Goal: Information Seeking & Learning: Check status

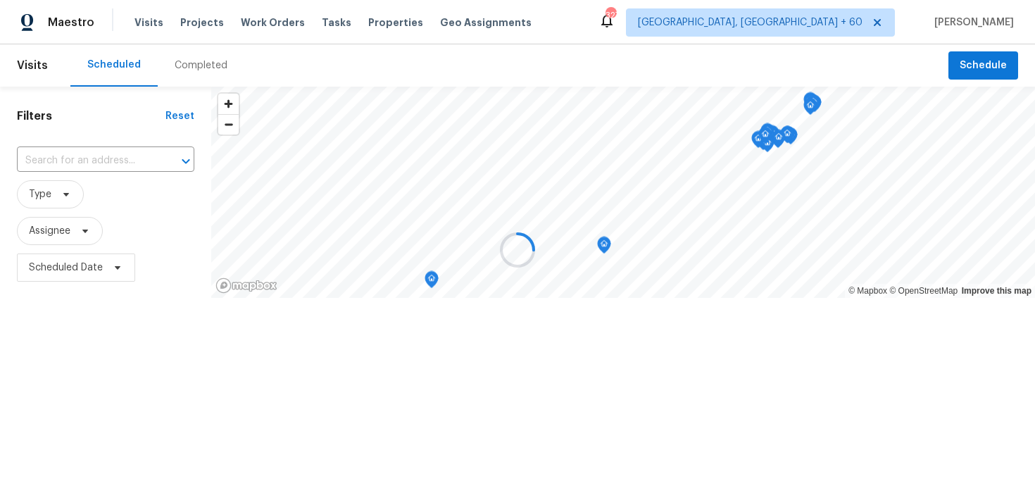
click at [199, 73] on div at bounding box center [517, 250] width 1035 height 500
click at [205, 69] on div at bounding box center [517, 250] width 1035 height 500
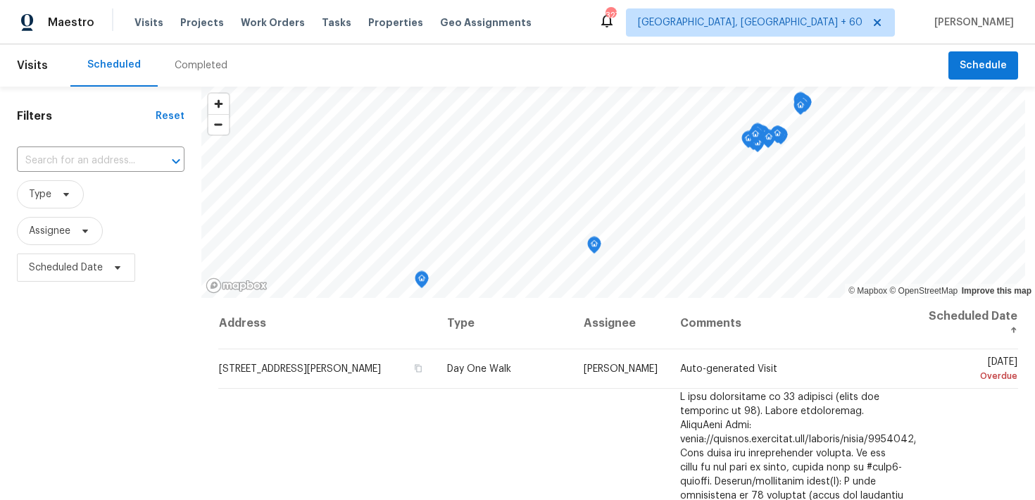
click at [194, 68] on div "Completed" at bounding box center [201, 65] width 53 height 14
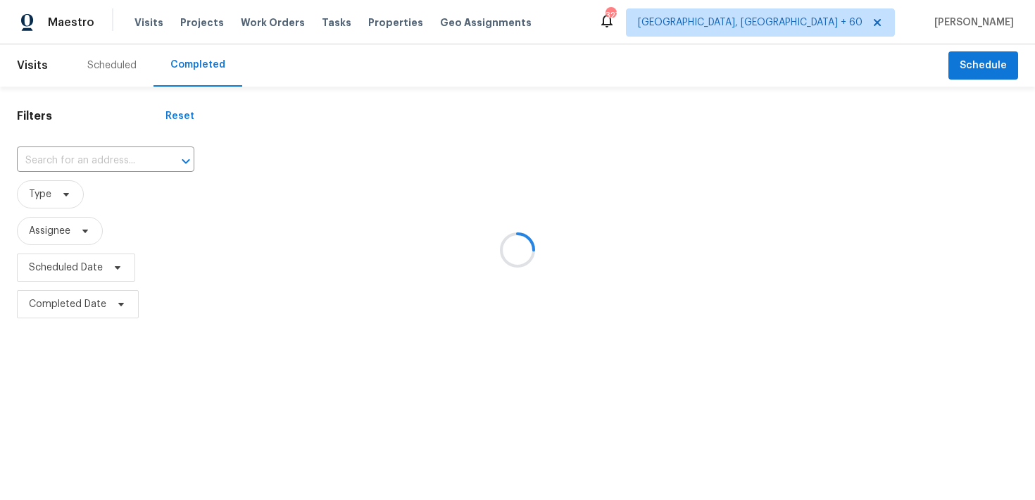
click at [71, 164] on div at bounding box center [517, 250] width 1035 height 500
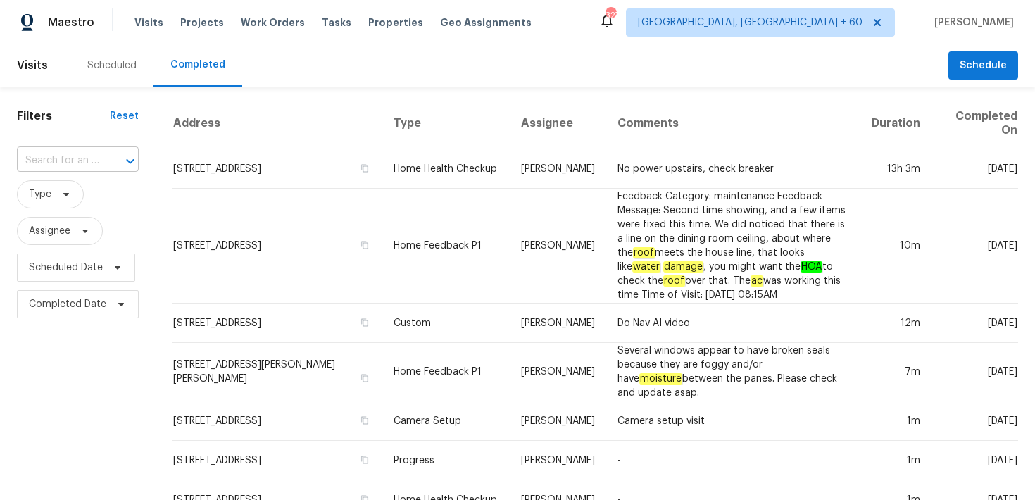
click at [49, 160] on input "text" at bounding box center [58, 161] width 82 height 22
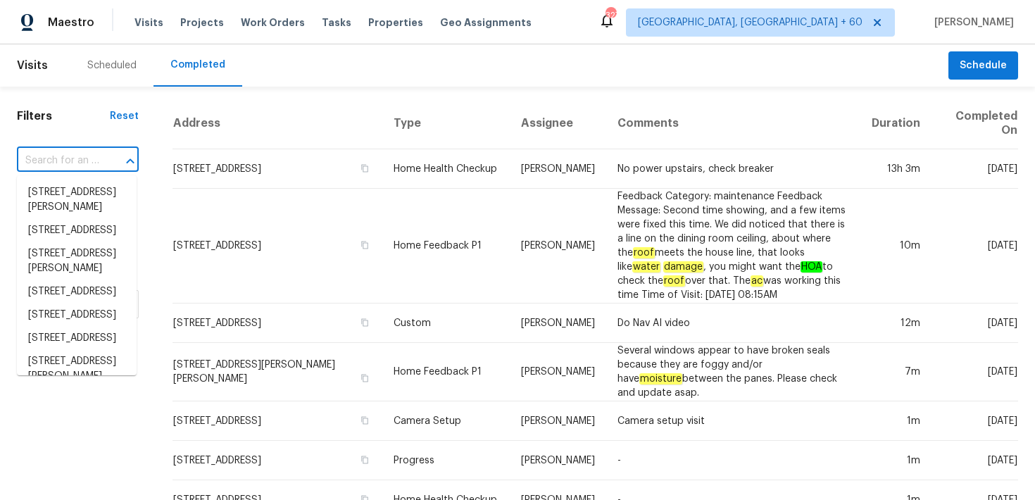
paste input "[STREET_ADDRESS]"
type input "[STREET_ADDRESS]"
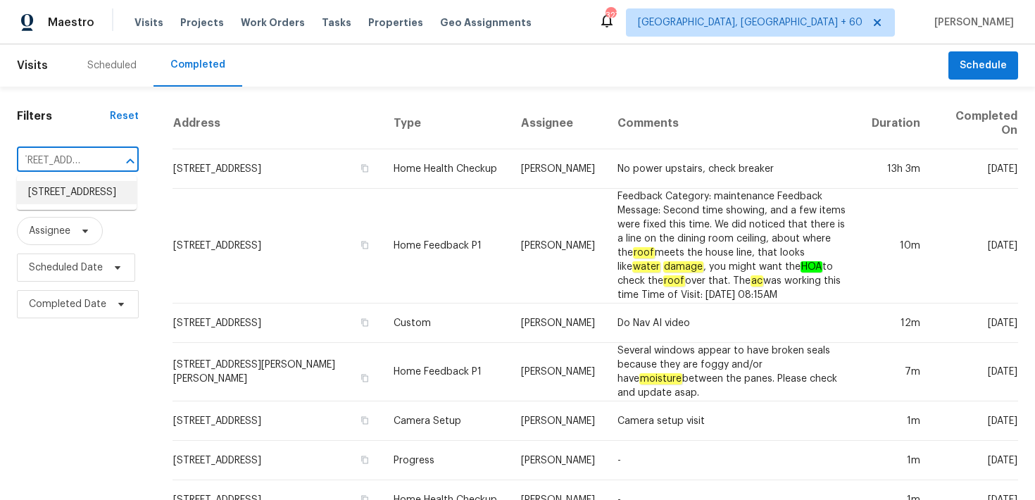
click at [49, 195] on li "[STREET_ADDRESS]" at bounding box center [77, 192] width 120 height 23
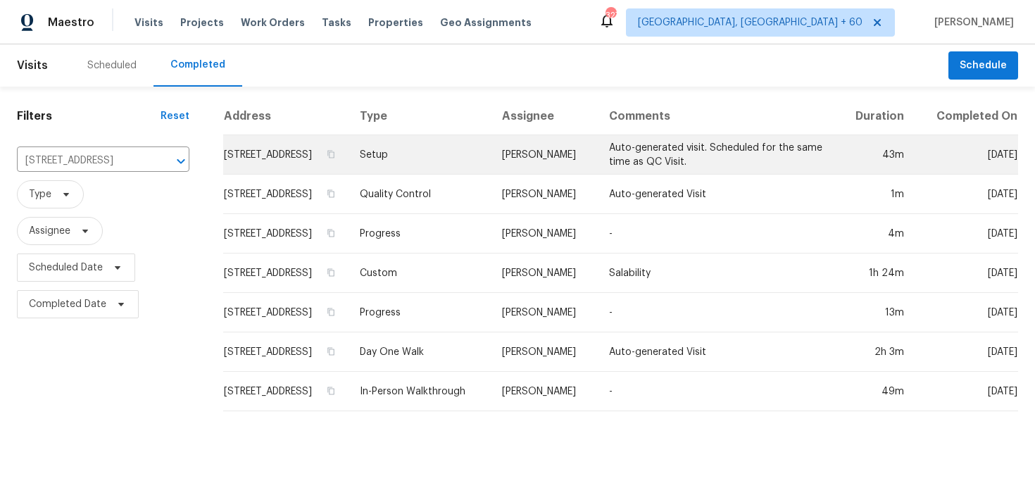
click at [458, 174] on td "Setup" at bounding box center [420, 154] width 142 height 39
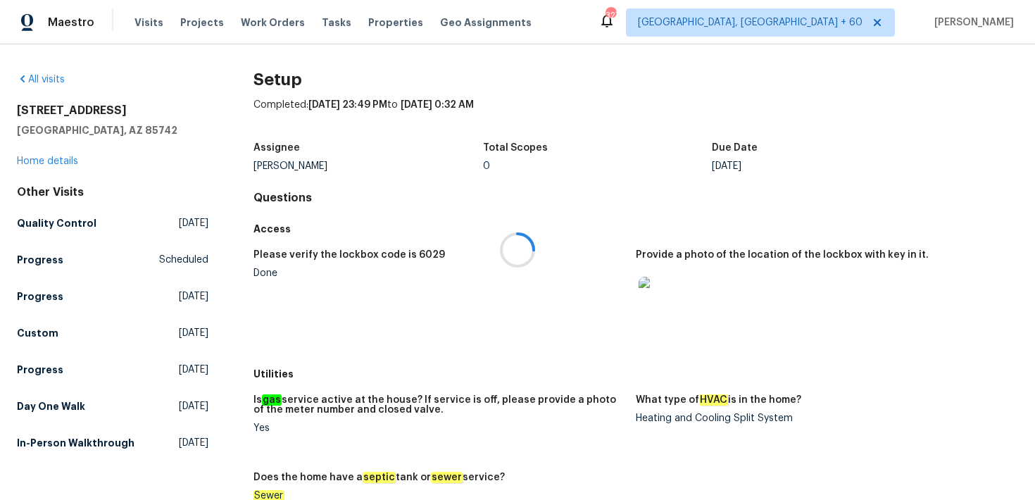
click at [66, 155] on div at bounding box center [517, 250] width 1035 height 500
click at [56, 165] on link "Home details" at bounding box center [47, 161] width 61 height 10
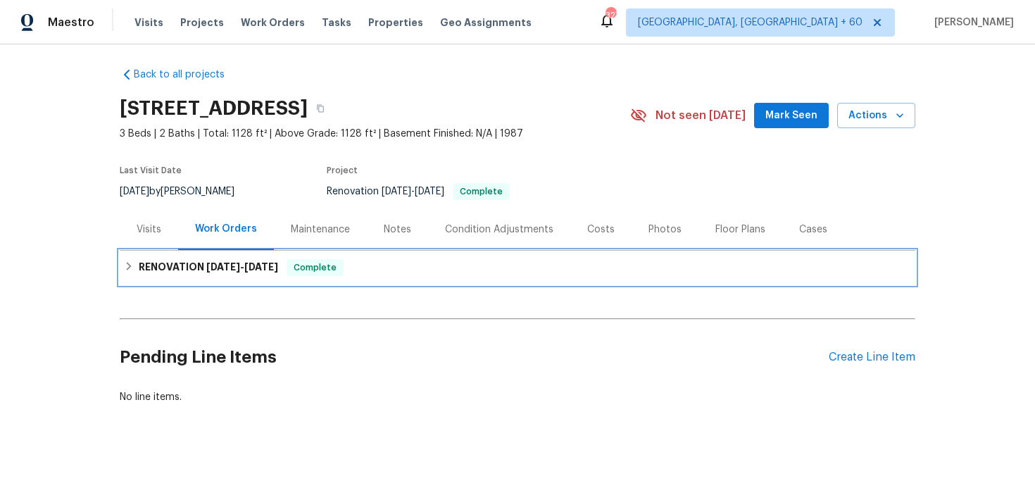
click at [380, 277] on div "RENOVATION [DATE] - [DATE] Complete" at bounding box center [518, 268] width 796 height 34
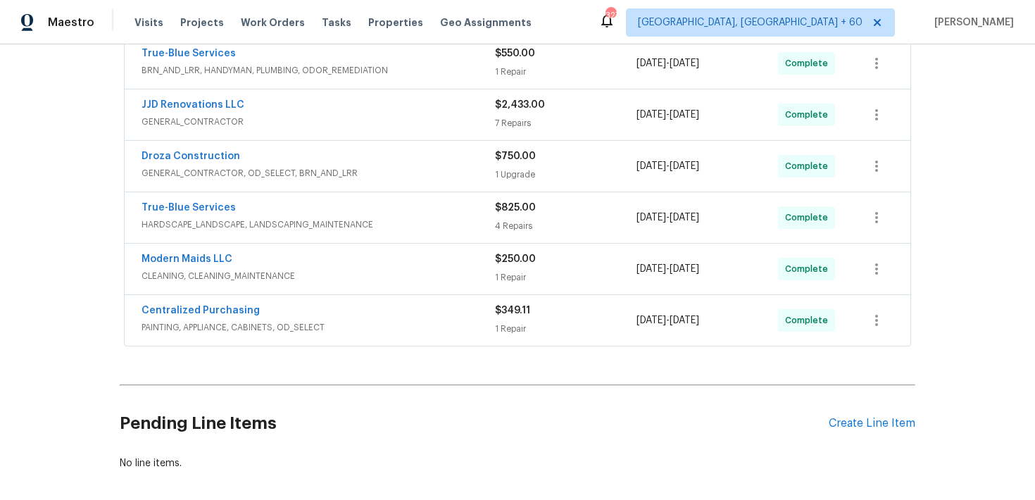
scroll to position [277, 0]
click at [508, 332] on div "1 Repair" at bounding box center [566, 328] width 142 height 14
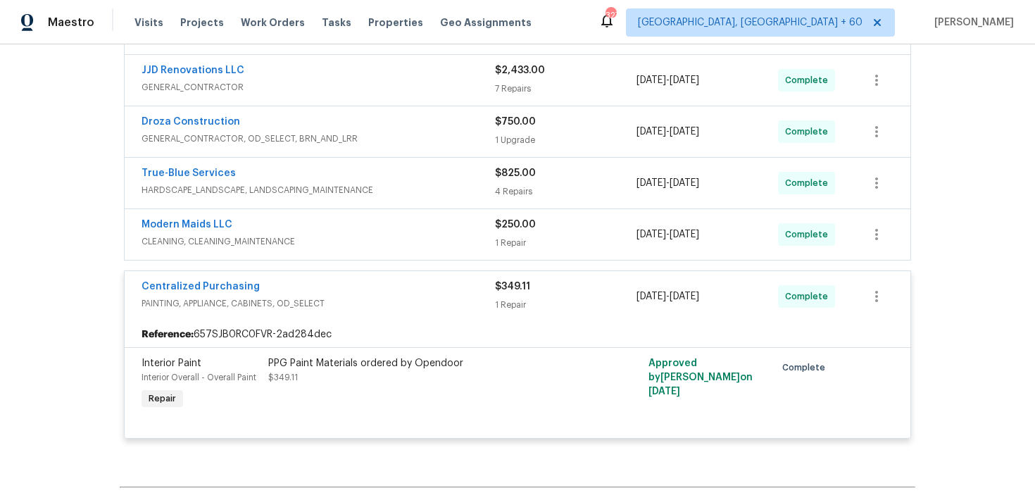
scroll to position [320, 0]
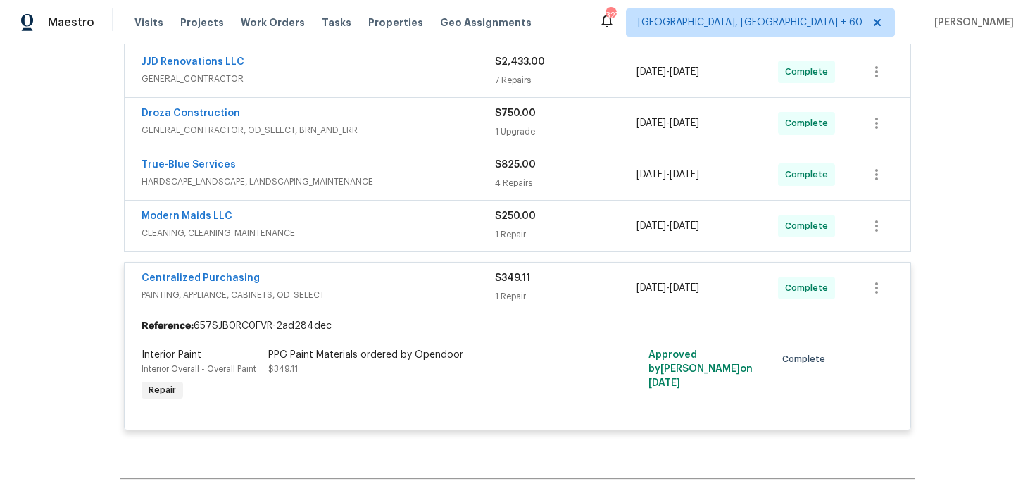
click at [498, 243] on div "Modern Maids LLC CLEANING, CLEANING_MAINTENANCE $250.00 1 Repair [DATE] - [DATE…" at bounding box center [518, 226] width 786 height 51
click at [508, 227] on div "1 Repair" at bounding box center [566, 234] width 142 height 14
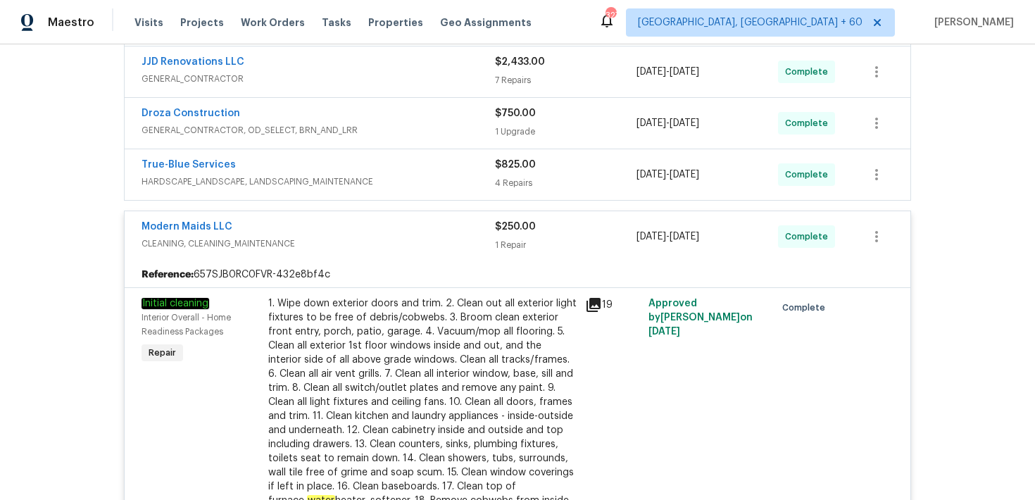
click at [511, 188] on div "4 Repairs" at bounding box center [566, 183] width 142 height 14
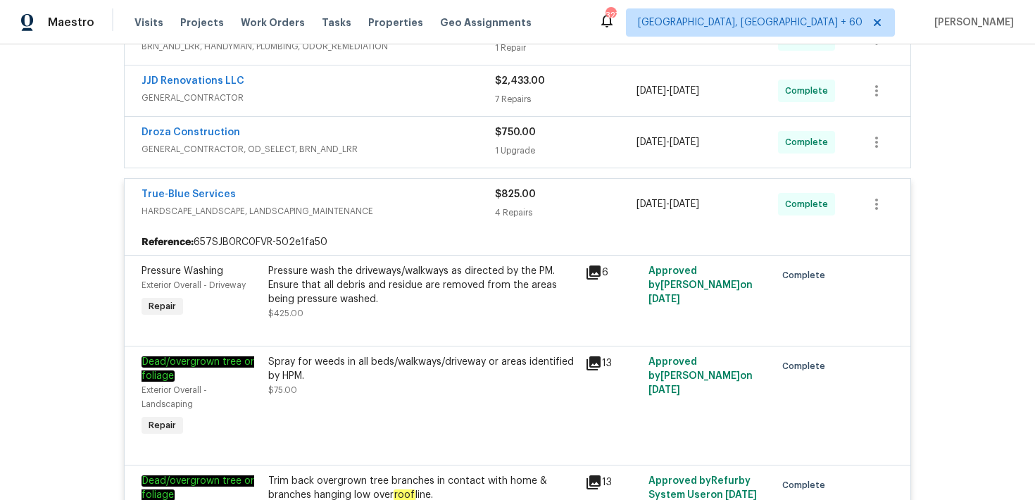
click at [511, 151] on div "1 Upgrade" at bounding box center [566, 151] width 142 height 14
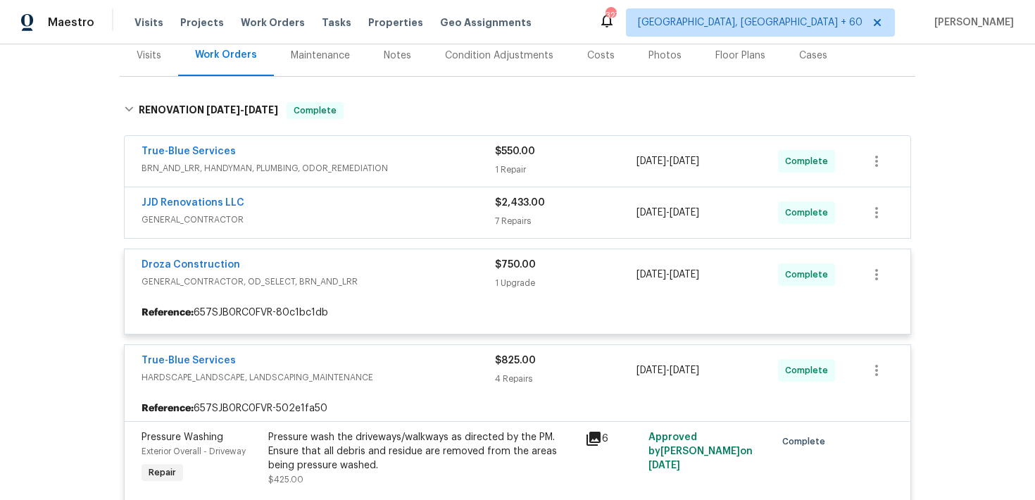
scroll to position [178, 0]
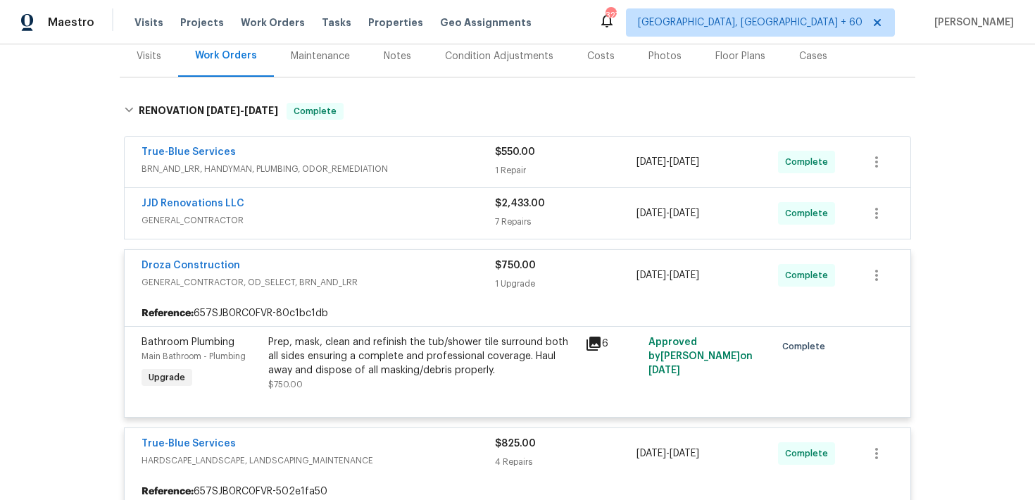
click at [510, 222] on div "7 Repairs" at bounding box center [566, 222] width 142 height 14
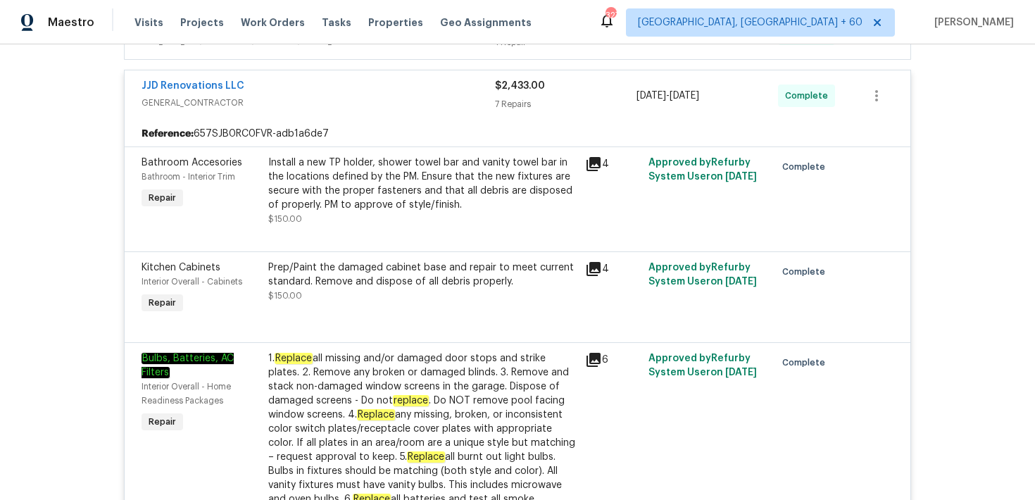
scroll to position [113, 0]
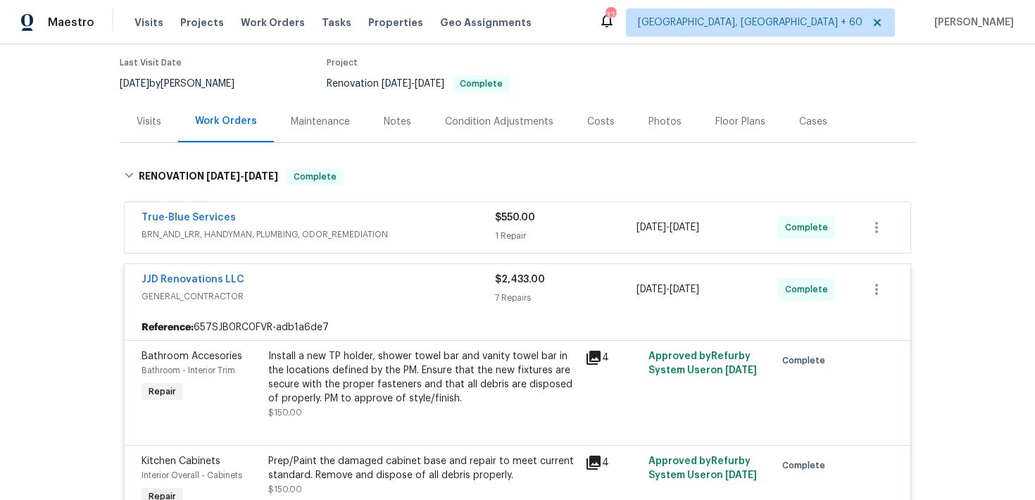
click at [510, 227] on div "$550.00 1 Repair" at bounding box center [566, 228] width 142 height 34
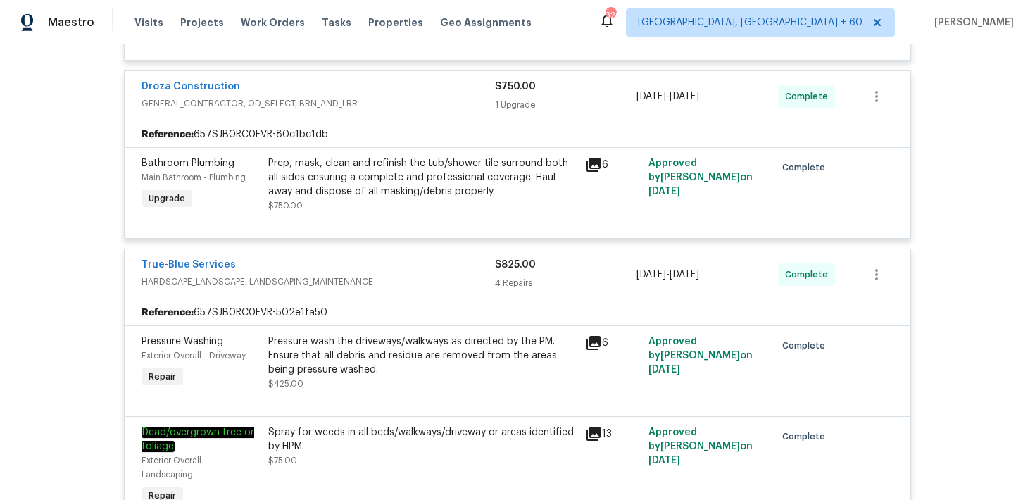
scroll to position [2123, 0]
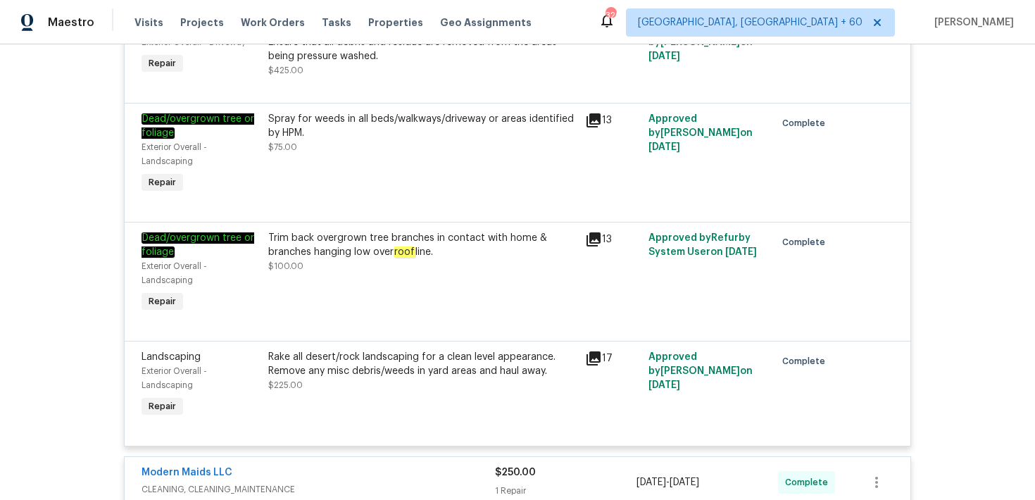
click at [548, 245] on div "Trim back overgrown tree branches in contact with home & branches hanging low o…" at bounding box center [422, 245] width 308 height 28
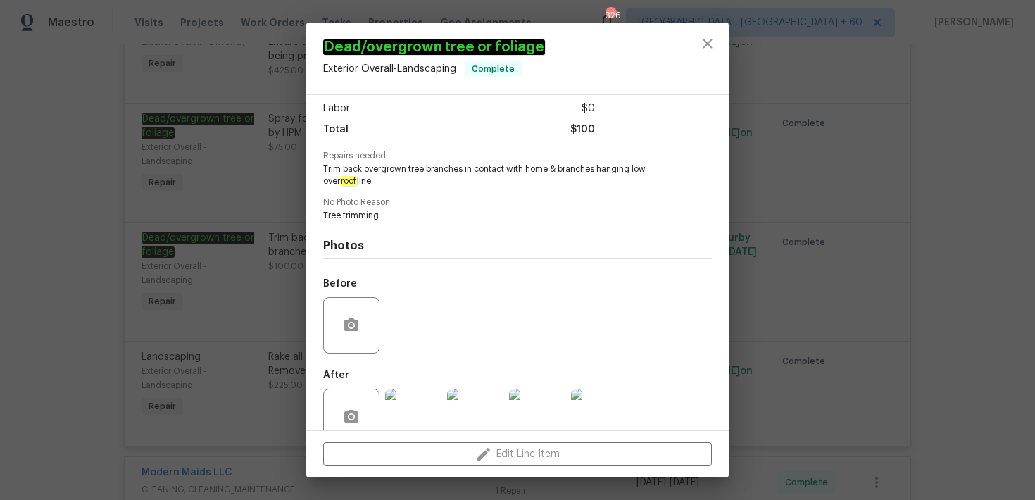
scroll to position [125, 0]
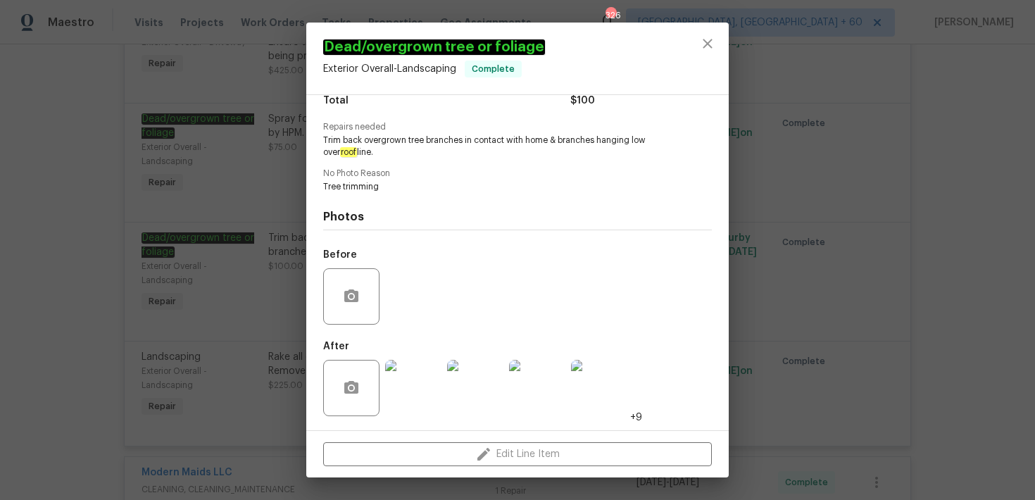
click at [401, 394] on img at bounding box center [413, 388] width 56 height 56
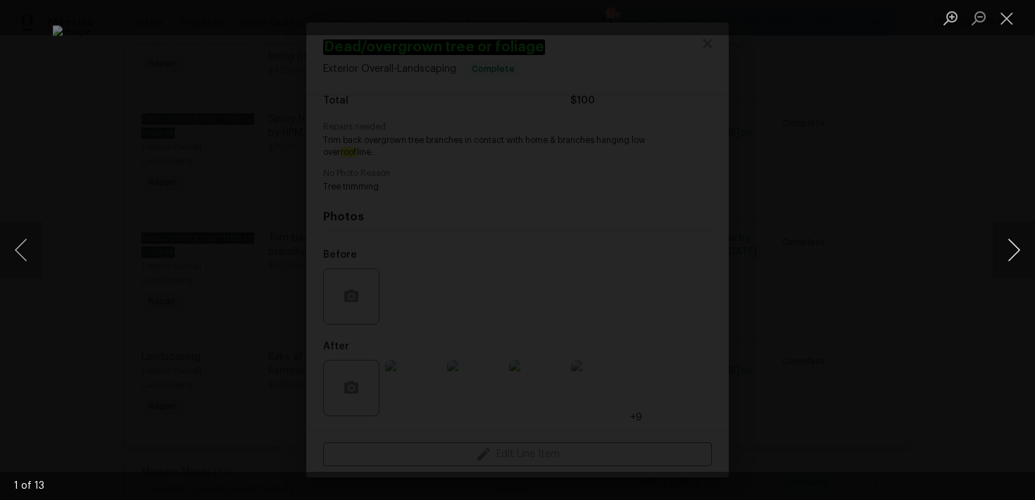
click at [1015, 249] on button "Next image" at bounding box center [1014, 250] width 42 height 56
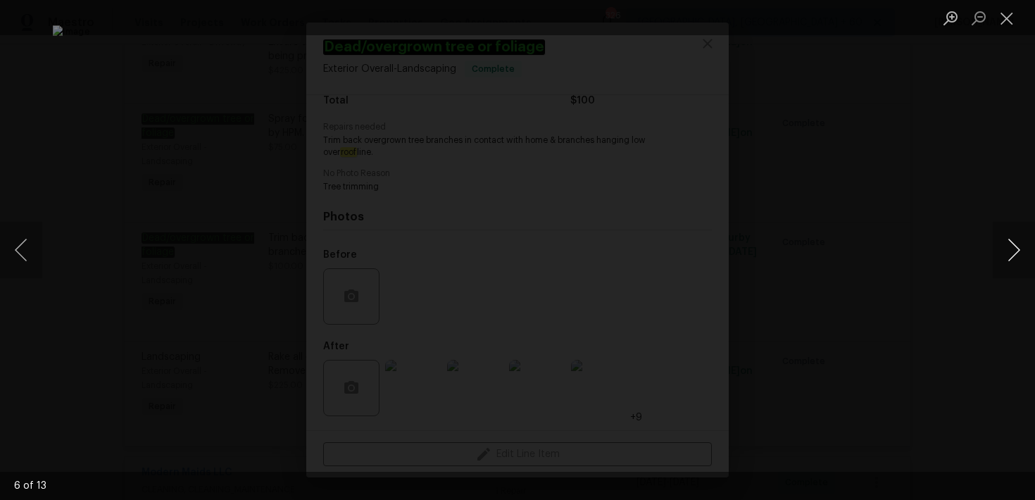
click at [1015, 249] on button "Next image" at bounding box center [1014, 250] width 42 height 56
click at [1028, 256] on button "Next image" at bounding box center [1014, 250] width 42 height 56
click at [1028, 257] on button "Next image" at bounding box center [1014, 250] width 42 height 56
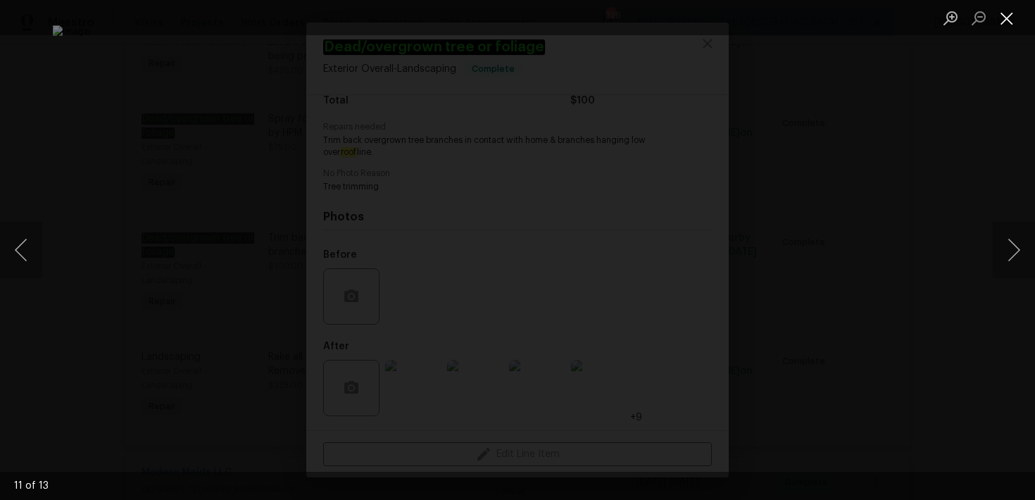
click at [1005, 20] on button "Close lightbox" at bounding box center [1007, 18] width 28 height 25
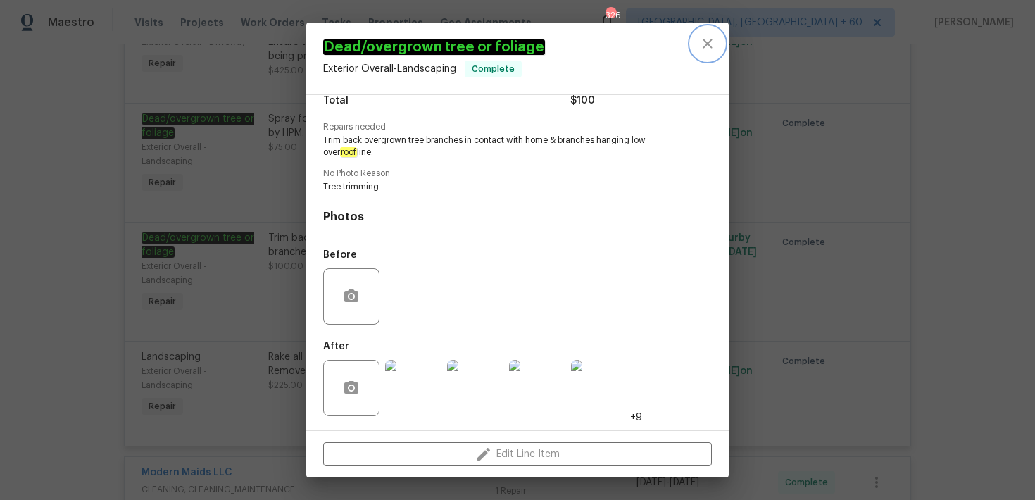
click at [698, 42] on button "close" at bounding box center [708, 44] width 34 height 34
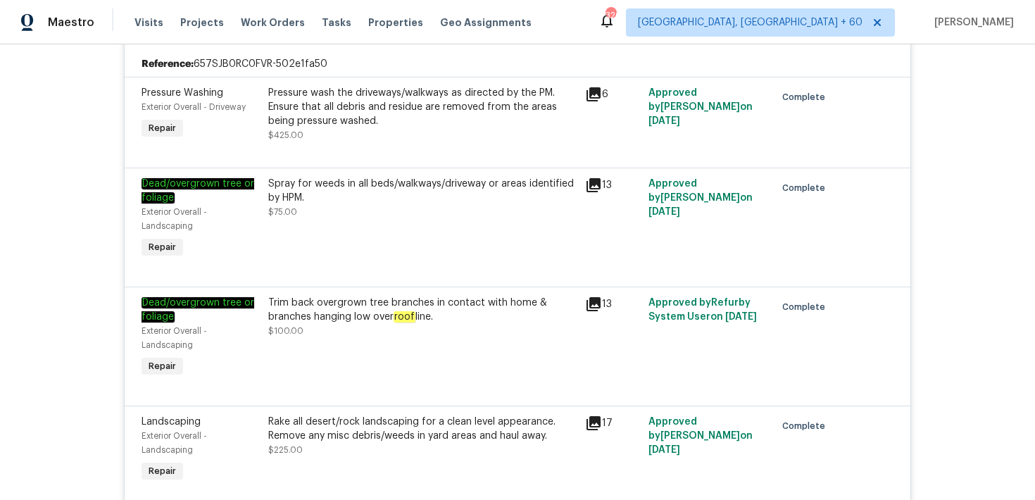
scroll to position [2051, 0]
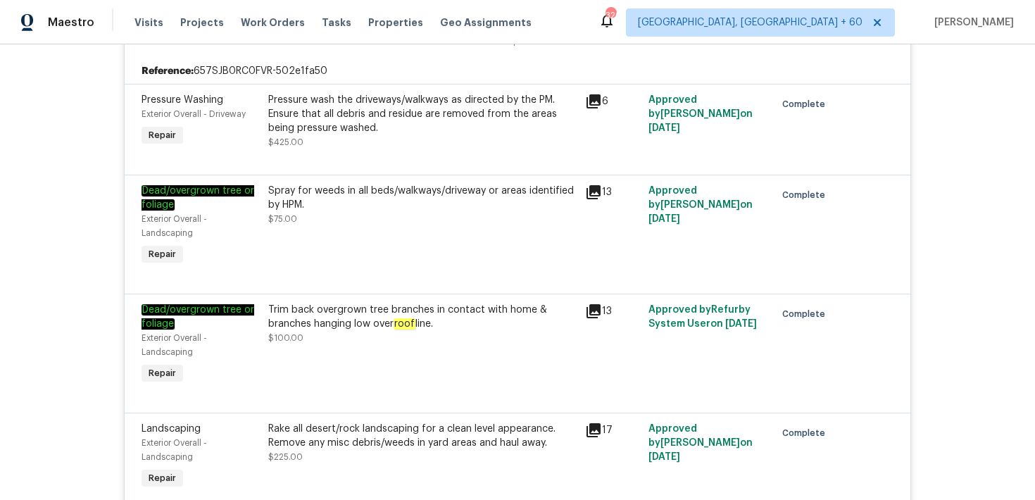
click at [513, 227] on div "Spray for weeds in all beds/walkways/driveway or areas identified by HPM. $75.00" at bounding box center [422, 226] width 317 height 93
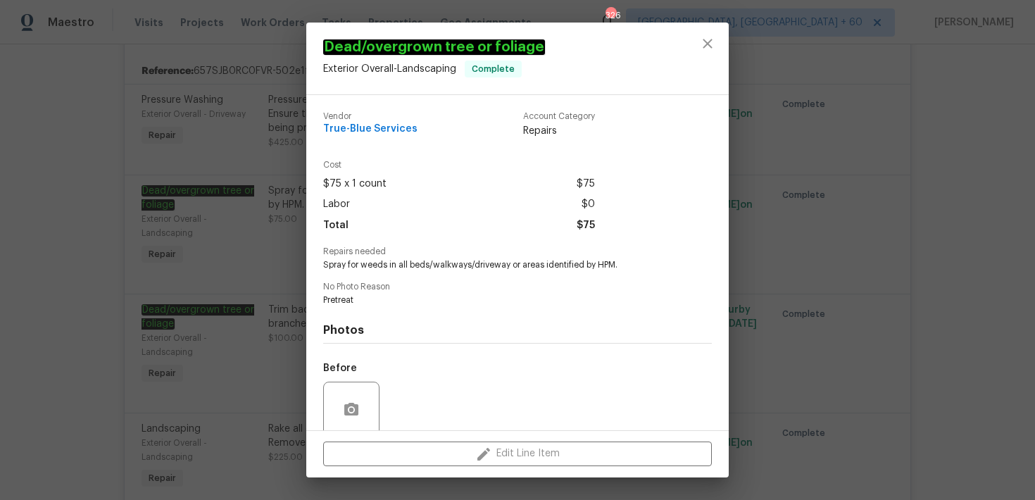
scroll to position [113, 0]
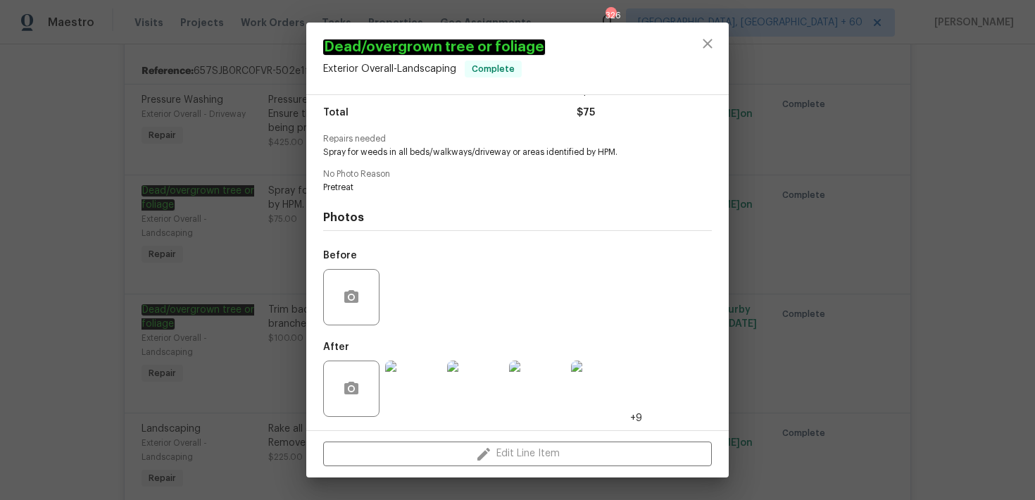
click at [404, 402] on img at bounding box center [413, 388] width 56 height 56
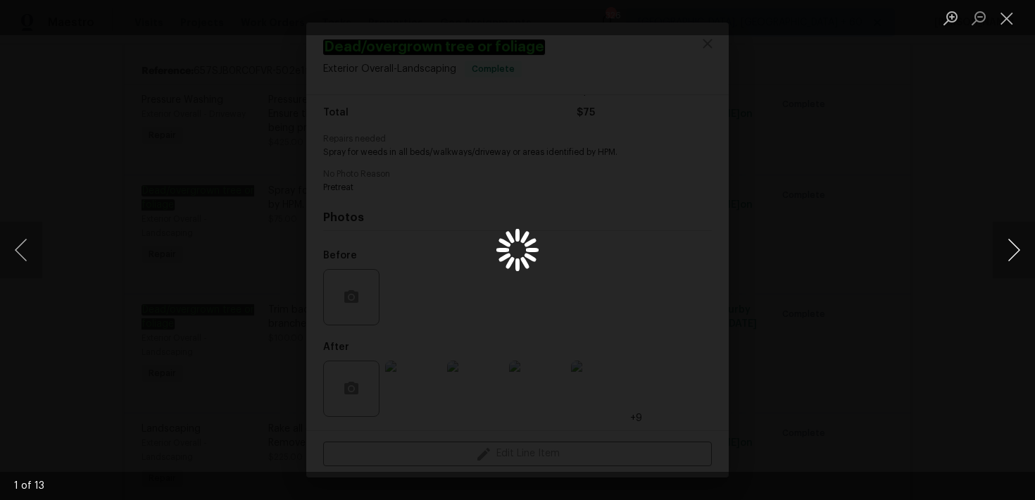
click at [1020, 249] on button "Next image" at bounding box center [1014, 250] width 42 height 56
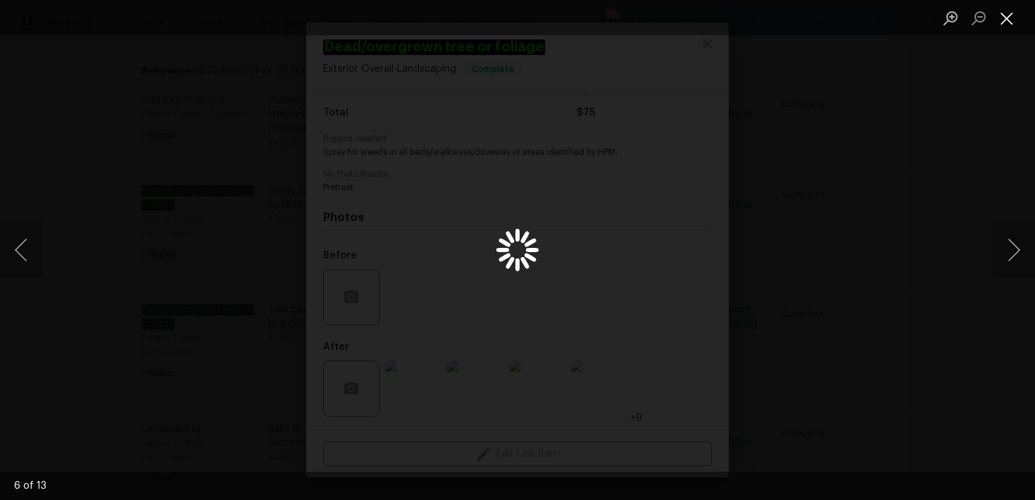
click at [998, 22] on button "Close lightbox" at bounding box center [1007, 18] width 28 height 25
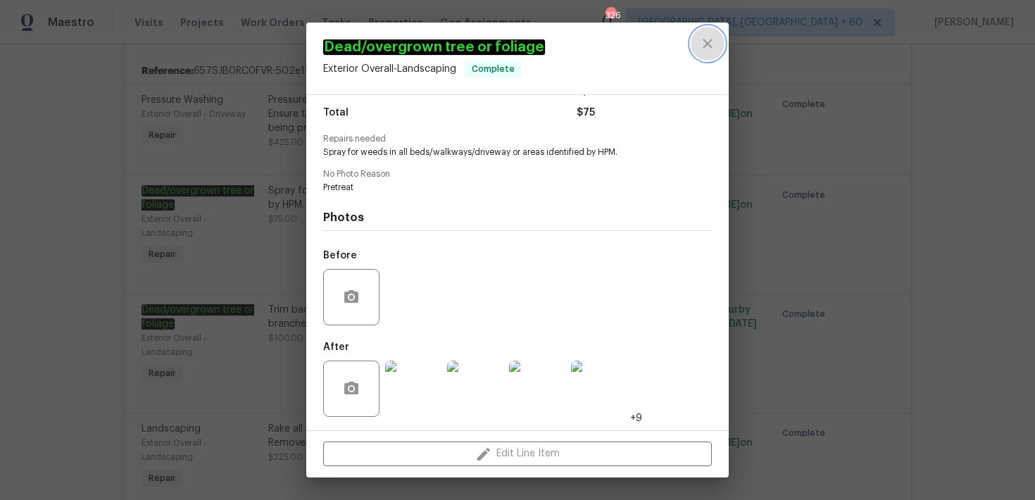
click at [702, 46] on icon "close" at bounding box center [707, 43] width 17 height 17
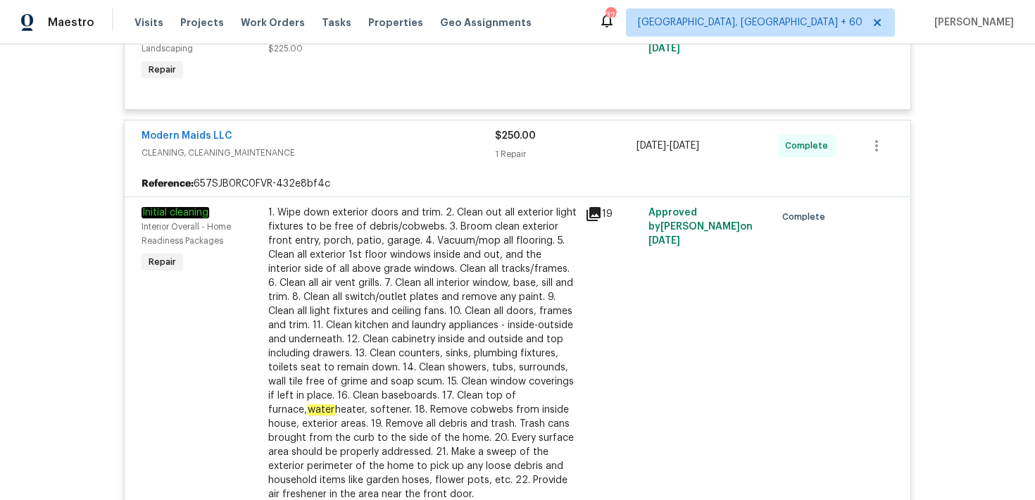
scroll to position [2460, 0]
click at [619, 201] on div "19" at bounding box center [612, 360] width 63 height 318
click at [608, 237] on div "19" at bounding box center [612, 360] width 63 height 318
click at [606, 237] on div "19" at bounding box center [612, 360] width 63 height 318
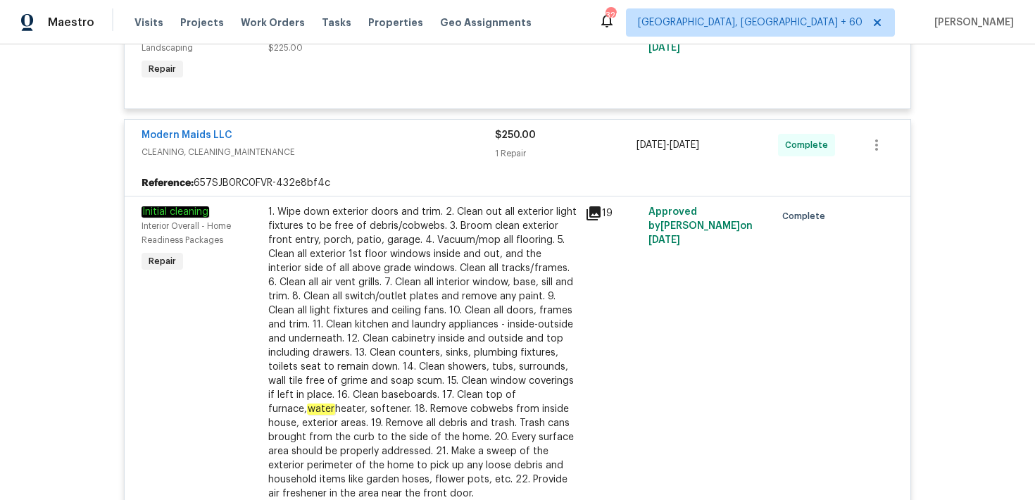
click at [600, 208] on icon at bounding box center [594, 213] width 14 height 14
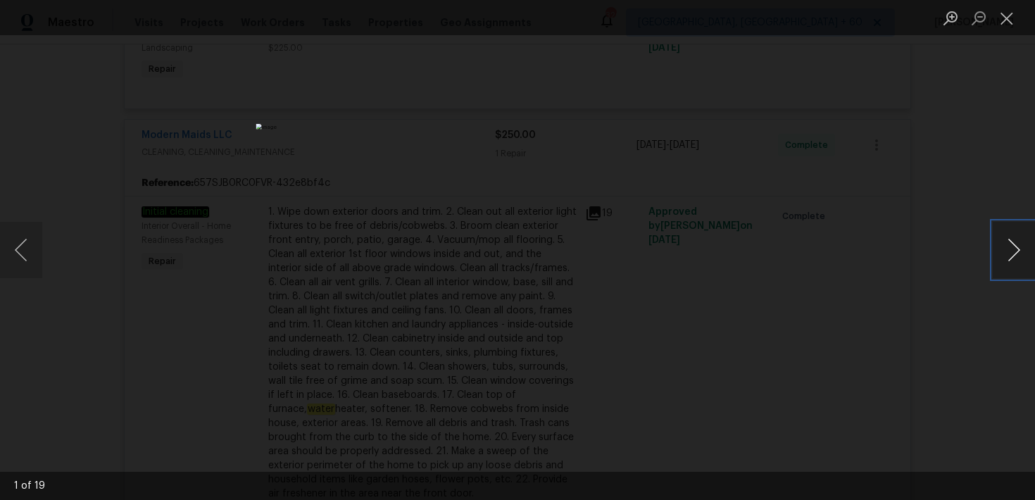
click at [1012, 248] on button "Next image" at bounding box center [1014, 250] width 42 height 56
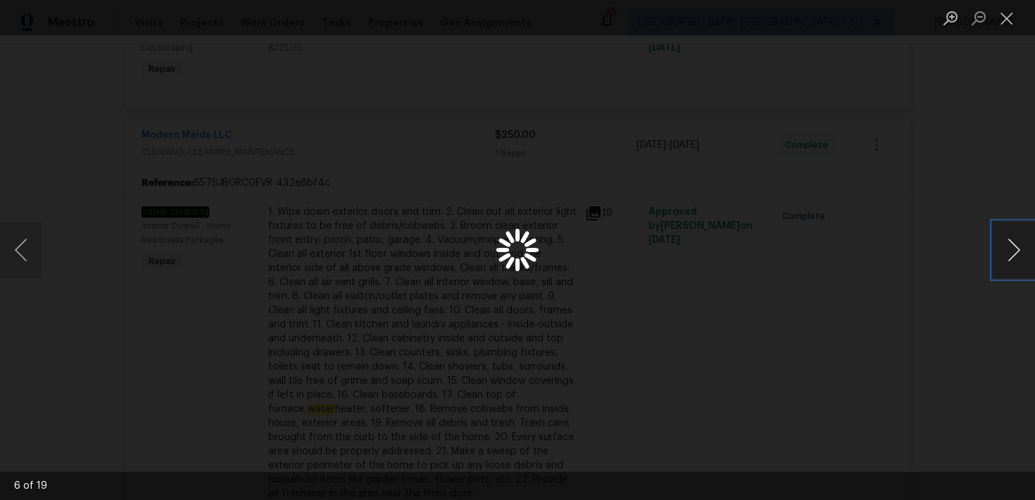
click at [1012, 248] on button "Next image" at bounding box center [1014, 250] width 42 height 56
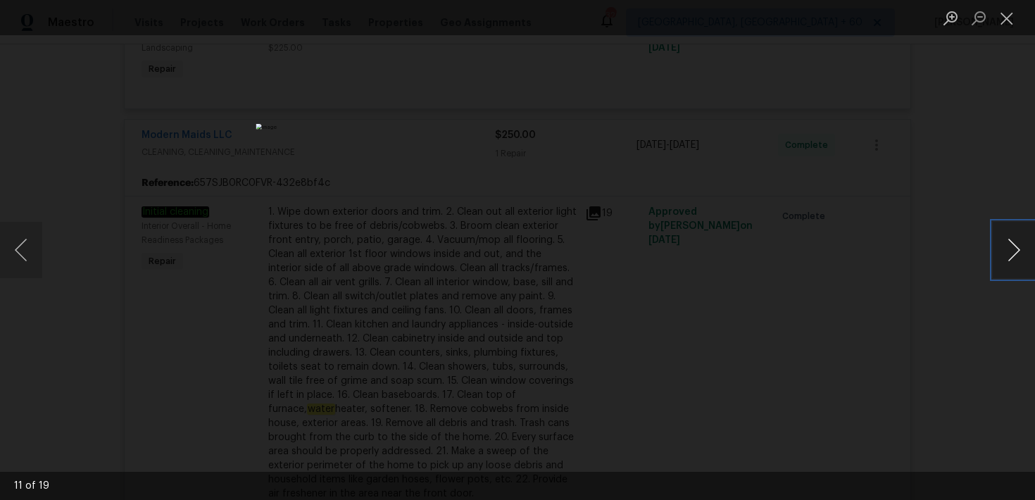
click at [1012, 248] on button "Next image" at bounding box center [1014, 250] width 42 height 56
click at [1004, 23] on button "Close lightbox" at bounding box center [1007, 18] width 28 height 25
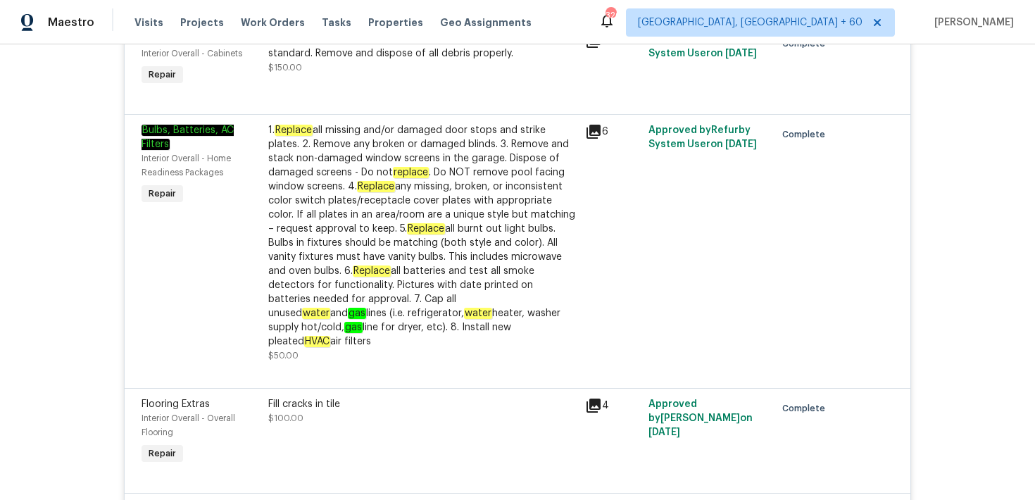
scroll to position [1512, 0]
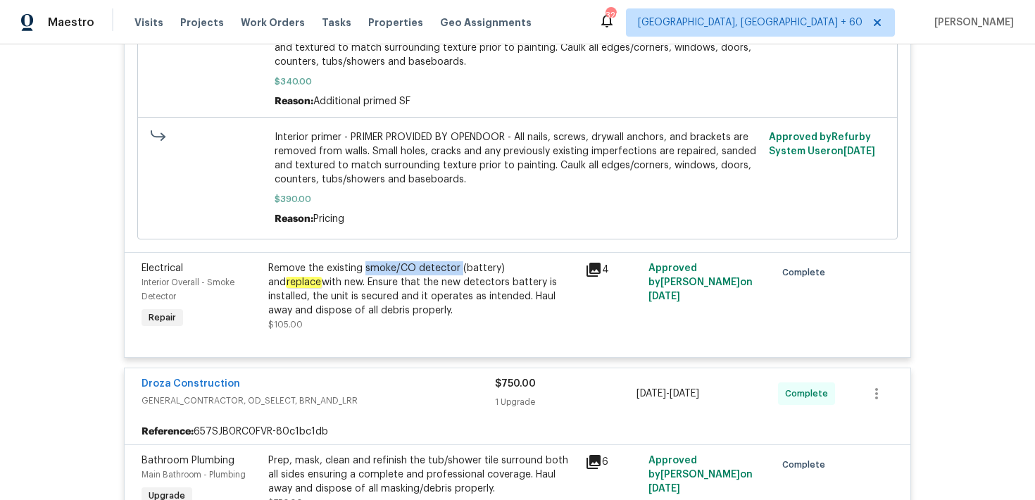
drag, startPoint x: 365, startPoint y: 257, endPoint x: 458, endPoint y: 253, distance: 93.0
click at [458, 261] on div "Remove the existing smoke/CO detector (battery) and replace with new. Ensure th…" at bounding box center [422, 289] width 308 height 56
copy div "smoke/CO detector"
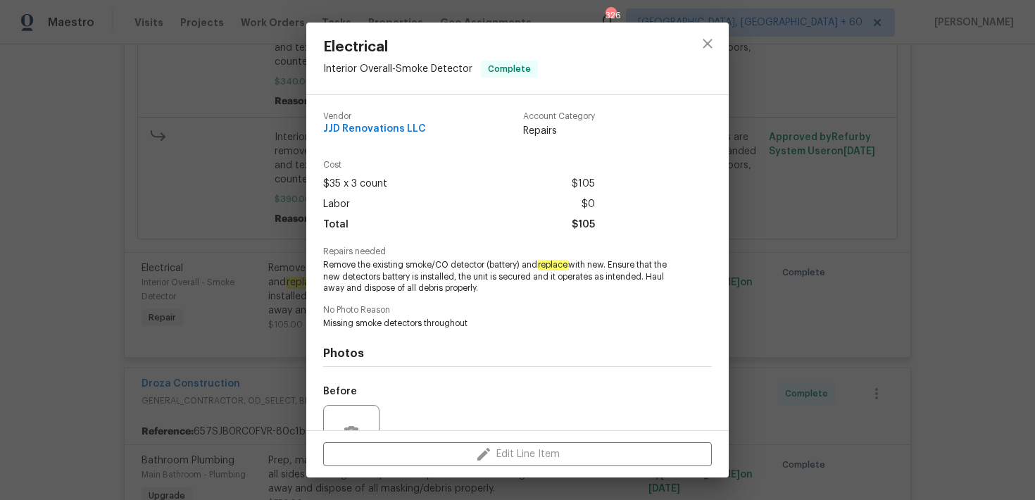
click at [796, 187] on div "Electrical Interior Overall - Smoke Detector Complete Vendor JJD Renovations LL…" at bounding box center [517, 250] width 1035 height 500
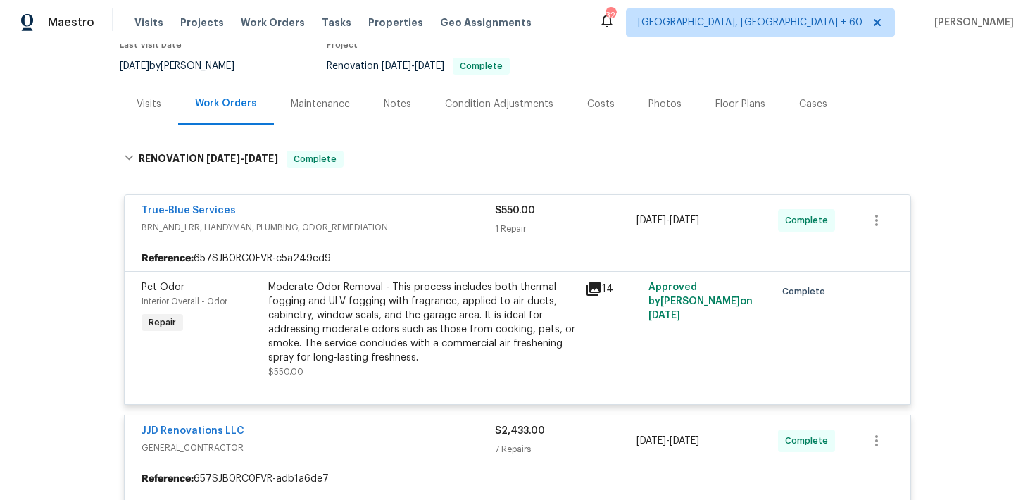
scroll to position [196, 0]
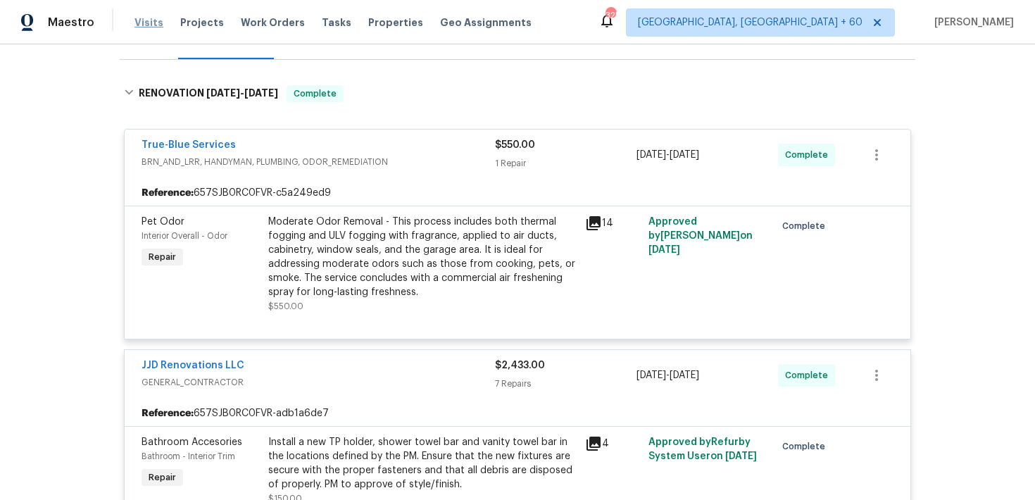
click at [142, 16] on span "Visits" at bounding box center [148, 22] width 29 height 14
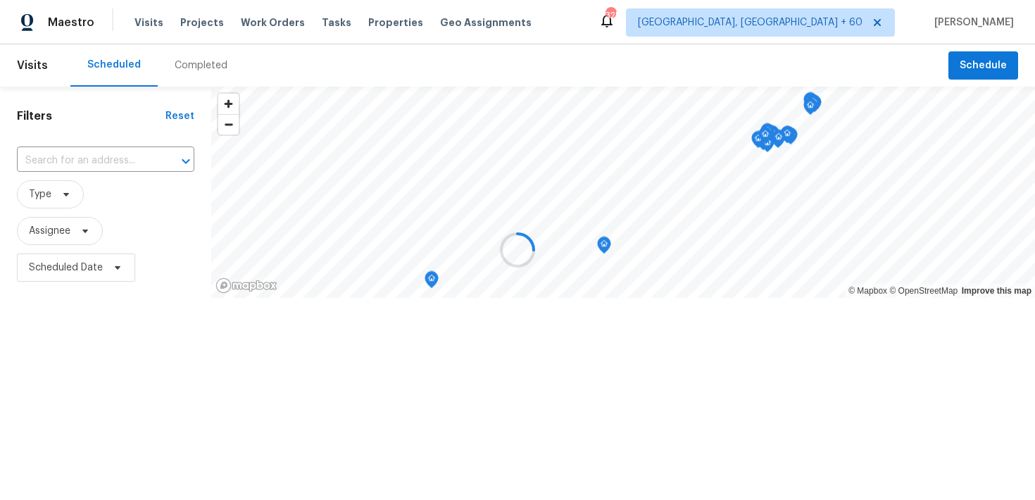
click at [189, 67] on div at bounding box center [517, 250] width 1035 height 500
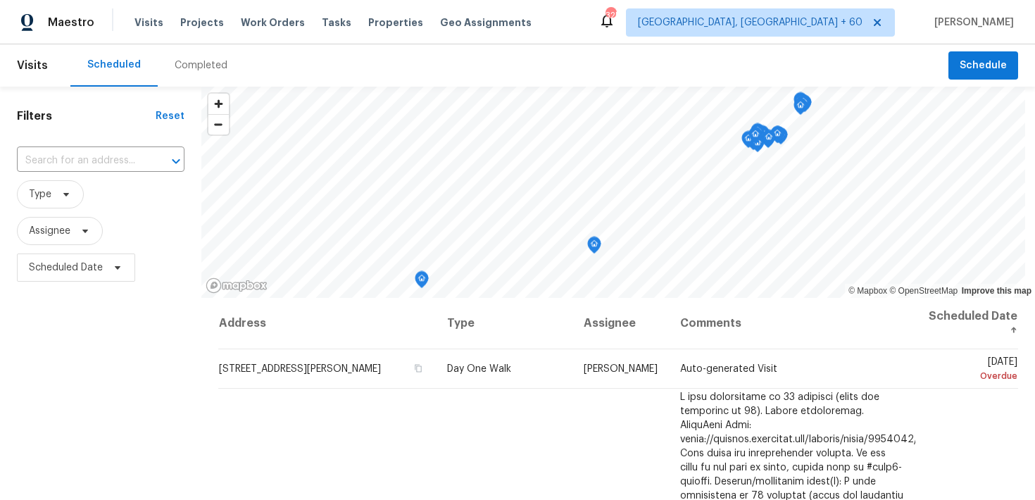
click at [184, 60] on div "Completed" at bounding box center [201, 65] width 53 height 14
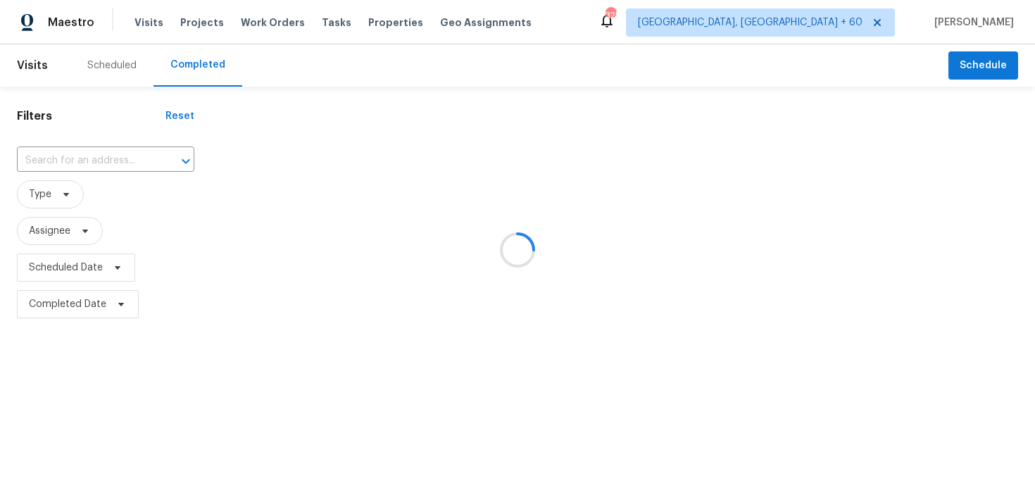
click at [61, 158] on div at bounding box center [517, 250] width 1035 height 500
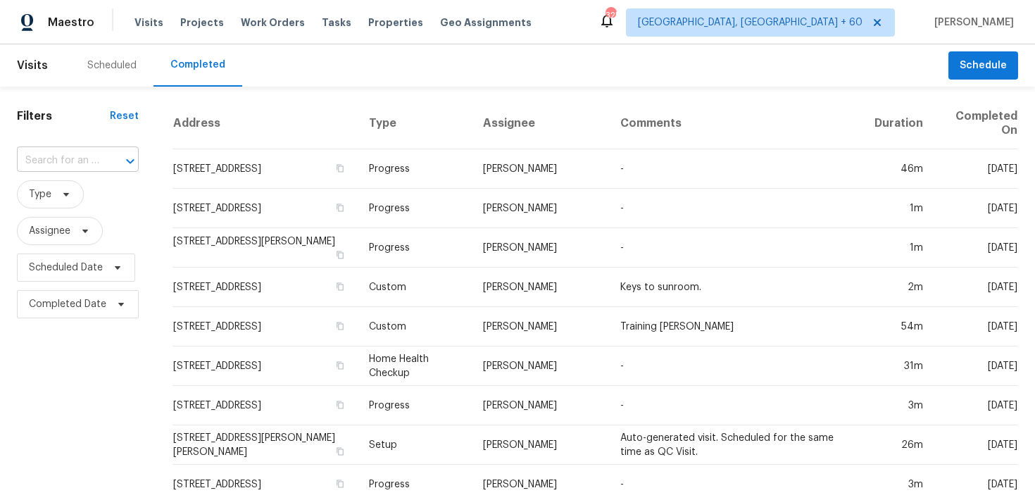
click at [56, 165] on input "text" at bounding box center [58, 161] width 82 height 22
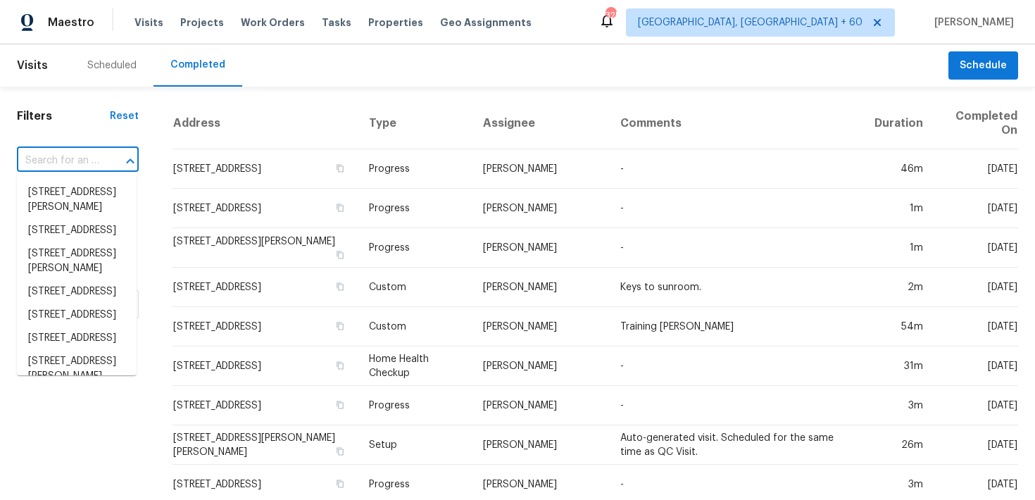
paste input "[STREET_ADDRESS][PERSON_NAME]"
type input "[STREET_ADDRESS][PERSON_NAME]"
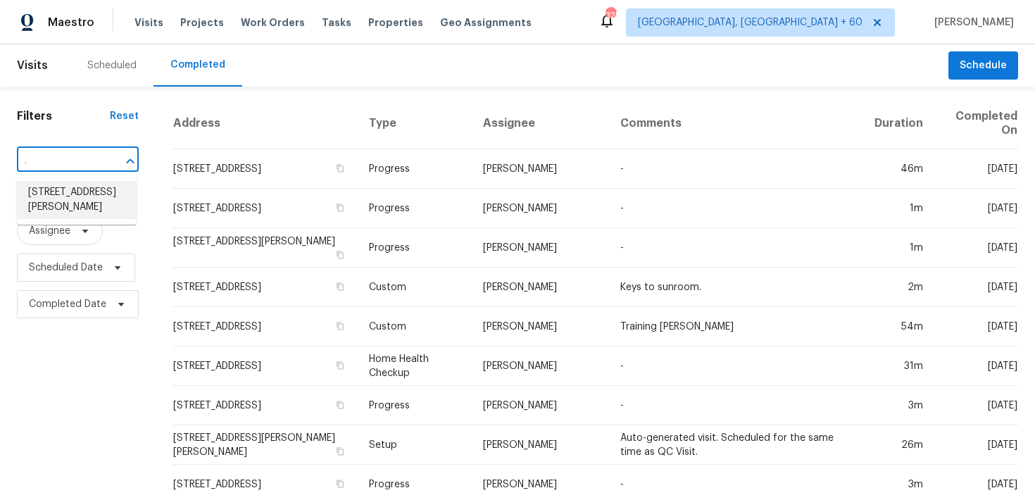
click at [61, 192] on li "[STREET_ADDRESS][PERSON_NAME]" at bounding box center [77, 200] width 120 height 38
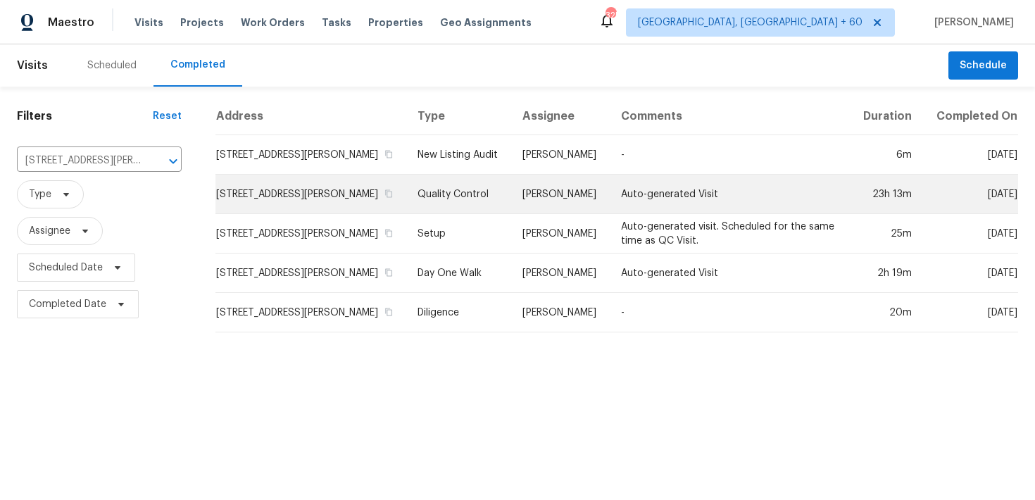
click at [445, 184] on td "Quality Control" at bounding box center [458, 194] width 105 height 39
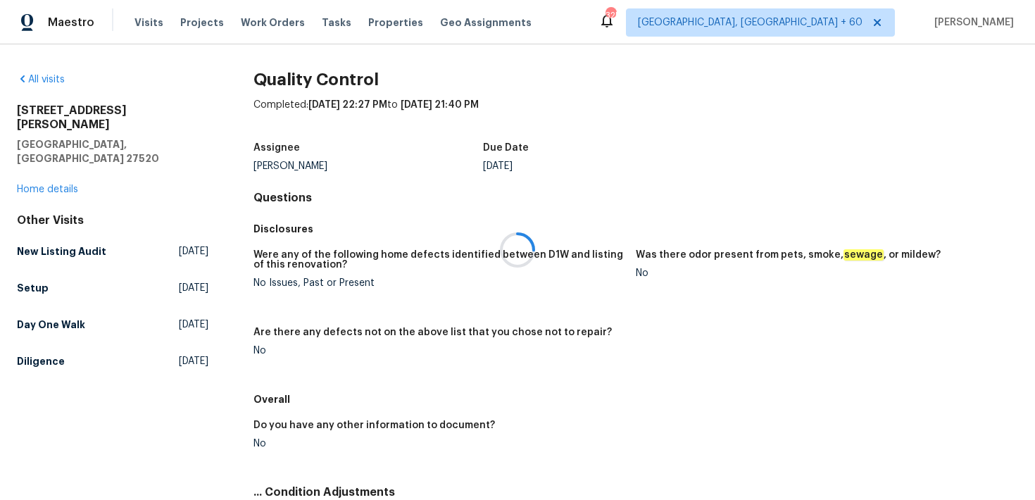
click at [31, 164] on div at bounding box center [517, 250] width 1035 height 500
click at [36, 184] on link "Home details" at bounding box center [47, 189] width 61 height 10
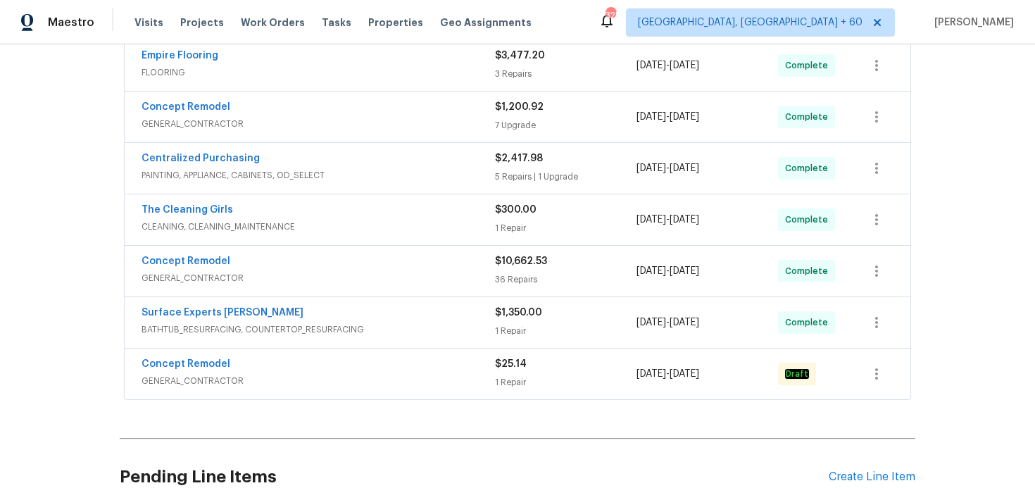
scroll to position [354, 0]
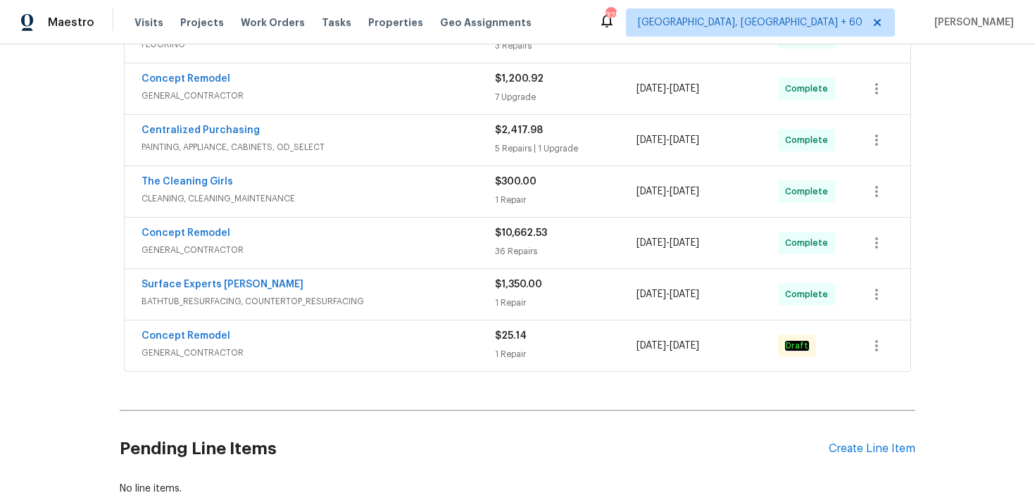
click at [509, 349] on div "1 Repair" at bounding box center [566, 354] width 142 height 14
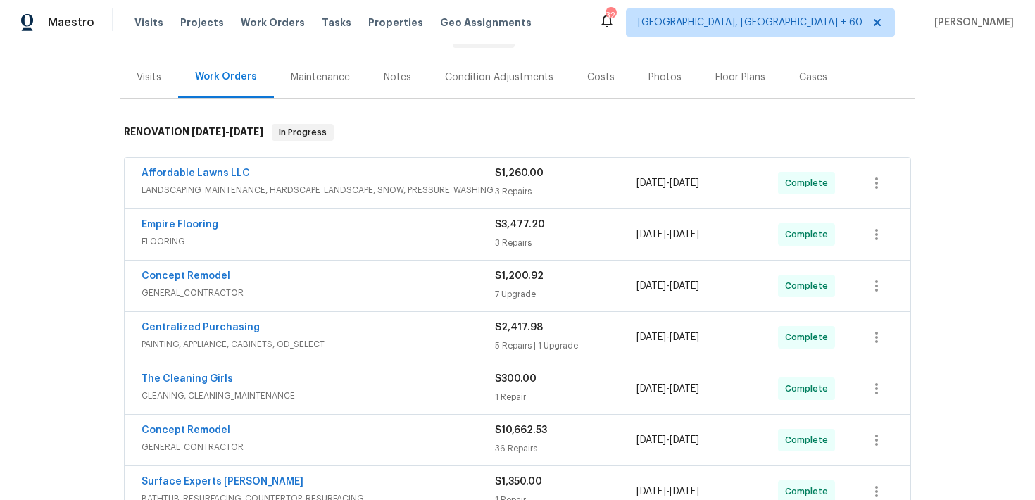
scroll to position [156, 0]
click at [510, 242] on div "3 Repairs" at bounding box center [566, 244] width 142 height 14
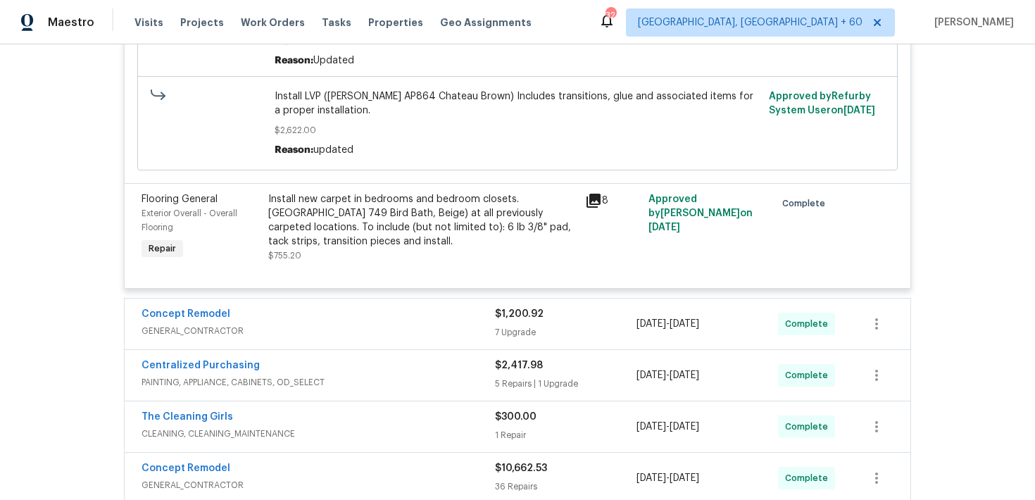
scroll to position [656, 0]
click at [526, 329] on div "7 Upgrade" at bounding box center [566, 331] width 142 height 14
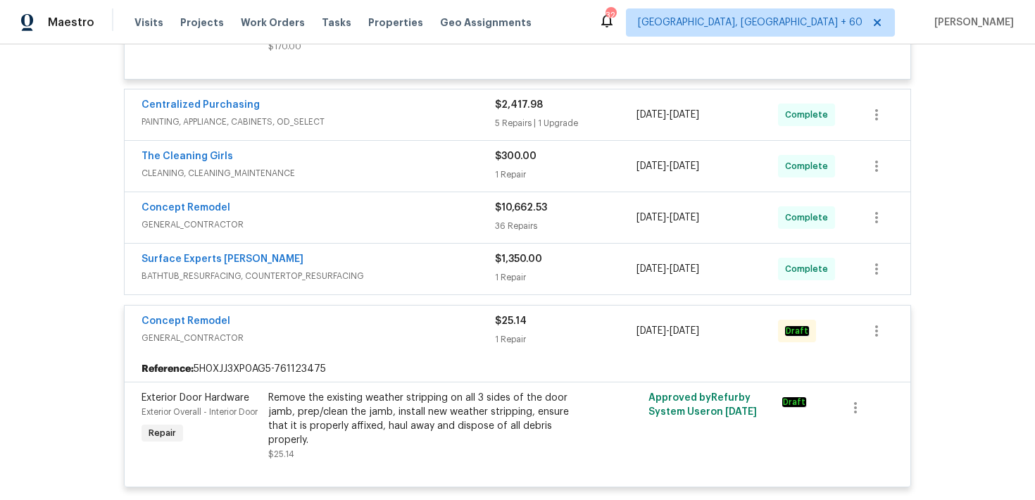
scroll to position [1806, 0]
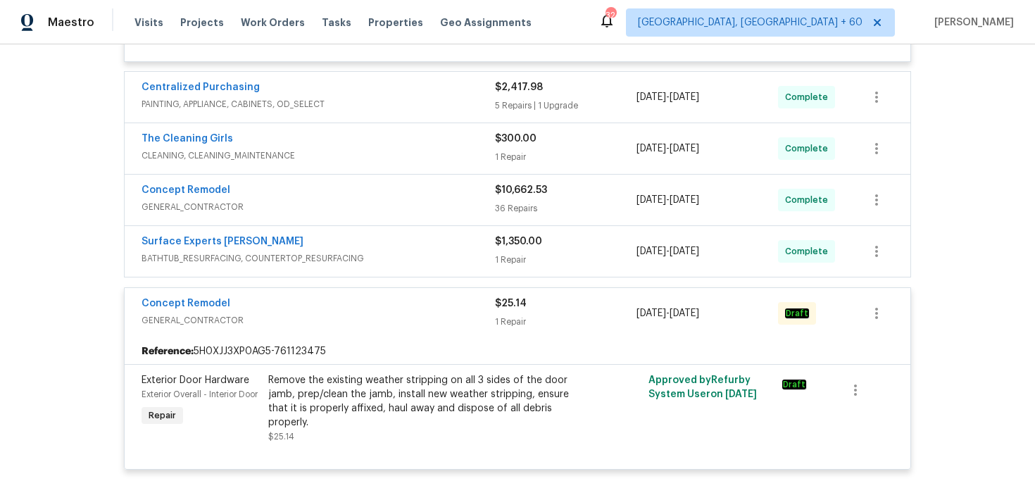
click at [503, 192] on div "$10,662.53 36 Repairs" at bounding box center [566, 200] width 142 height 34
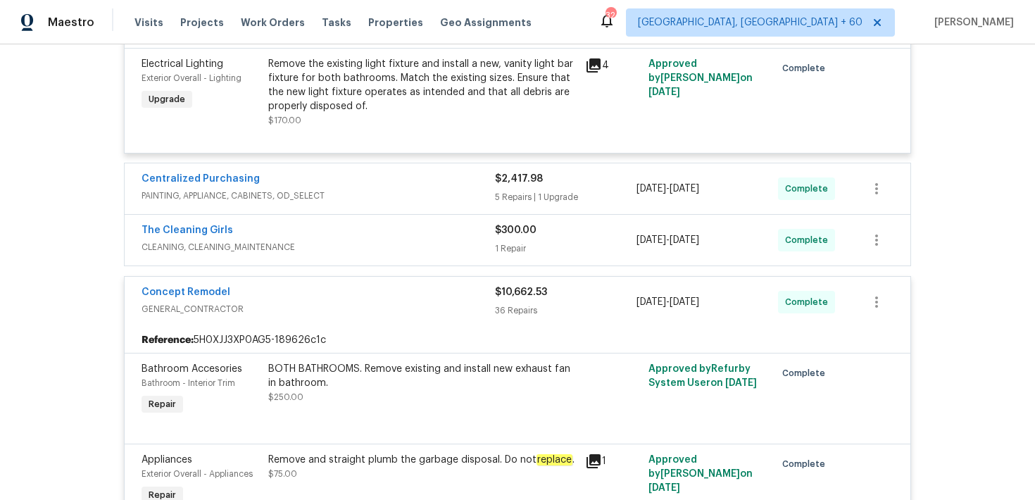
scroll to position [1714, 0]
click at [512, 232] on div "$300.00 1 Repair" at bounding box center [566, 241] width 142 height 34
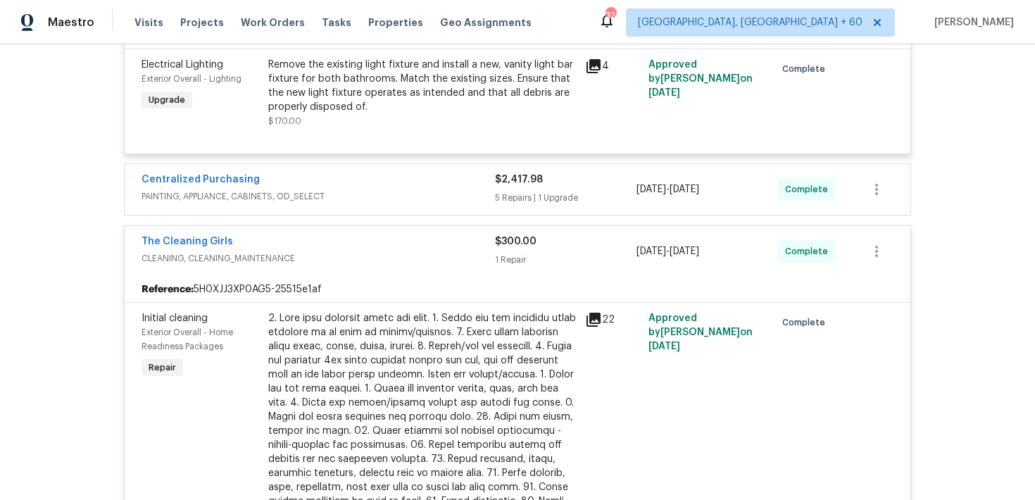
click at [515, 191] on div "5 Repairs | 1 Upgrade" at bounding box center [566, 198] width 142 height 14
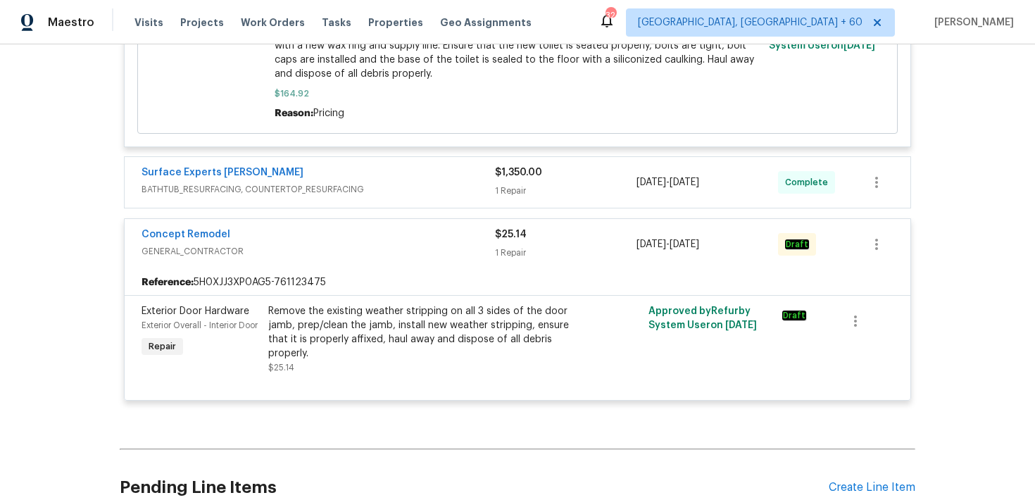
scroll to position [7355, 0]
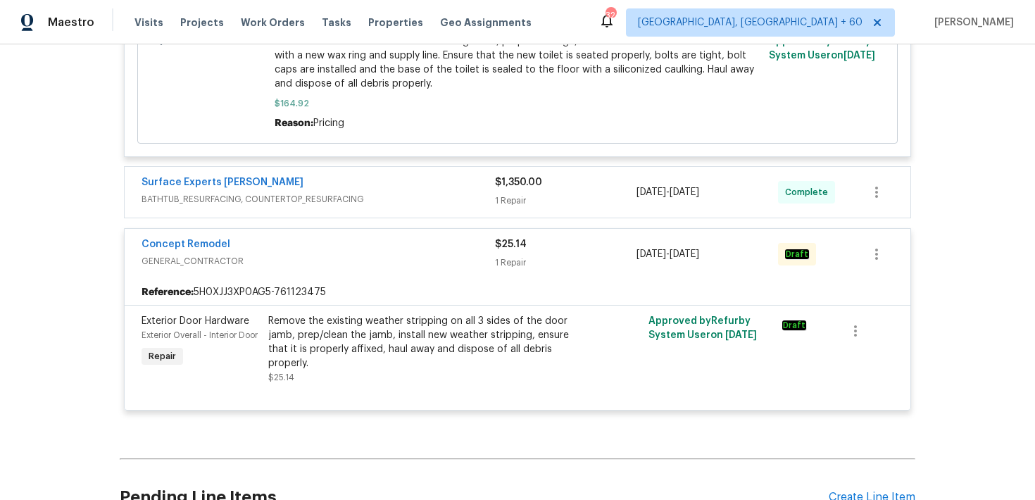
click at [510, 208] on div "1 Repair" at bounding box center [566, 201] width 142 height 14
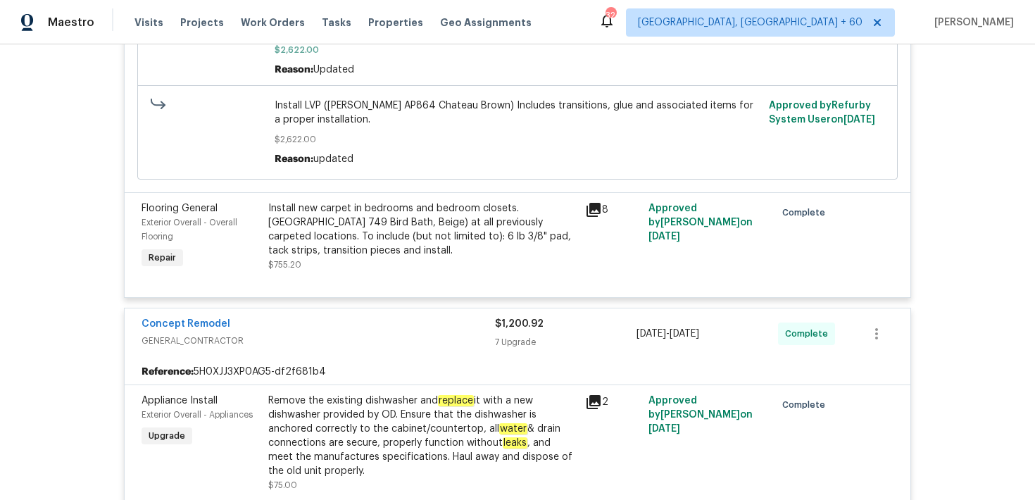
scroll to position [0, 0]
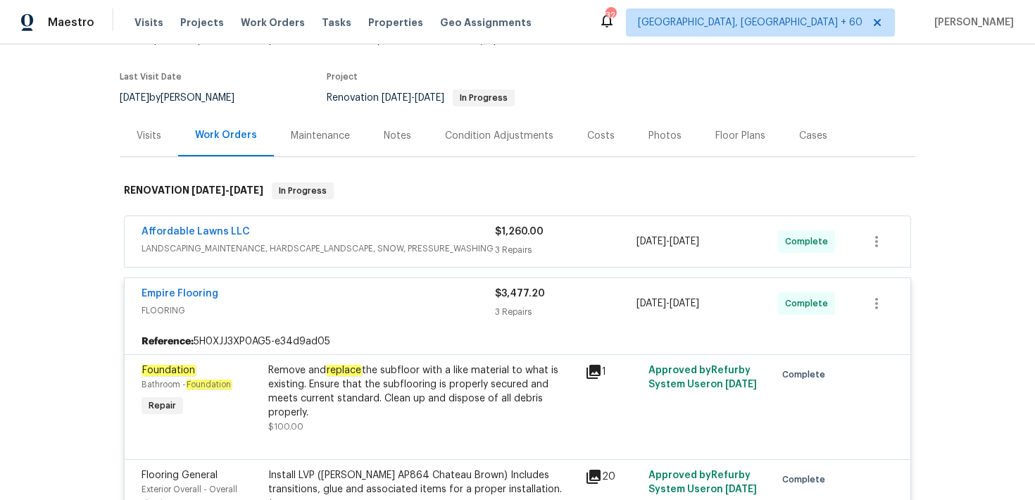
click at [510, 242] on div "$1,260.00 3 Repairs" at bounding box center [566, 242] width 142 height 34
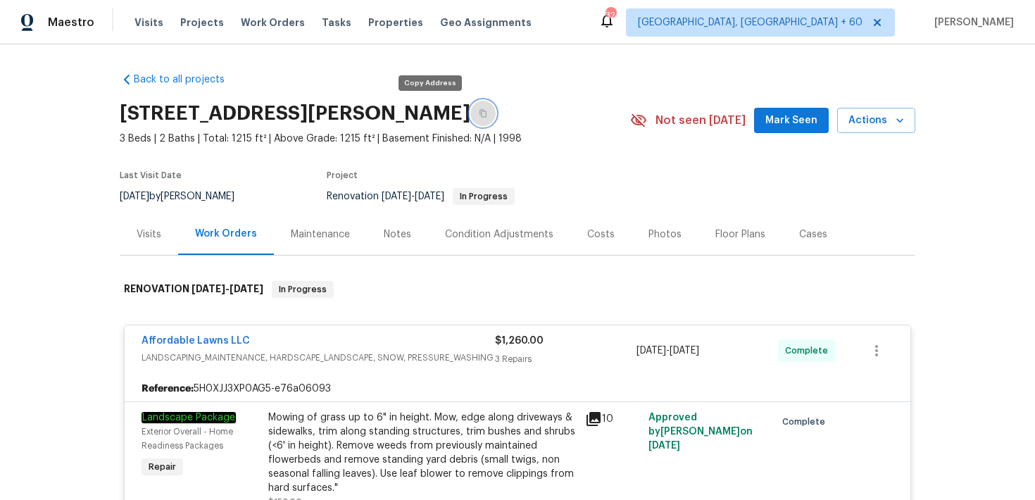
click at [470, 109] on button "button" at bounding box center [482, 113] width 25 height 25
click at [143, 20] on span "Visits" at bounding box center [148, 22] width 29 height 14
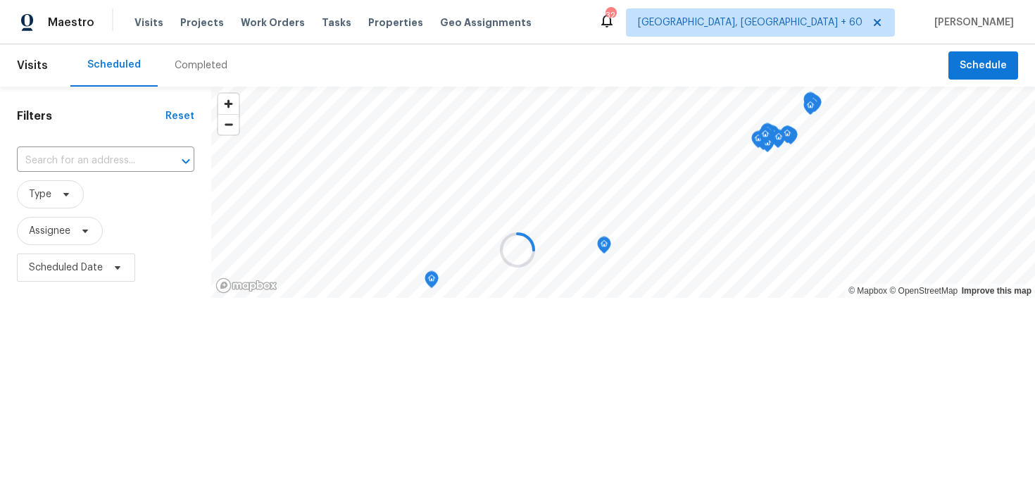
click at [184, 69] on div at bounding box center [517, 250] width 1035 height 500
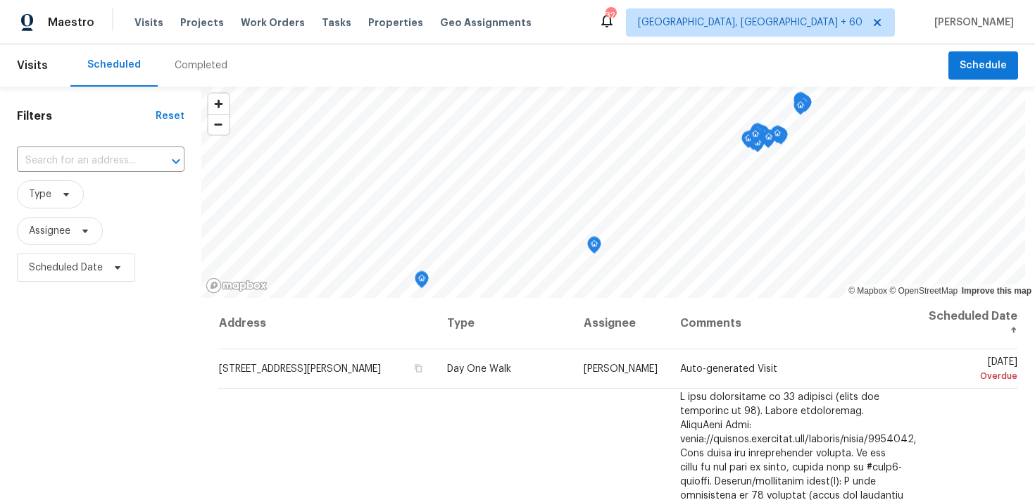
click at [190, 71] on div "Completed" at bounding box center [201, 65] width 53 height 14
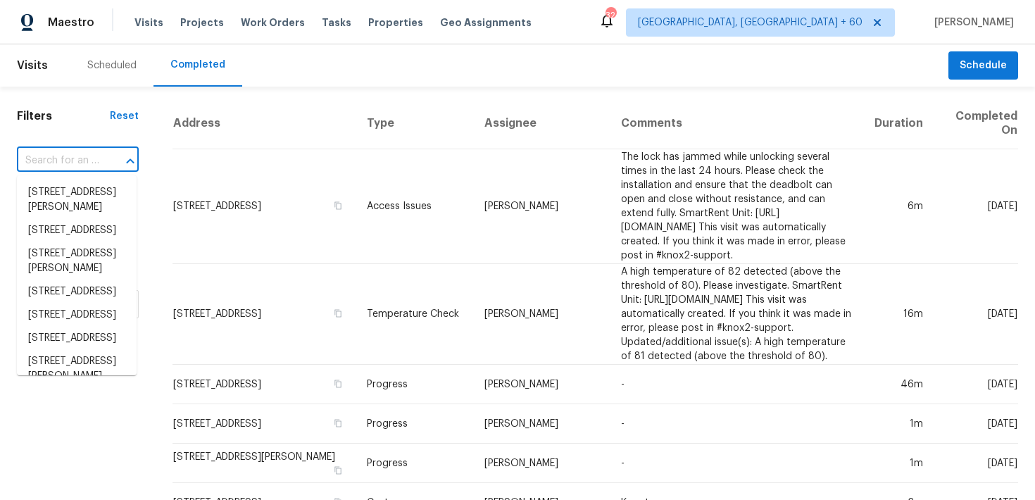
click at [73, 157] on input "text" at bounding box center [58, 161] width 82 height 22
paste input "[STREET_ADDRESS][PERSON_NAME][PERSON_NAME]"
type input "[STREET_ADDRESS][PERSON_NAME][PERSON_NAME]"
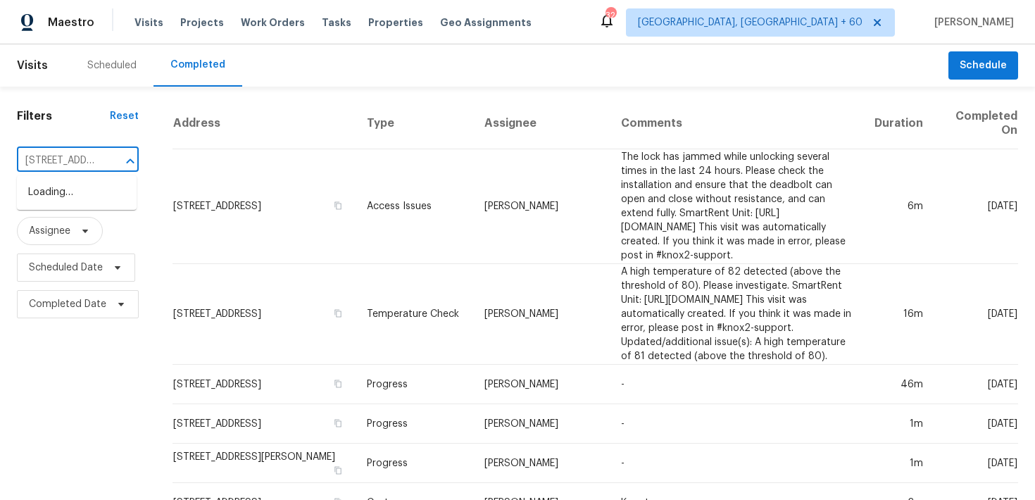
scroll to position [0, 164]
click at [71, 197] on li "[STREET_ADDRESS][PERSON_NAME][PERSON_NAME]" at bounding box center [77, 207] width 120 height 53
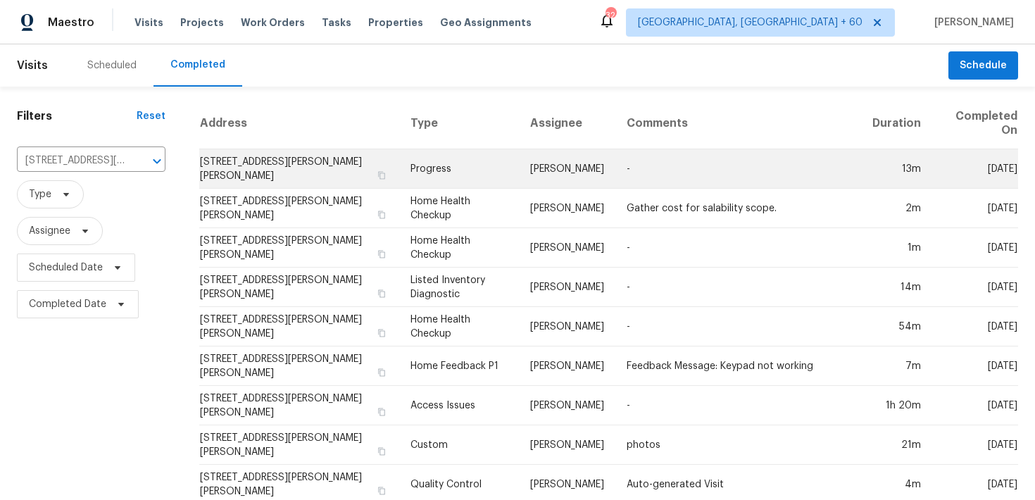
click at [449, 158] on td "Progress" at bounding box center [459, 168] width 120 height 39
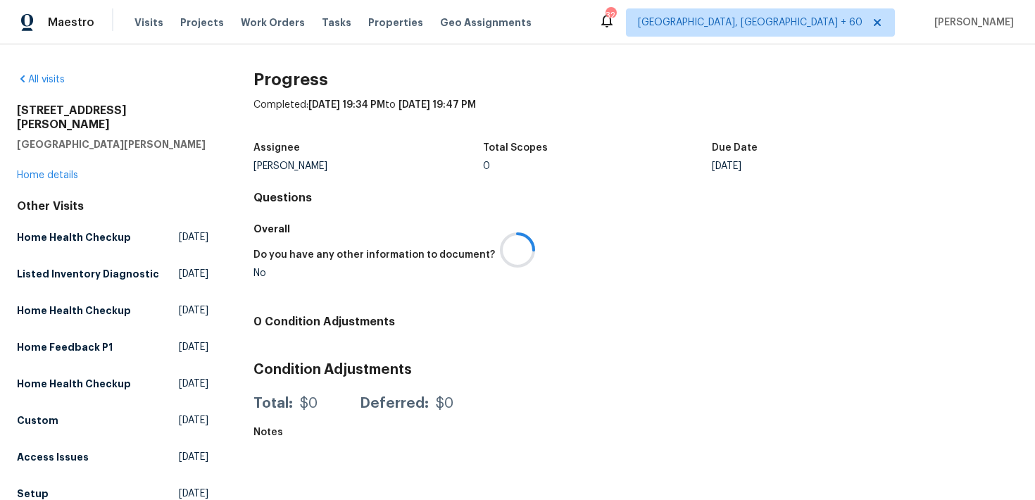
click at [32, 163] on div at bounding box center [517, 250] width 1035 height 500
click at [38, 170] on link "Home details" at bounding box center [47, 175] width 61 height 10
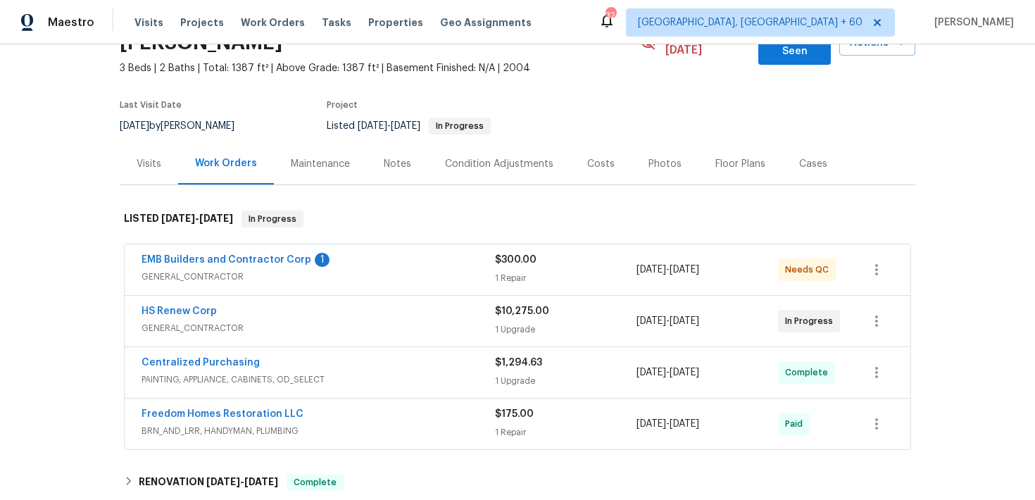
scroll to position [130, 0]
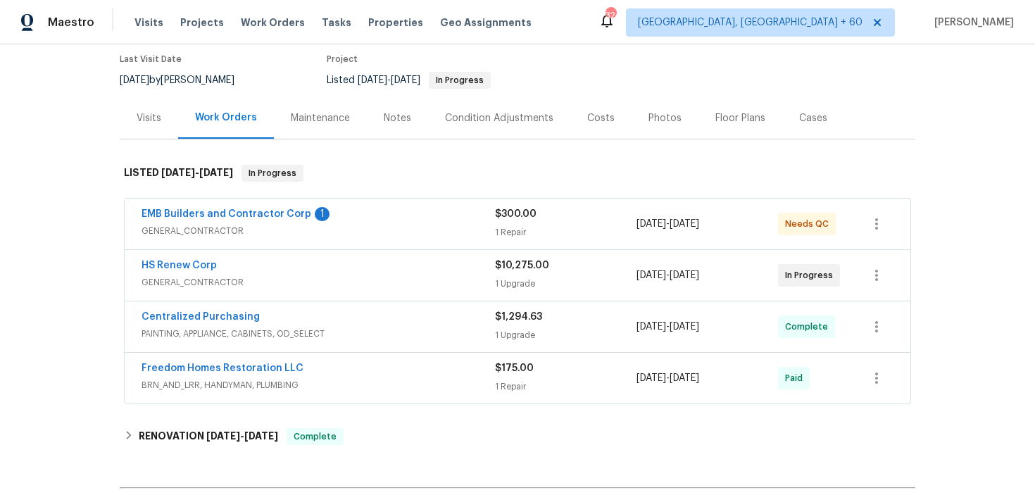
click at [513, 363] on span "$175.00" at bounding box center [514, 368] width 39 height 10
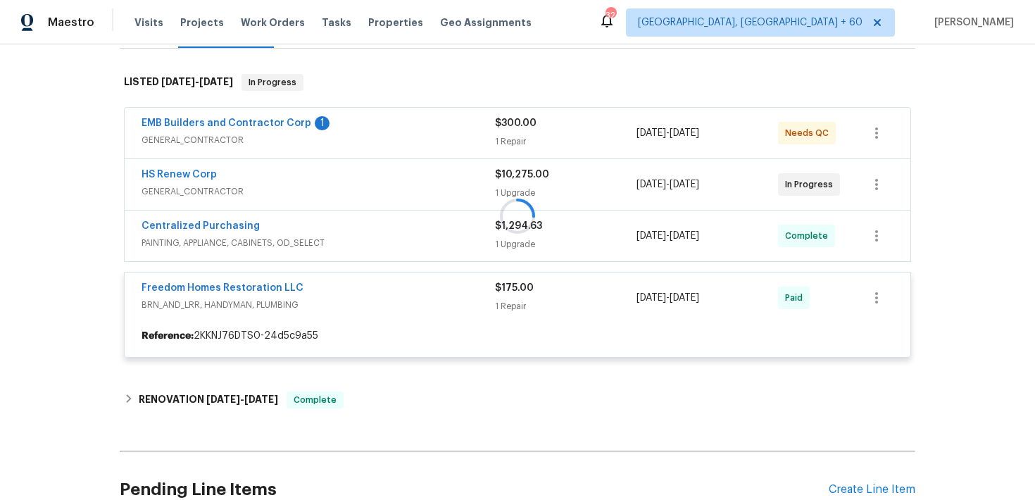
scroll to position [240, 0]
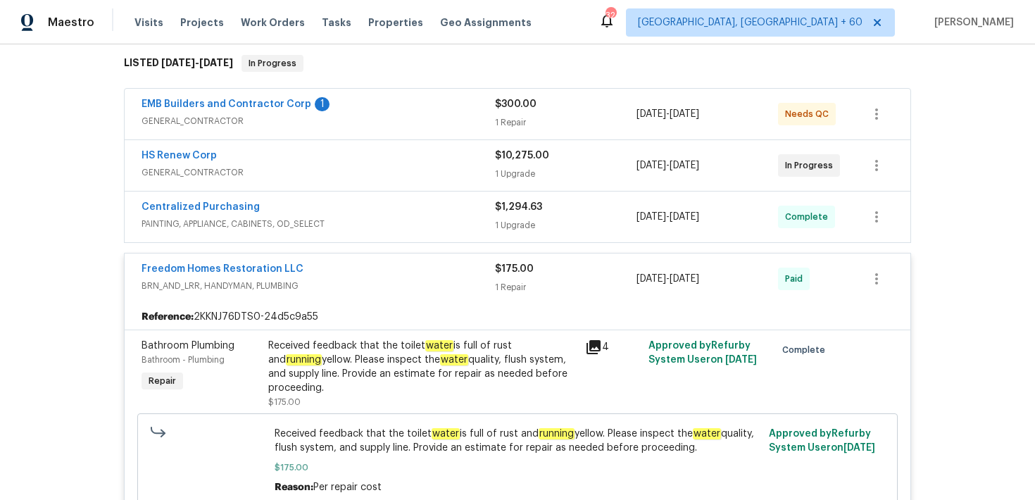
click at [510, 218] on div "1 Upgrade" at bounding box center [566, 225] width 142 height 14
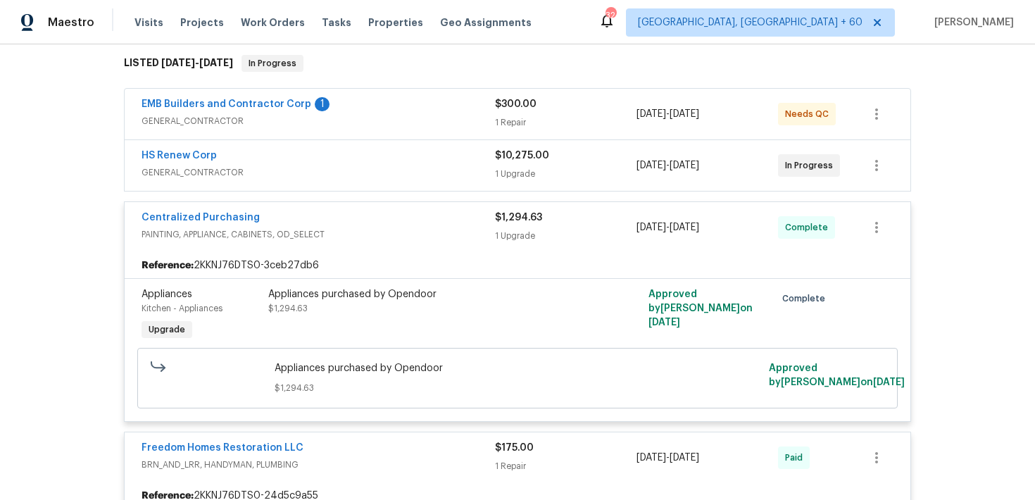
click at [518, 115] on div "1 Repair" at bounding box center [566, 122] width 142 height 14
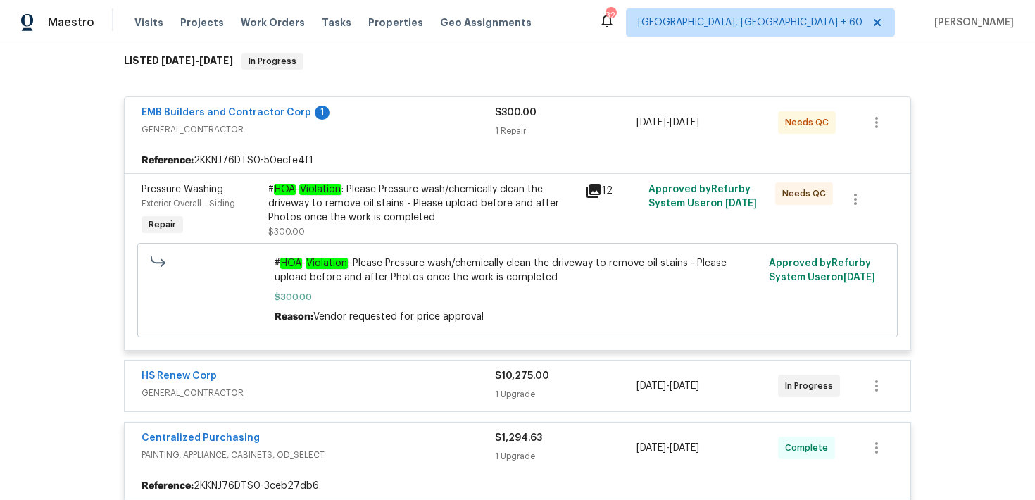
scroll to position [227, 0]
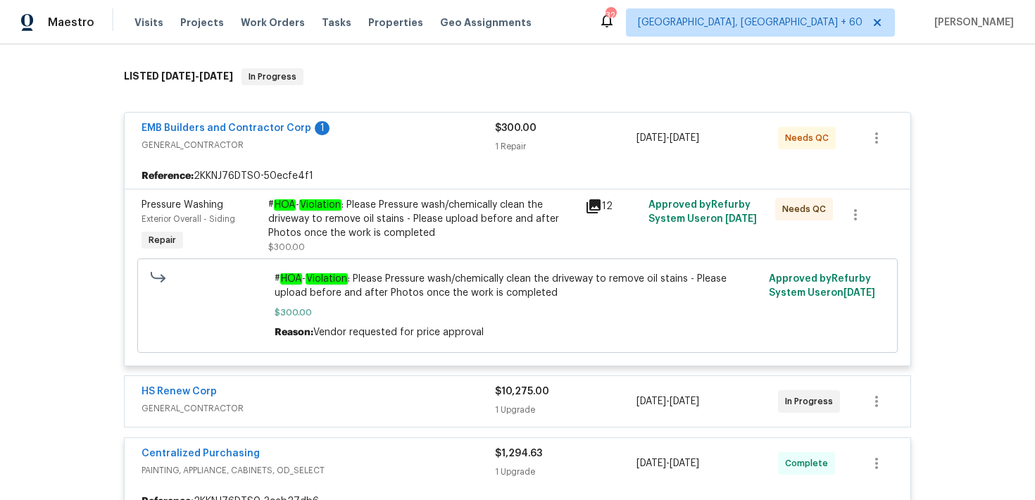
click at [504, 124] on div "$300.00 1 Repair" at bounding box center [566, 138] width 142 height 34
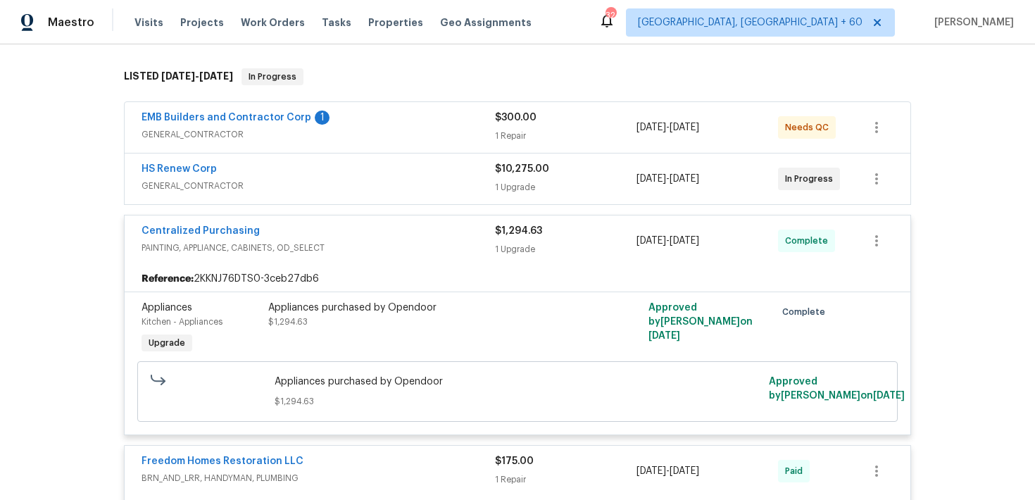
scroll to position [238, 0]
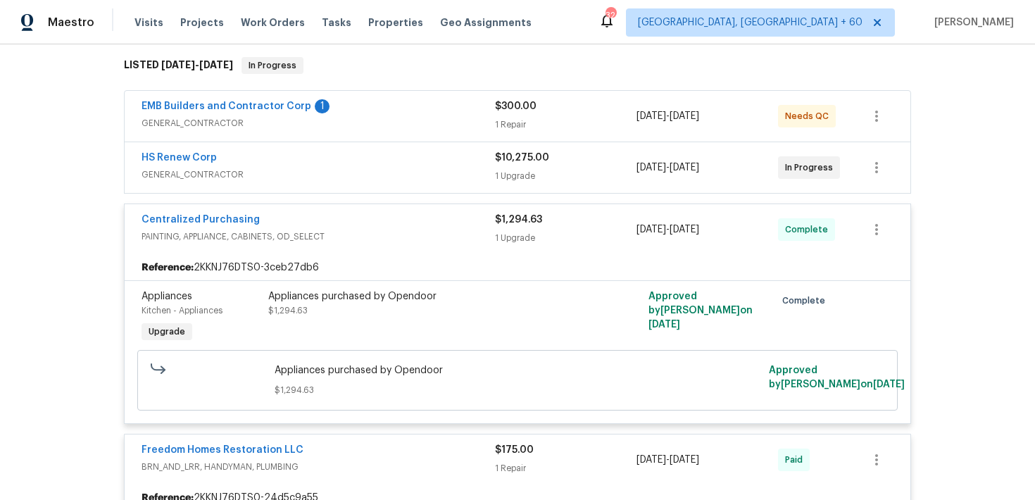
click at [504, 169] on div "1 Upgrade" at bounding box center [566, 176] width 142 height 14
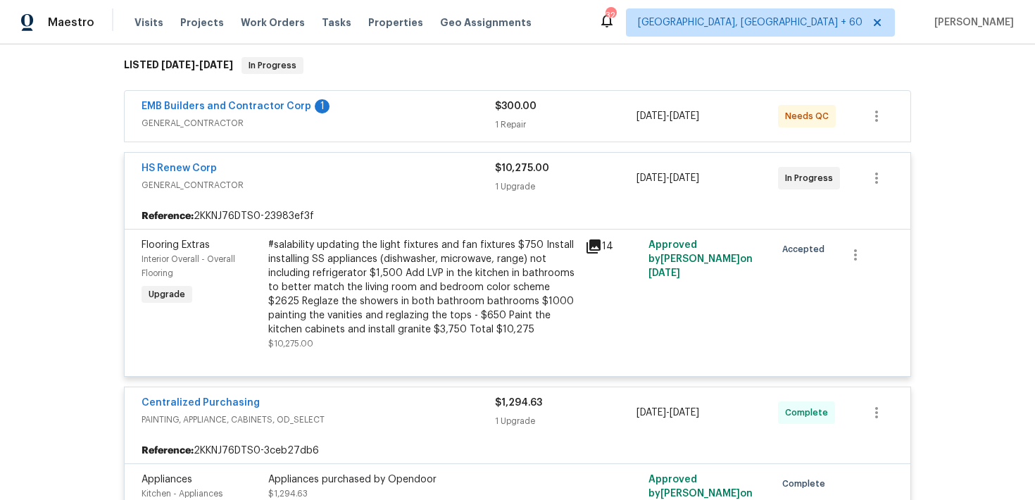
click at [513, 180] on div "1 Upgrade" at bounding box center [566, 187] width 142 height 14
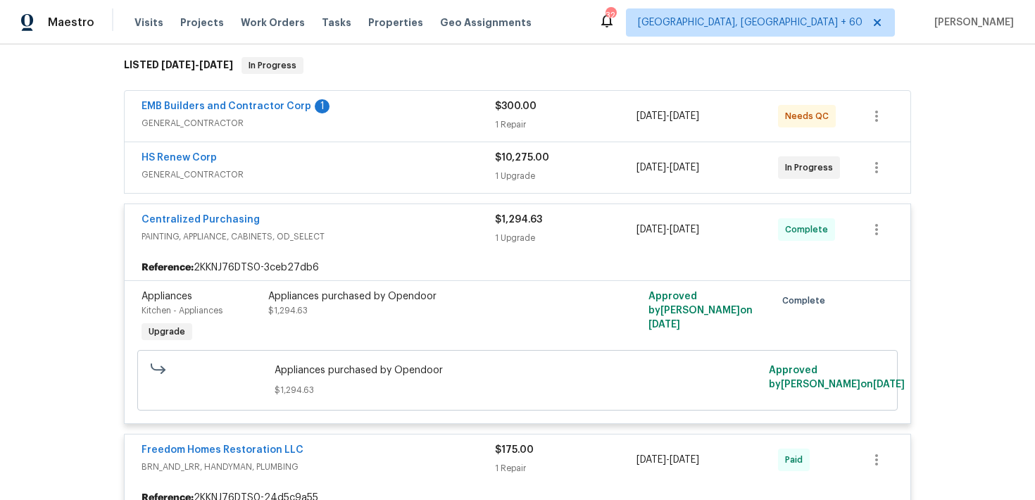
click at [513, 118] on div "1 Repair" at bounding box center [566, 125] width 142 height 14
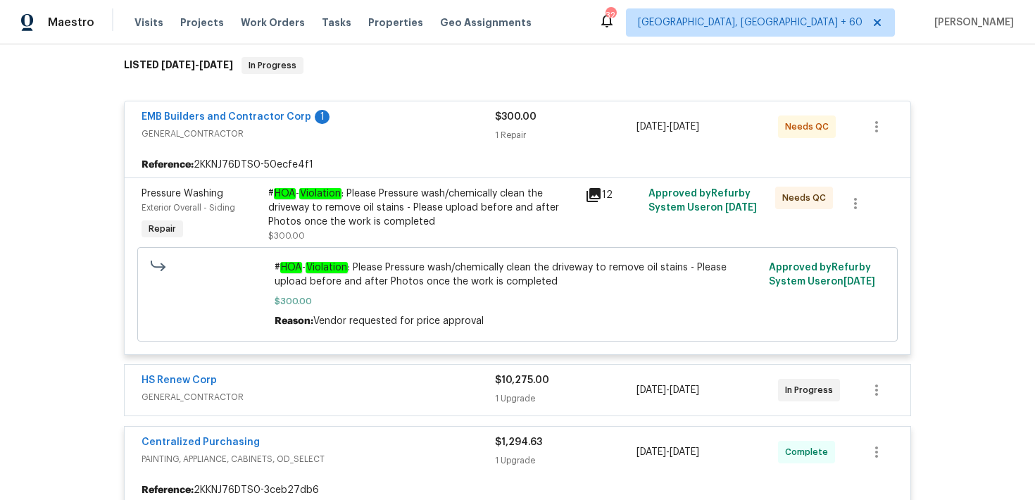
click at [514, 113] on div "$300.00 1 Repair" at bounding box center [566, 127] width 142 height 34
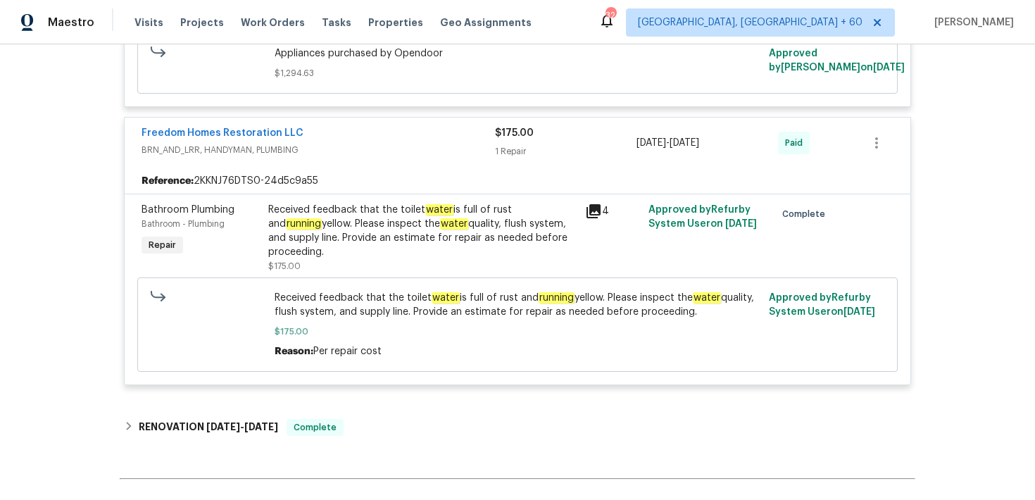
scroll to position [562, 0]
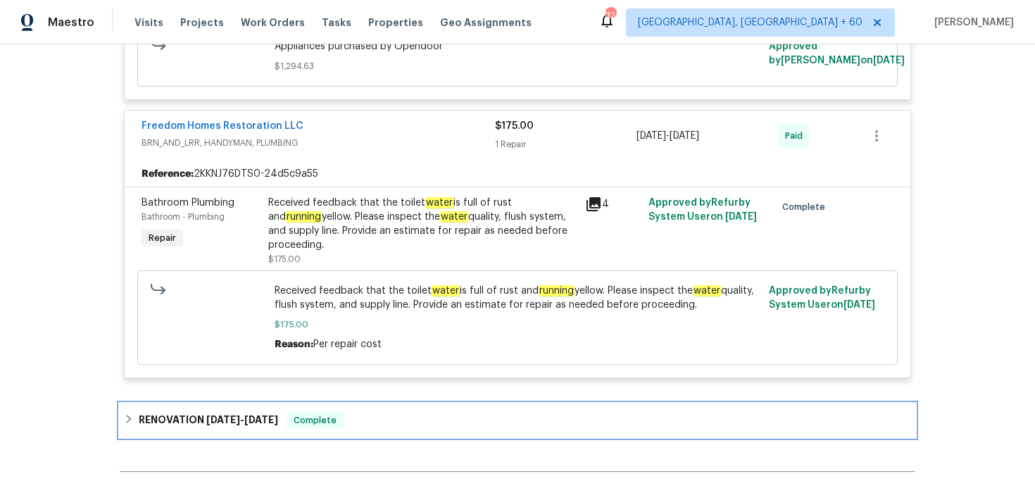
click at [391, 412] on div "RENOVATION [DATE] - [DATE] Complete" at bounding box center [517, 420] width 787 height 17
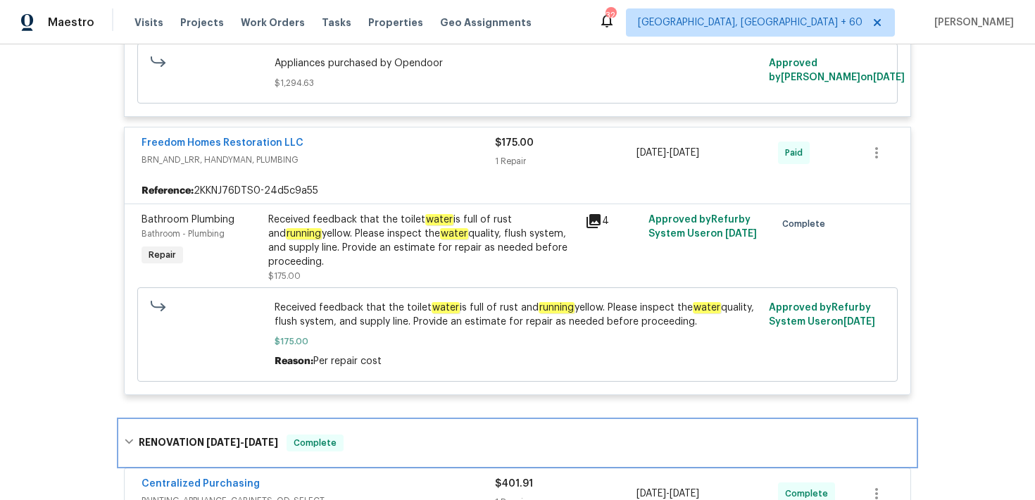
scroll to position [0, 0]
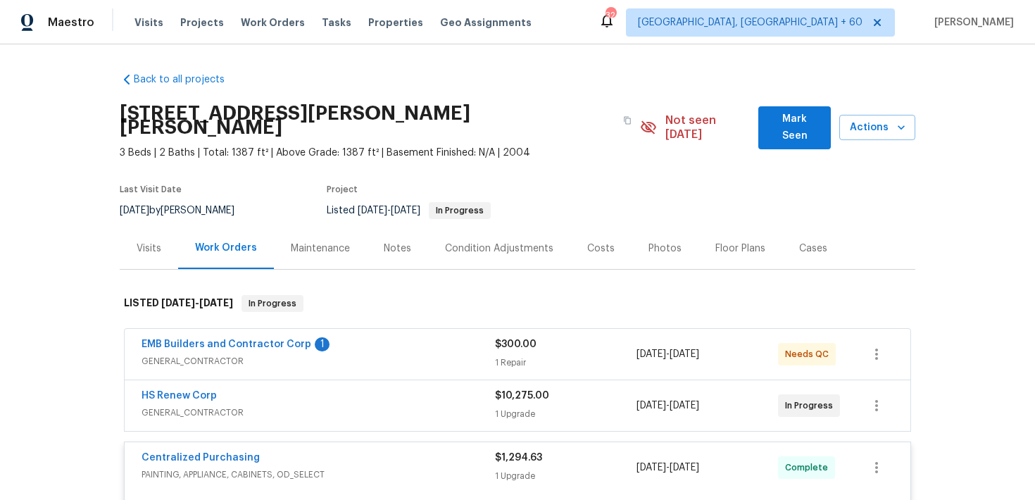
click at [621, 130] on div "[STREET_ADDRESS][PERSON_NAME][PERSON_NAME]" at bounding box center [380, 120] width 520 height 51
click at [627, 115] on button "button" at bounding box center [627, 120] width 25 height 25
click at [153, 24] on span "Visits" at bounding box center [148, 22] width 29 height 14
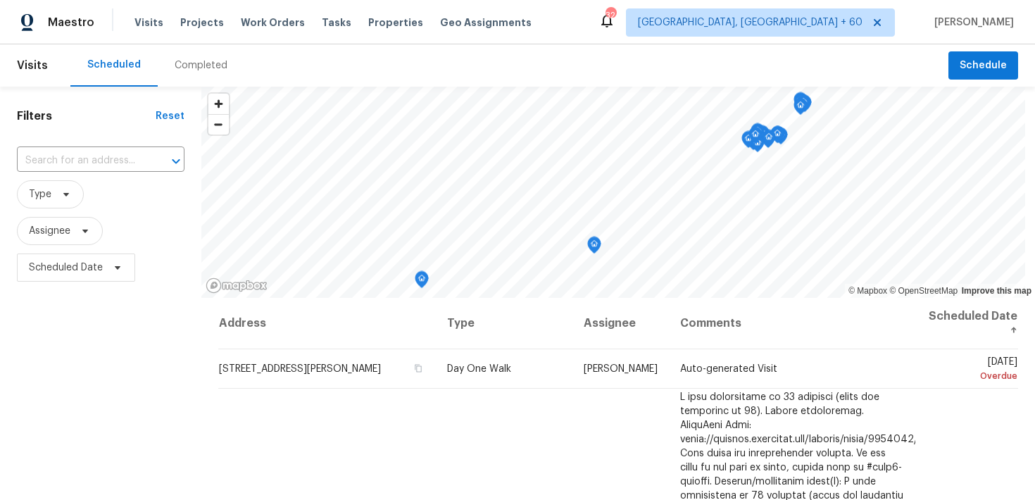
click at [182, 67] on div "Completed" at bounding box center [201, 65] width 53 height 14
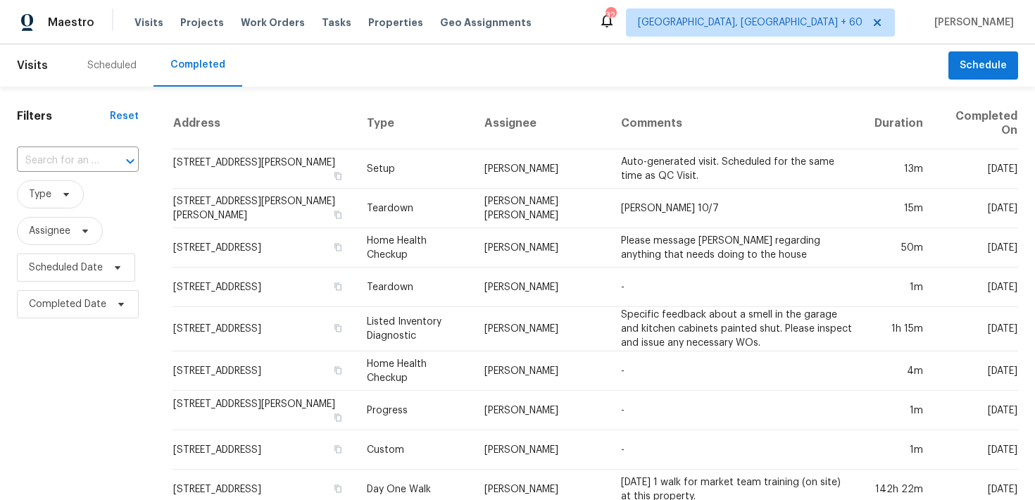
click at [96, 146] on div "​" at bounding box center [78, 161] width 122 height 30
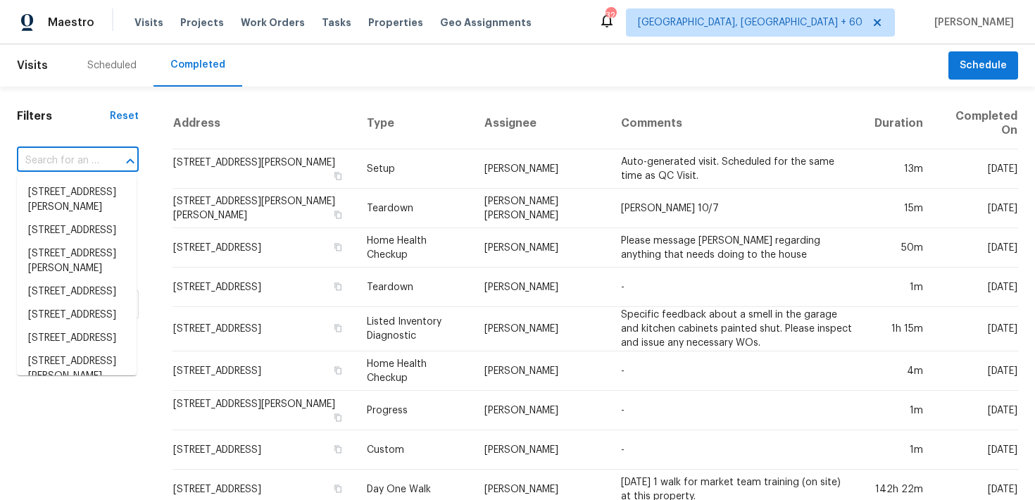
paste input "[STREET_ADDRESS]"
type input "[STREET_ADDRESS]"
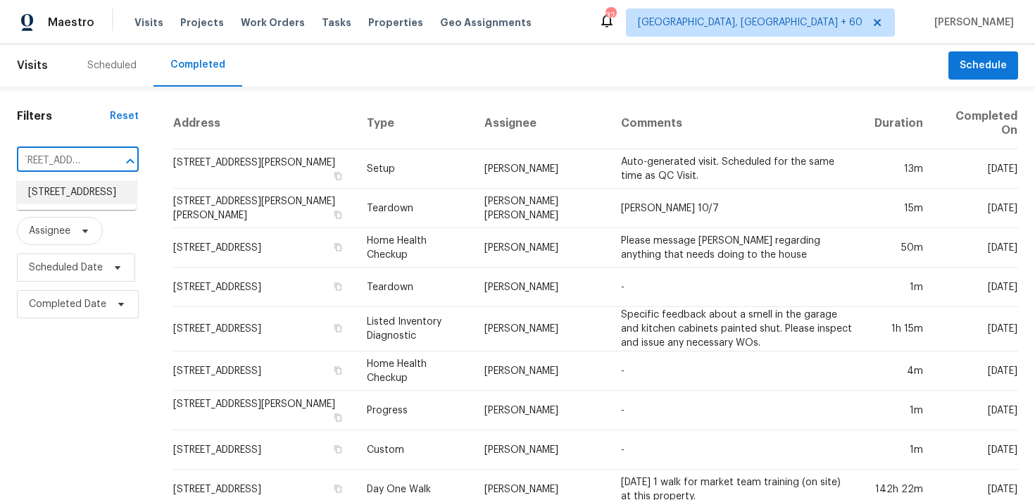
click at [77, 189] on li "[STREET_ADDRESS]" at bounding box center [77, 192] width 120 height 23
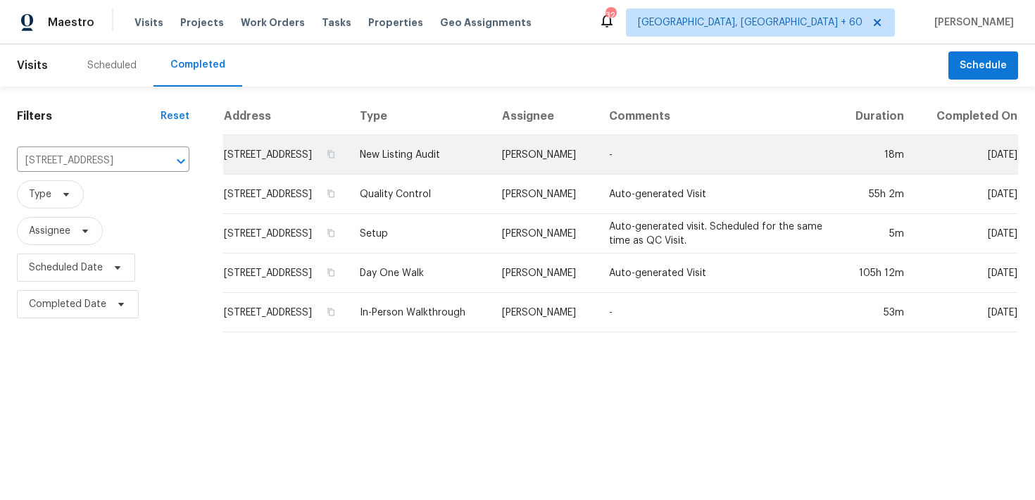
click at [441, 172] on td "New Listing Audit" at bounding box center [420, 154] width 142 height 39
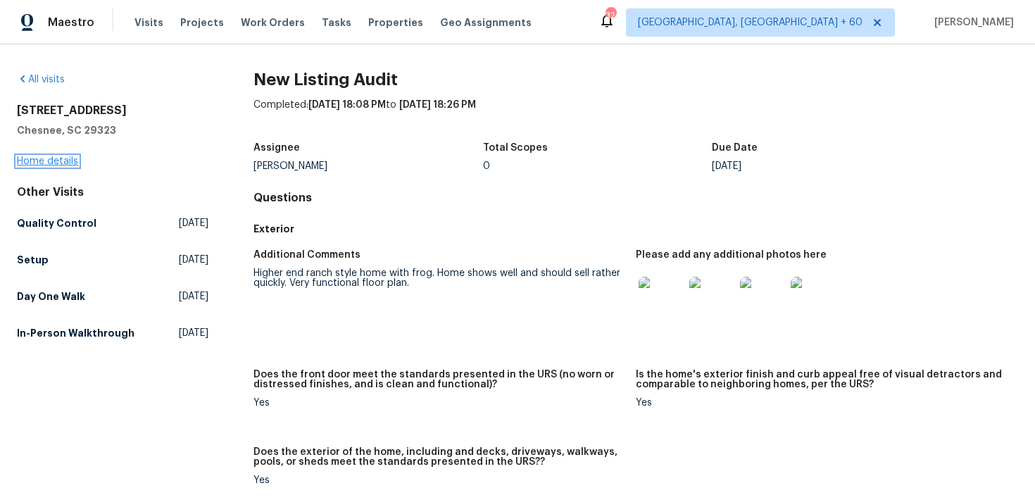
click at [58, 161] on link "Home details" at bounding box center [47, 161] width 61 height 10
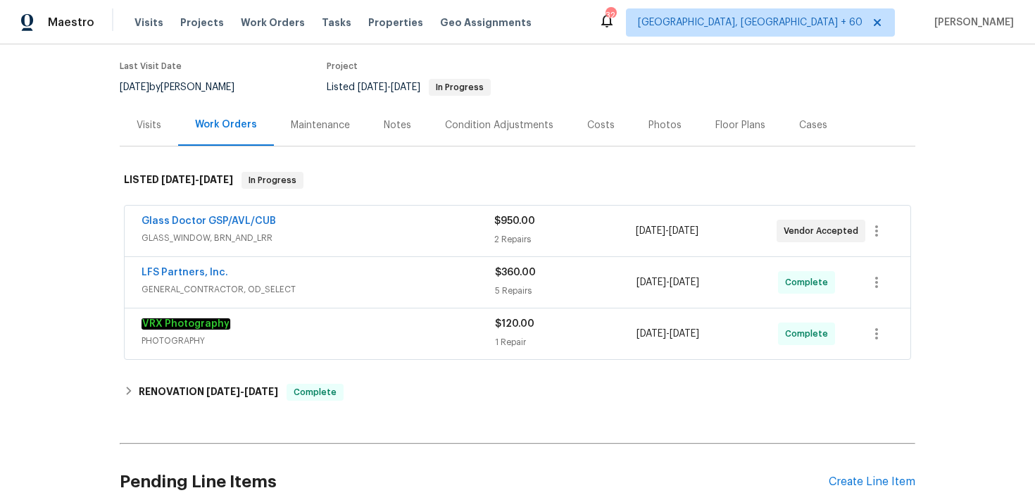
scroll to position [125, 0]
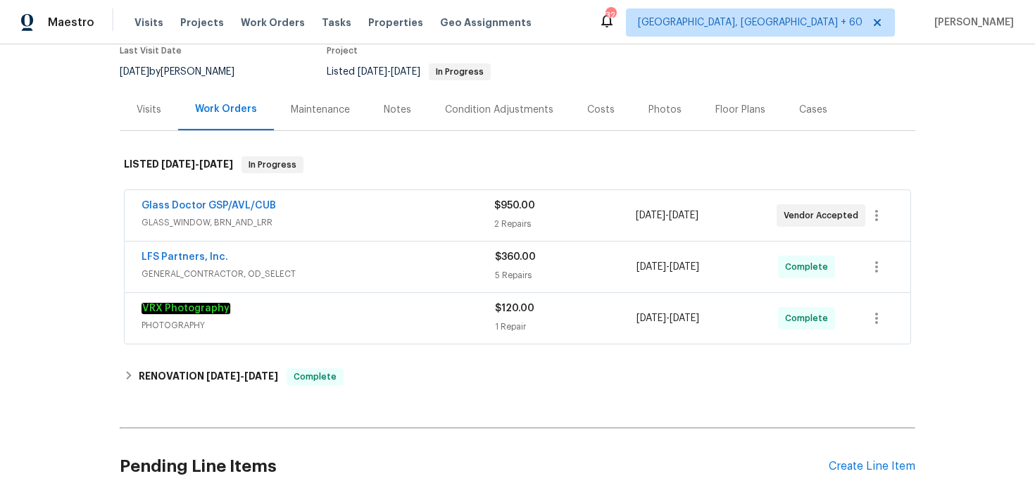
click at [512, 217] on div "2 Repairs" at bounding box center [564, 224] width 141 height 14
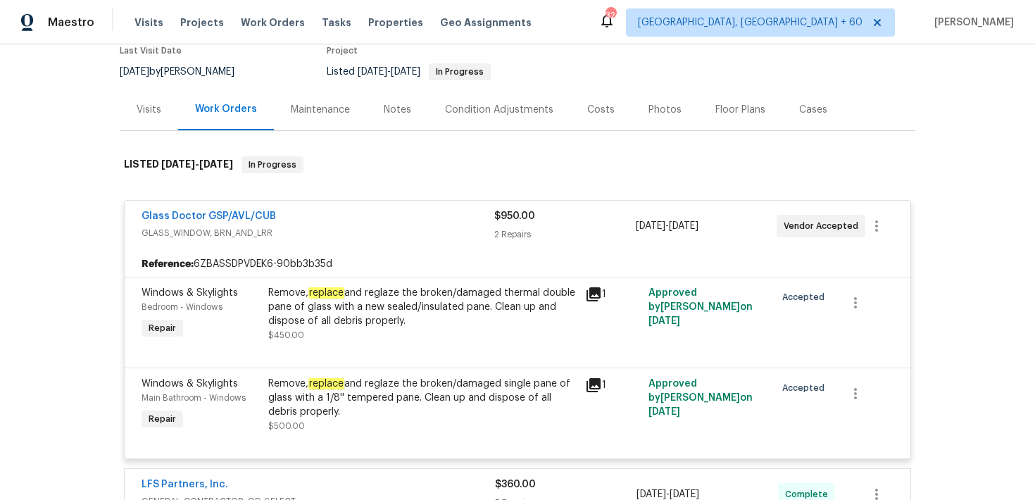
click at [512, 237] on div "2 Repairs" at bounding box center [564, 234] width 141 height 14
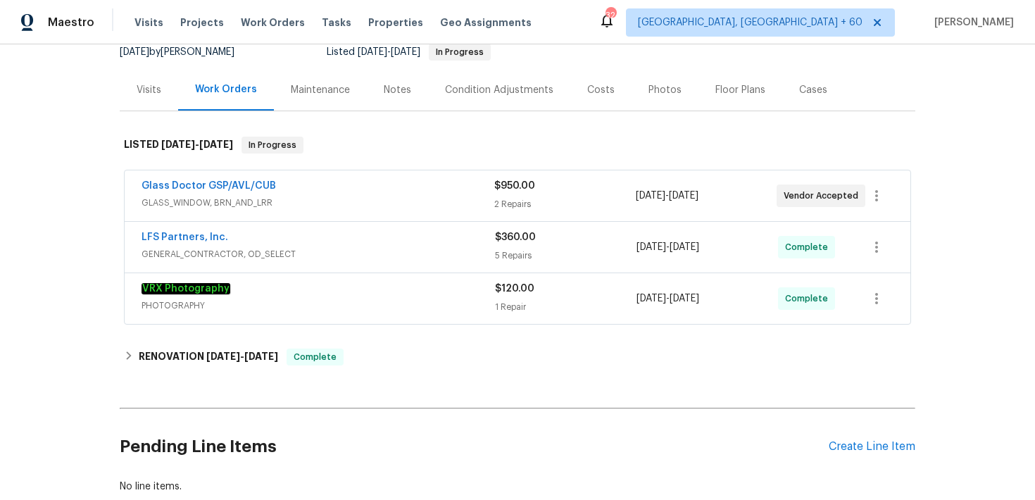
scroll to position [146, 0]
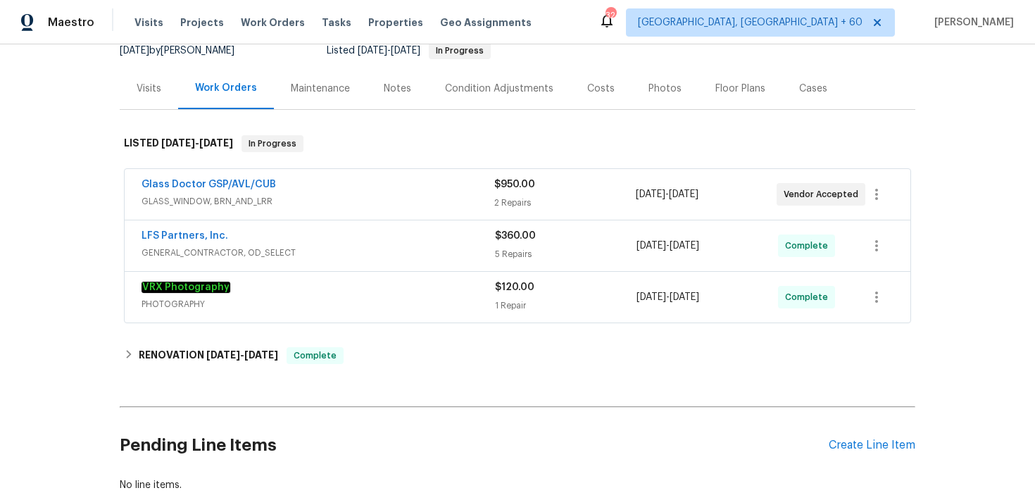
click at [510, 250] on div "5 Repairs" at bounding box center [566, 254] width 142 height 14
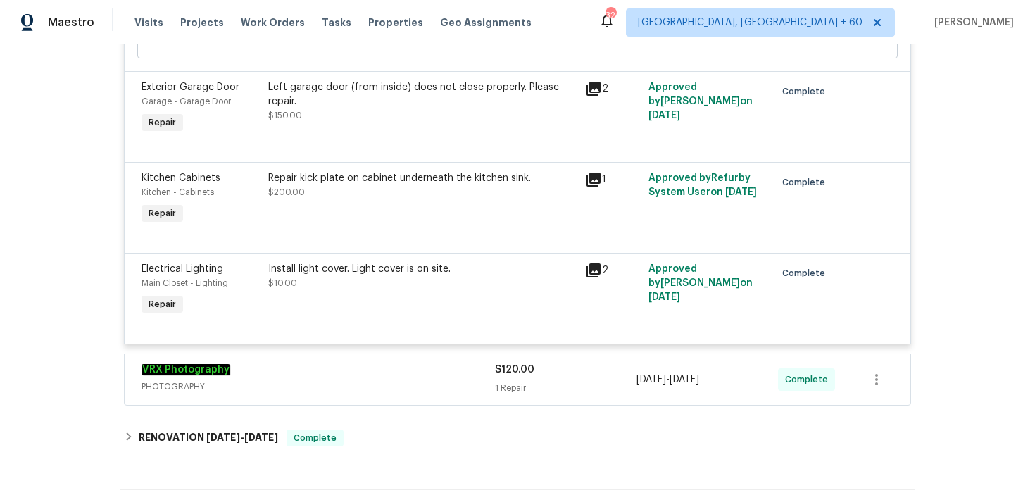
scroll to position [670, 0]
click at [515, 372] on span "$120.00" at bounding box center [514, 370] width 39 height 10
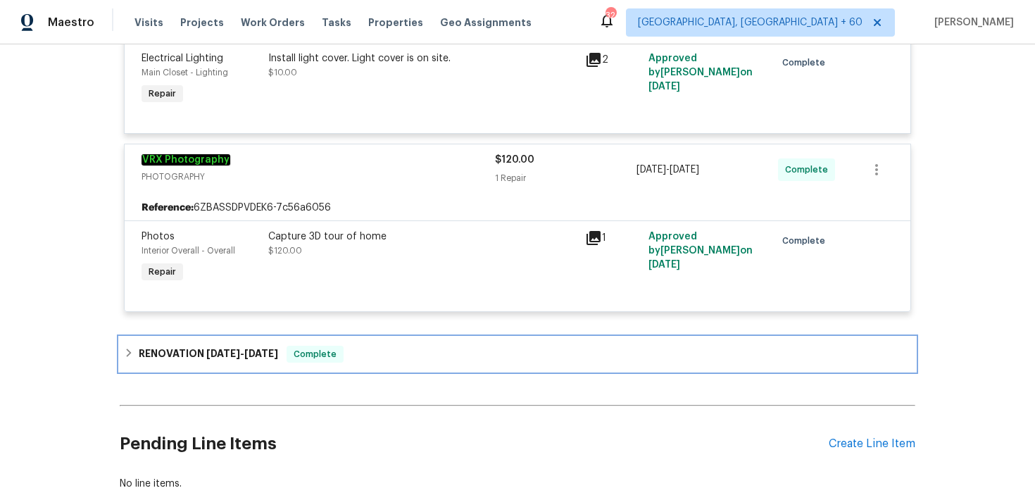
click at [360, 353] on div "RENOVATION [DATE] - [DATE] Complete" at bounding box center [517, 354] width 787 height 17
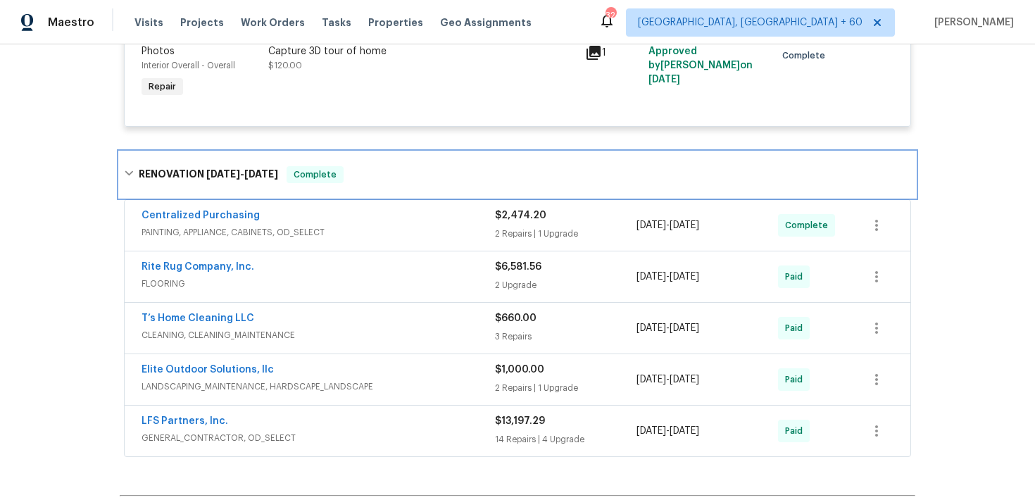
scroll to position [1072, 0]
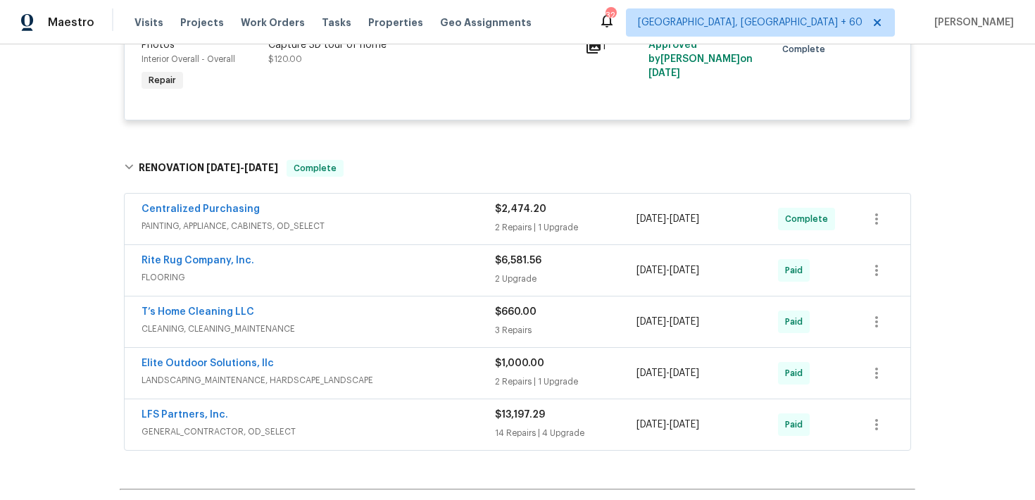
click at [508, 428] on div "14 Repairs | 4 Upgrade" at bounding box center [566, 433] width 142 height 14
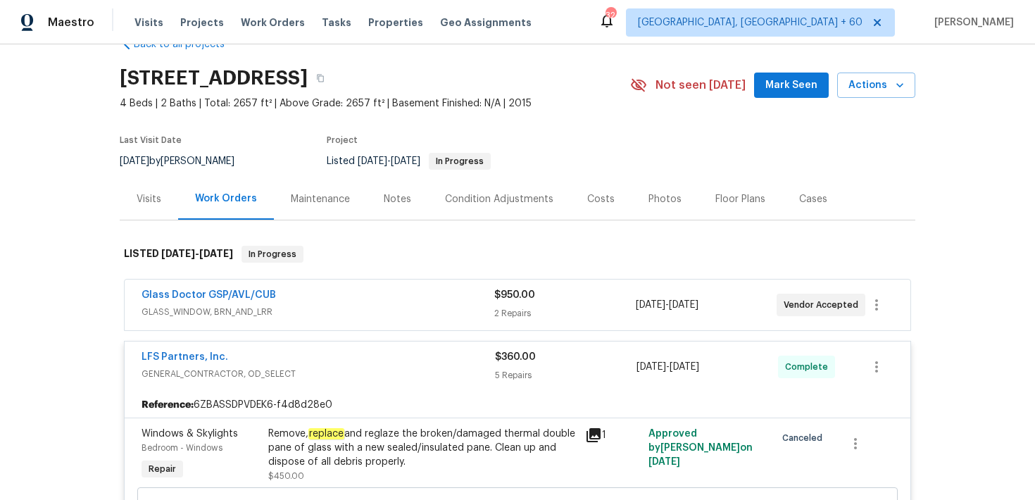
scroll to position [0, 0]
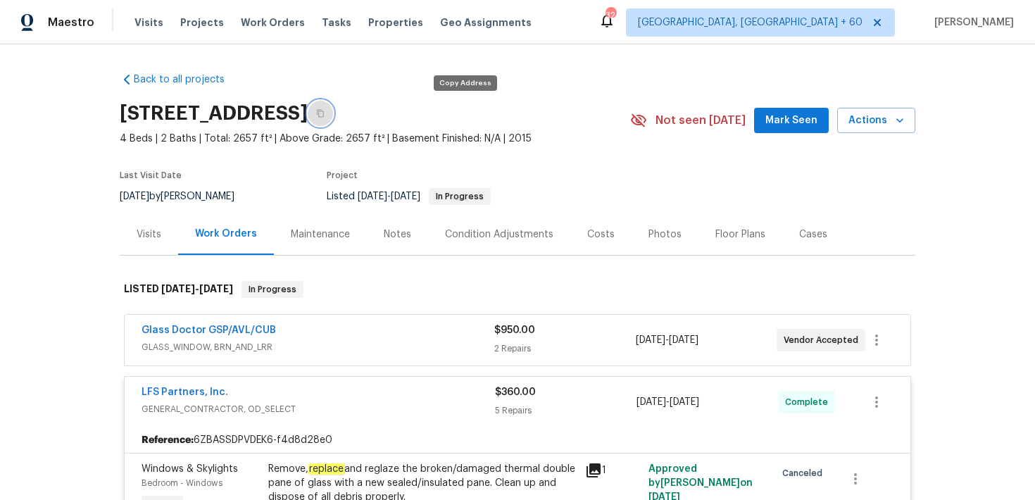
click at [324, 113] on icon "button" at bounding box center [320, 114] width 7 height 8
click at [333, 119] on button "button" at bounding box center [320, 113] width 25 height 25
click at [136, 27] on span "Visits" at bounding box center [148, 22] width 29 height 14
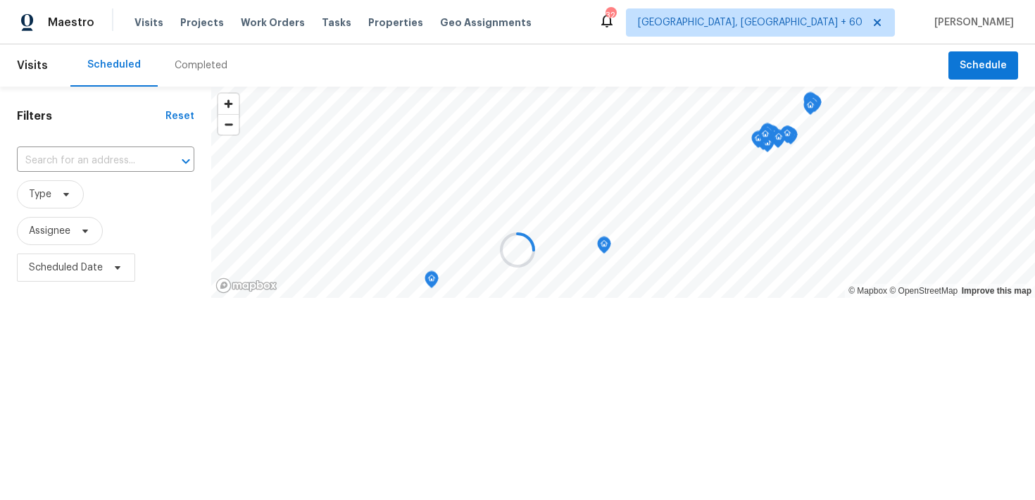
click at [194, 69] on div at bounding box center [517, 250] width 1035 height 500
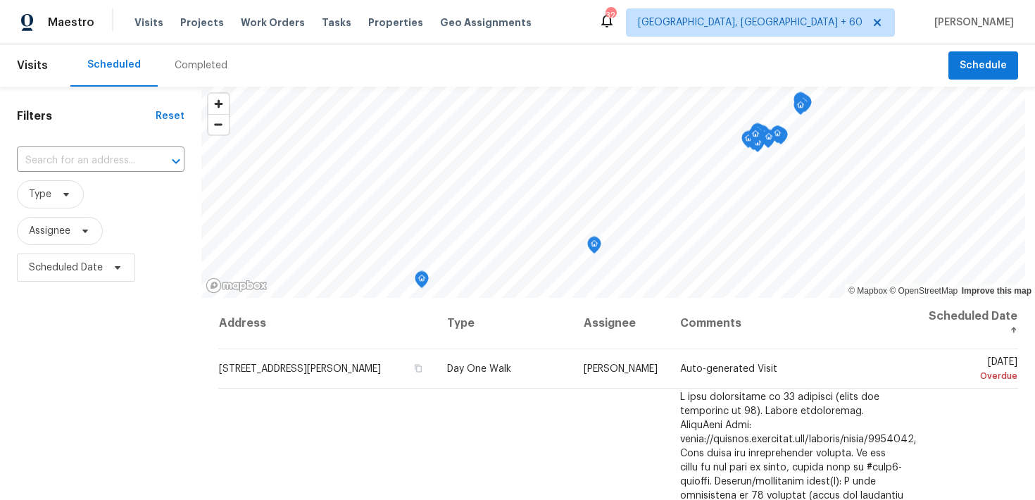
click at [183, 70] on div "Completed" at bounding box center [201, 65] width 53 height 14
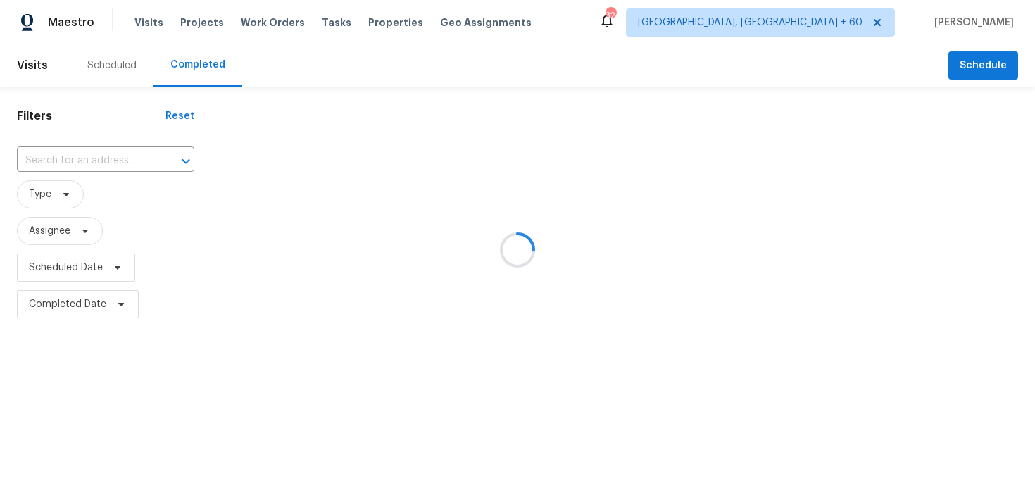
click at [77, 148] on div at bounding box center [517, 250] width 1035 height 500
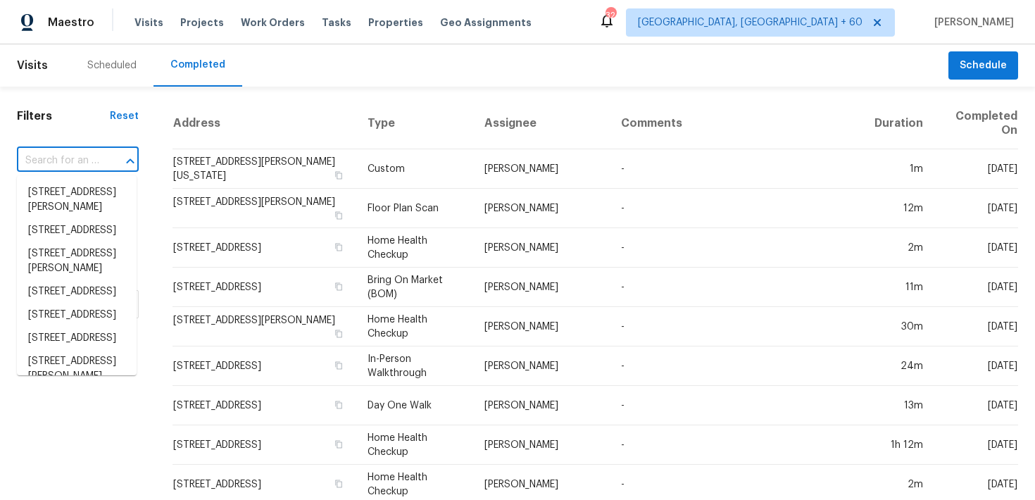
click at [58, 165] on input "text" at bounding box center [58, 161] width 82 height 22
paste input "[STREET_ADDRESS]"
type input "[STREET_ADDRESS]"
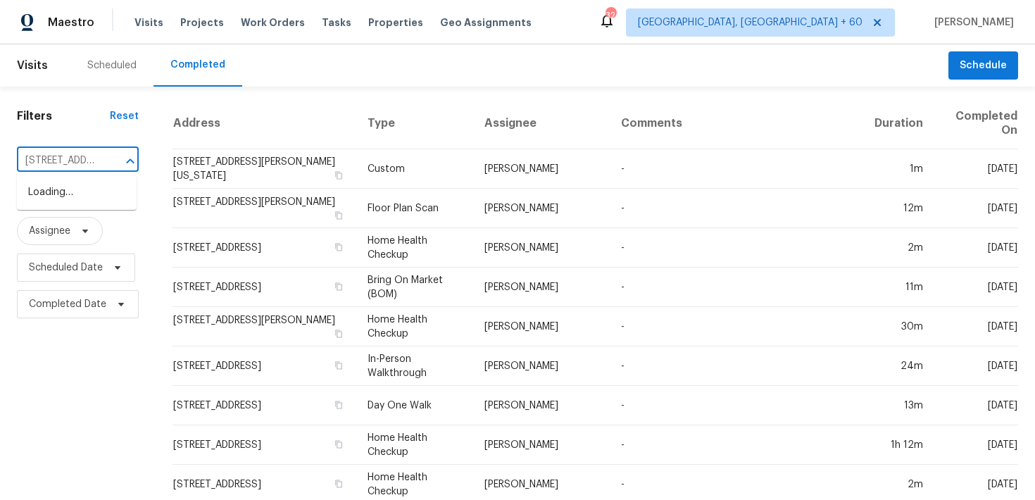
scroll to position [0, 84]
click at [55, 195] on li "[STREET_ADDRESS]" at bounding box center [77, 192] width 120 height 23
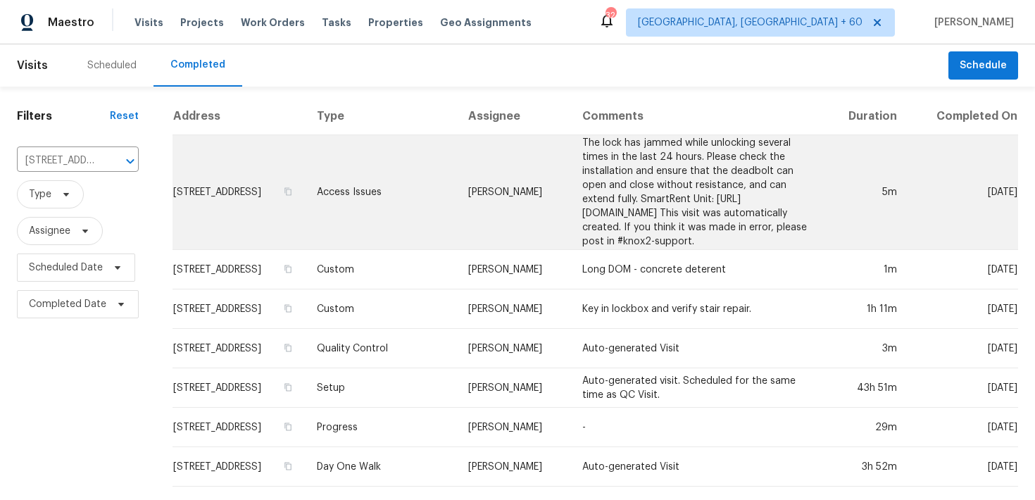
click at [381, 203] on td "Access Issues" at bounding box center [381, 192] width 151 height 115
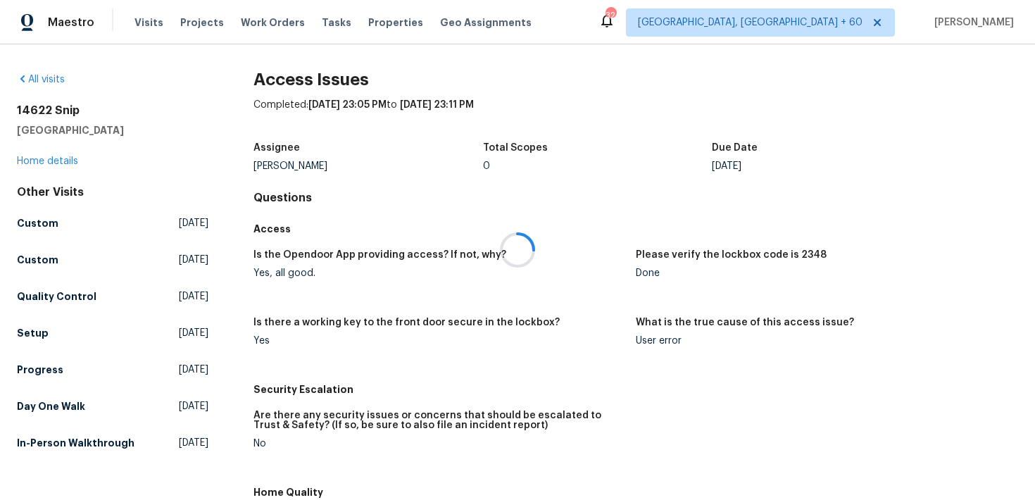
click at [33, 164] on div at bounding box center [517, 250] width 1035 height 500
click at [37, 163] on link "Home details" at bounding box center [47, 161] width 61 height 10
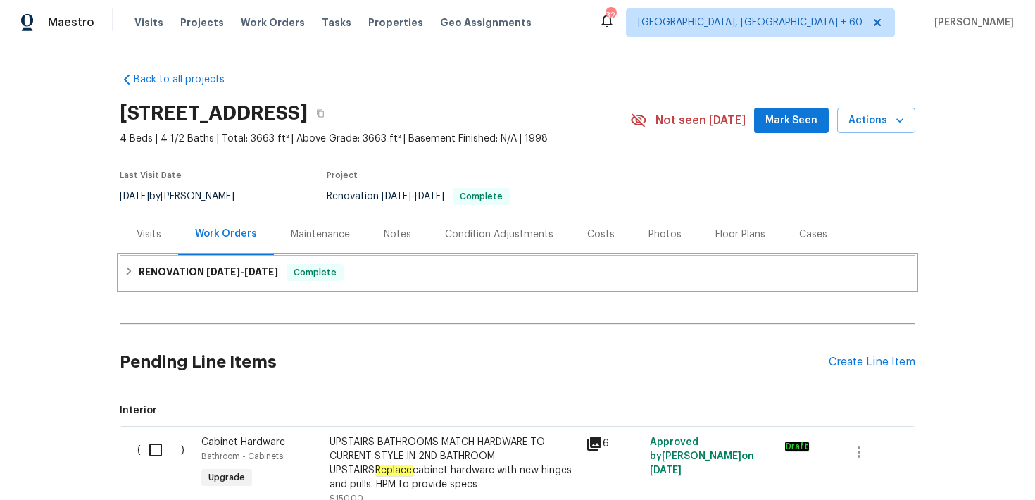
click at [358, 272] on div "RENOVATION [DATE] - [DATE] Complete" at bounding box center [517, 272] width 787 height 17
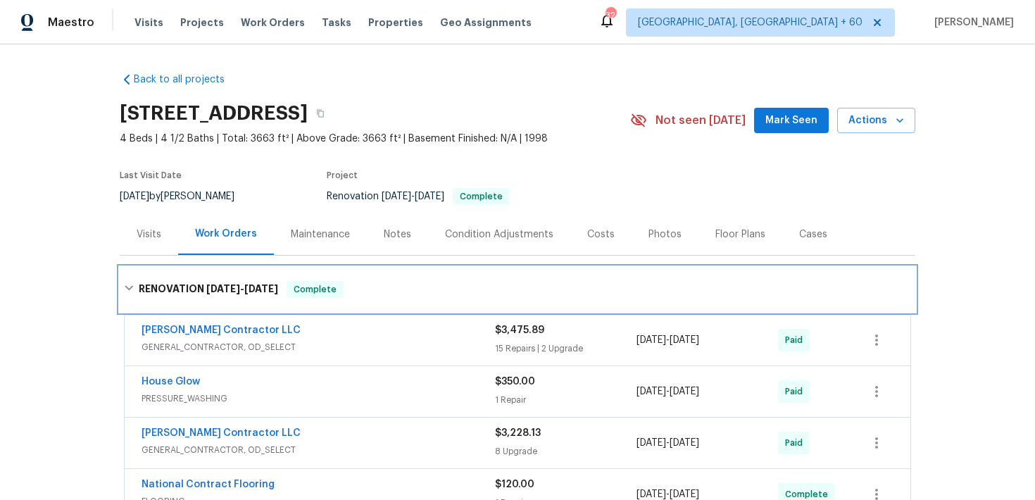
scroll to position [94, 0]
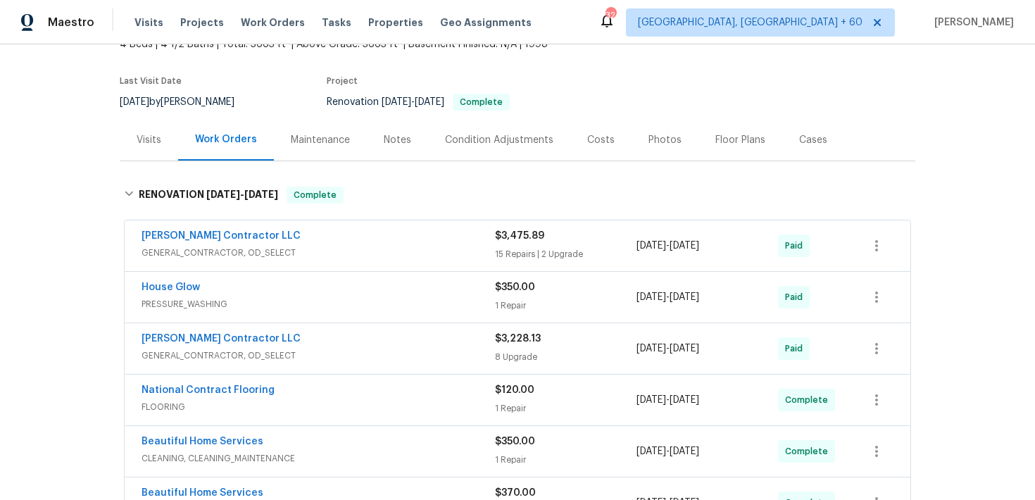
click at [507, 246] on div "$3,475.89 15 Repairs | 2 Upgrade" at bounding box center [566, 246] width 142 height 34
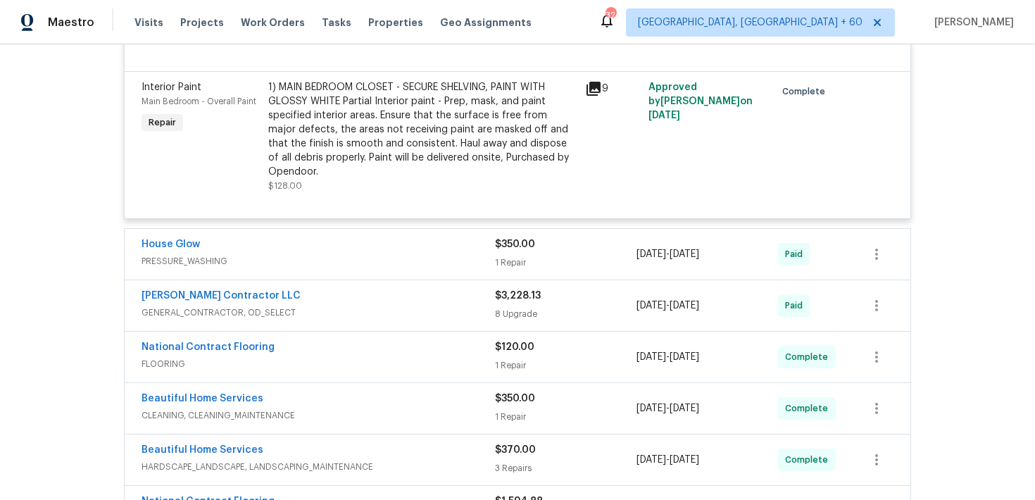
scroll to position [2376, 0]
click at [491, 243] on div "House Glow" at bounding box center [318, 245] width 353 height 17
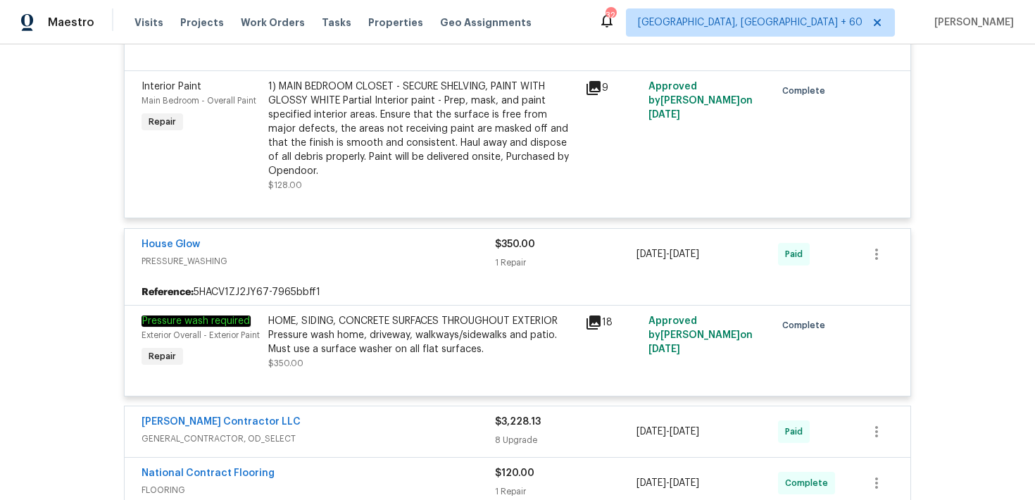
click at [491, 243] on div "House Glow" at bounding box center [318, 245] width 353 height 17
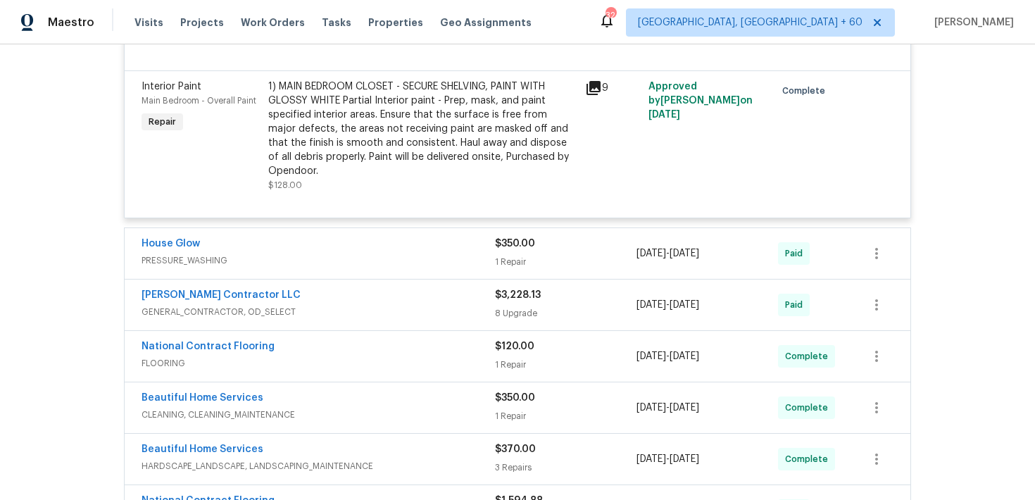
click at [491, 243] on div "House Glow" at bounding box center [318, 245] width 353 height 17
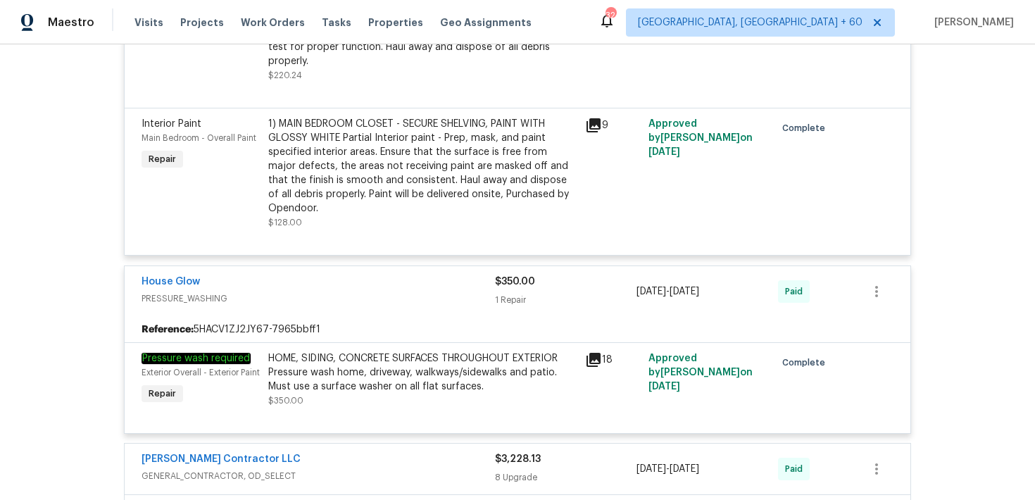
scroll to position [2347, 0]
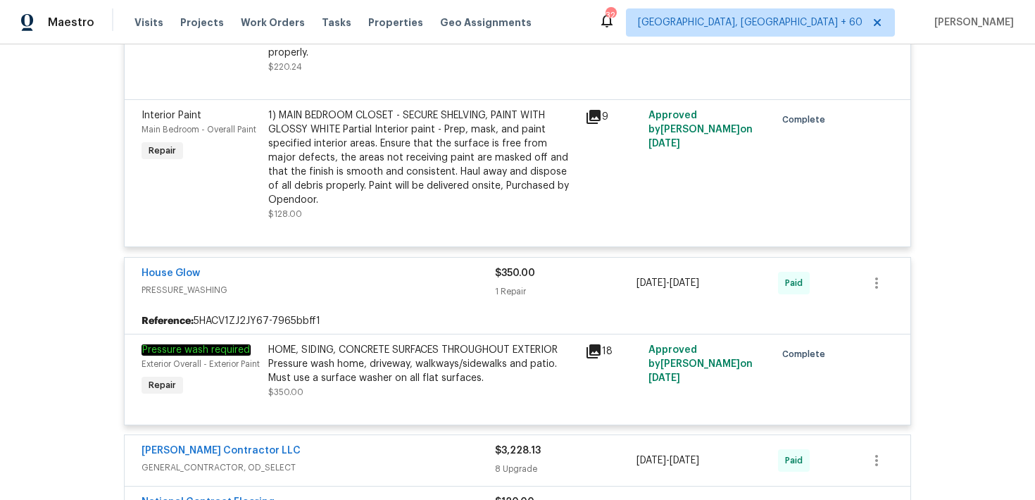
click at [988, 402] on div "Back to all projects [STREET_ADDRESS] 4 Beds | 4 1/2 Baths | Total: 3663 ft² | …" at bounding box center [517, 272] width 1035 height 456
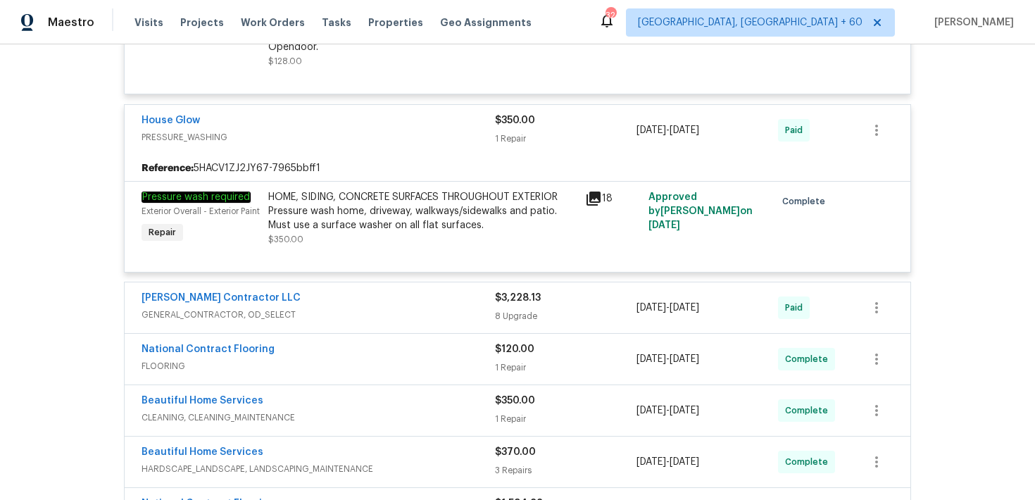
scroll to position [2513, 0]
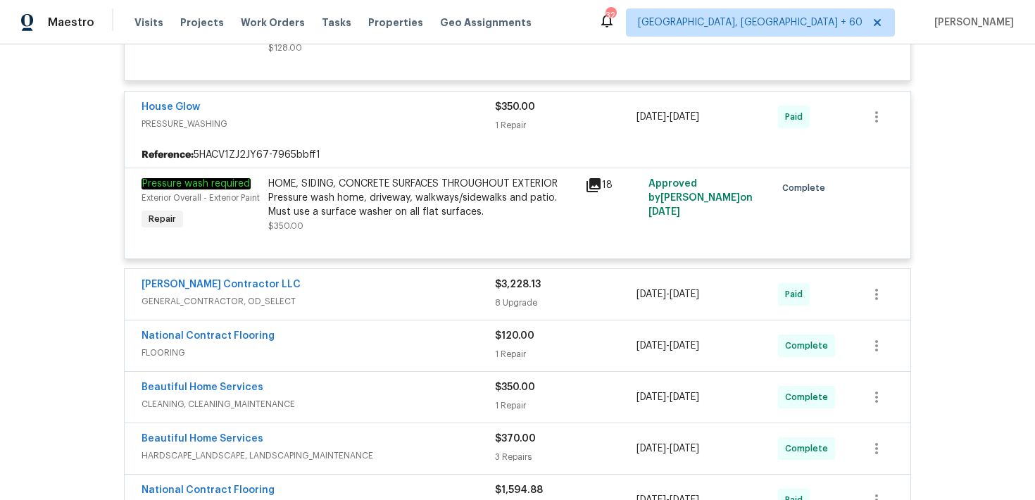
click at [526, 303] on div "8 Upgrade" at bounding box center [566, 303] width 142 height 14
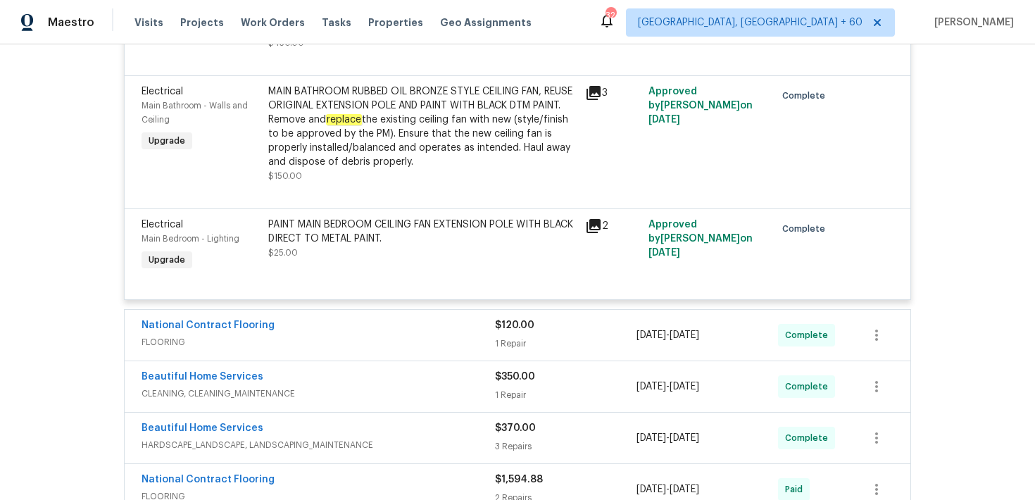
scroll to position [3639, 0]
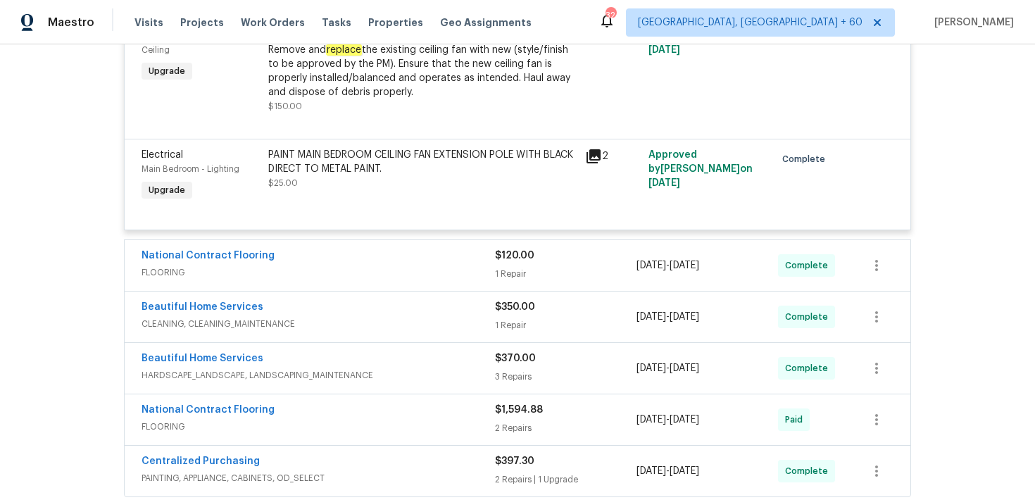
click at [523, 281] on div "1 Repair" at bounding box center [566, 274] width 142 height 14
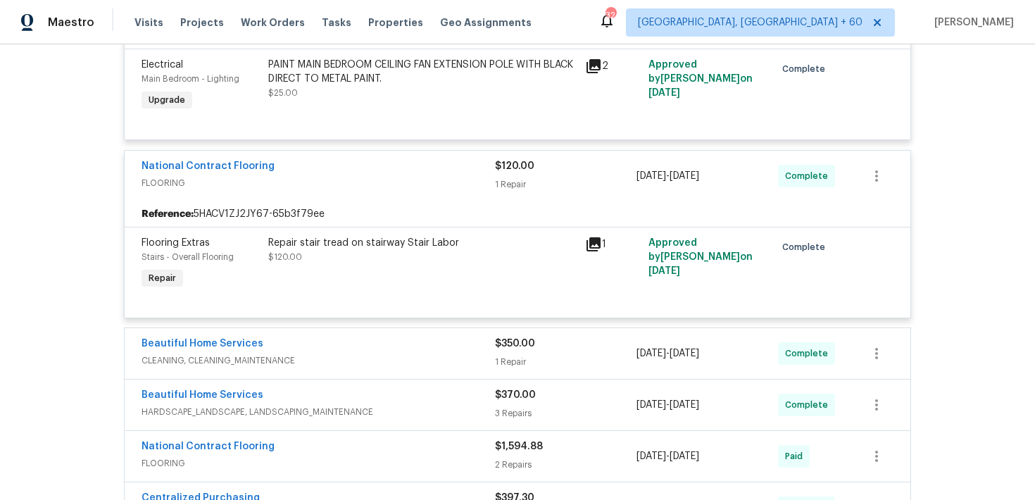
scroll to position [3730, 0]
click at [510, 368] on div "1 Repair" at bounding box center [566, 361] width 142 height 14
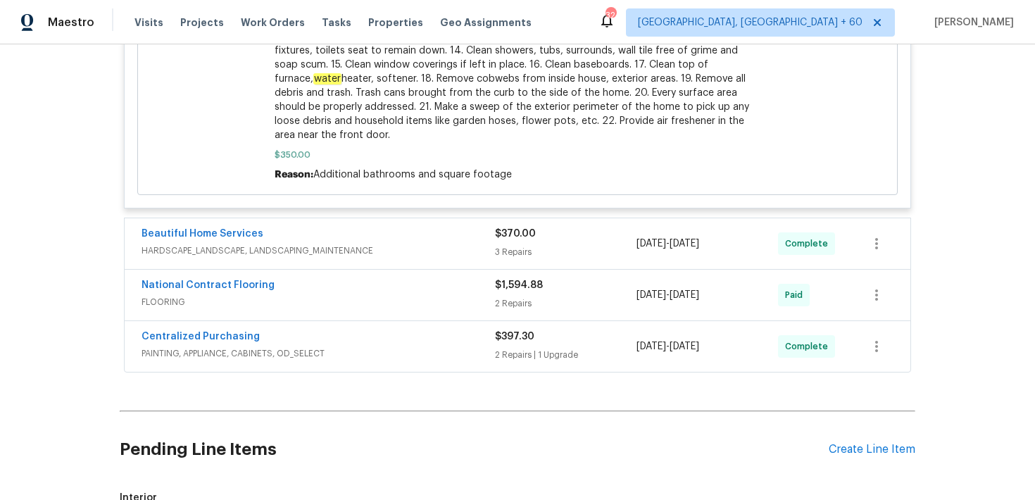
scroll to position [4555, 0]
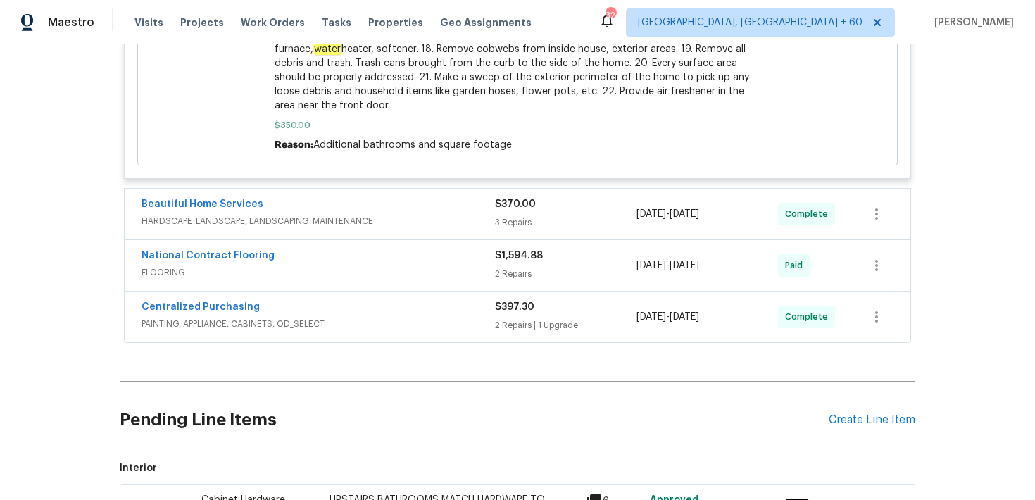
click at [526, 239] on div "Beautiful Home Services HARDSCAPE_LANDSCAPE, LANDSCAPING_MAINTENANCE $370.00 3 …" at bounding box center [518, 214] width 786 height 51
click at [520, 230] on div "3 Repairs" at bounding box center [566, 222] width 142 height 14
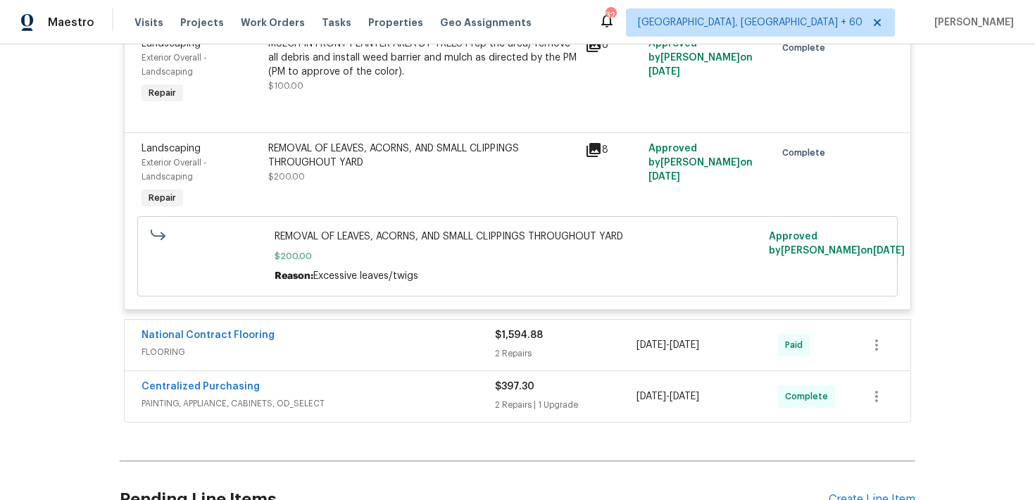
scroll to position [5010, 0]
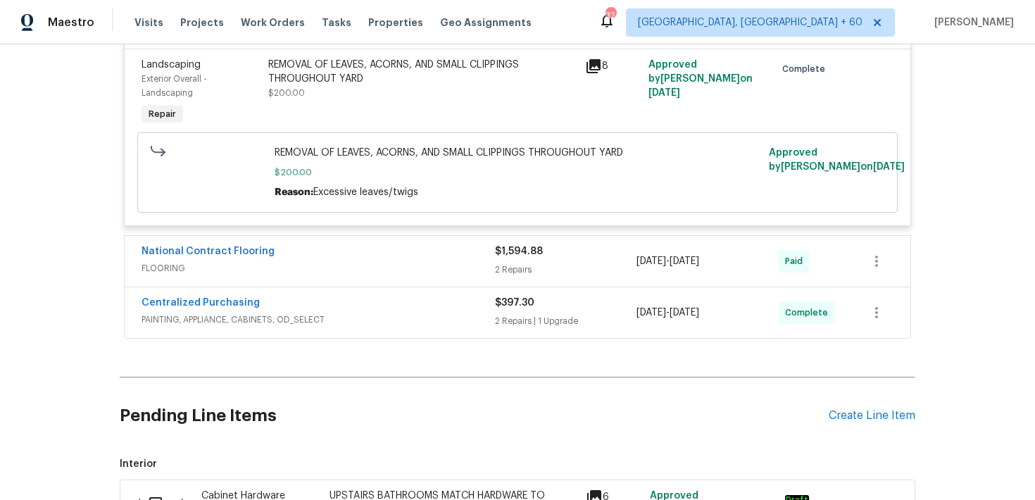
click at [519, 277] on div "2 Repairs" at bounding box center [566, 270] width 142 height 14
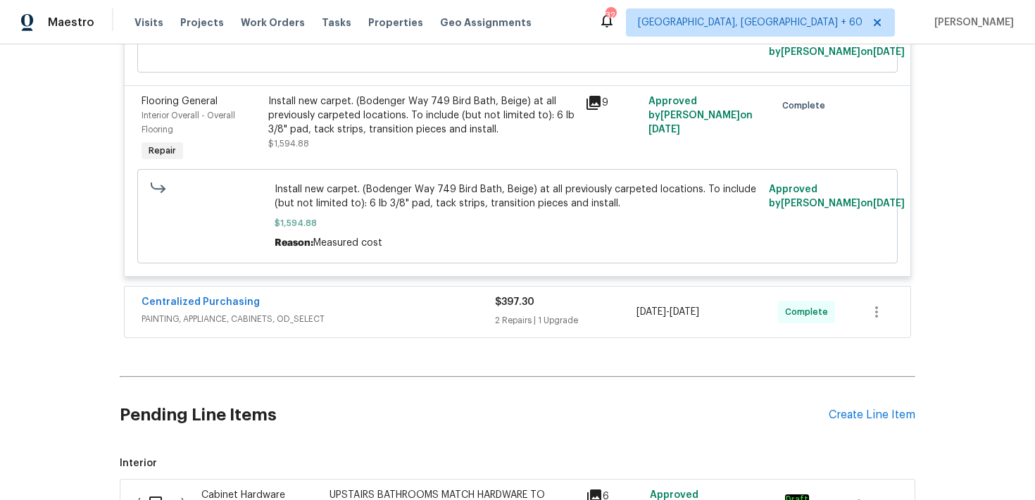
scroll to position [5395, 0]
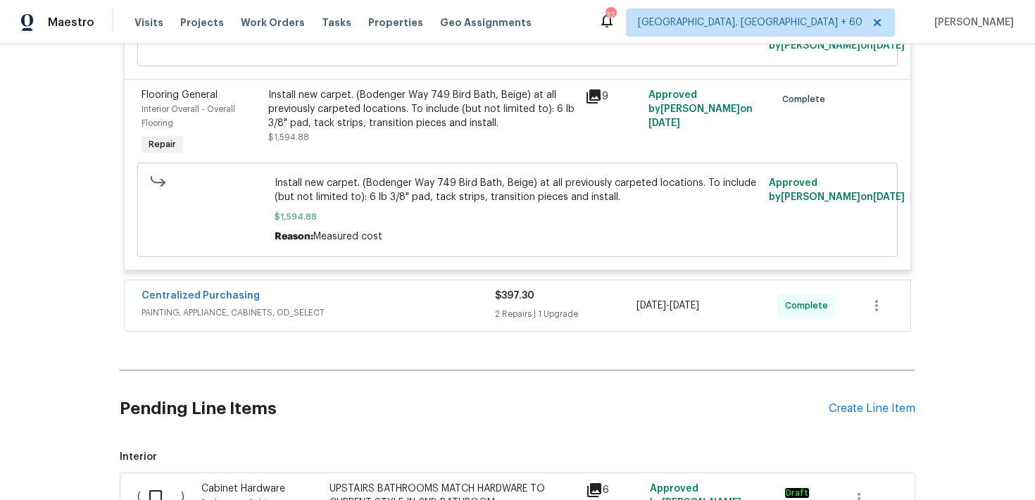
click at [513, 321] on div "2 Repairs | 1 Upgrade" at bounding box center [566, 314] width 142 height 14
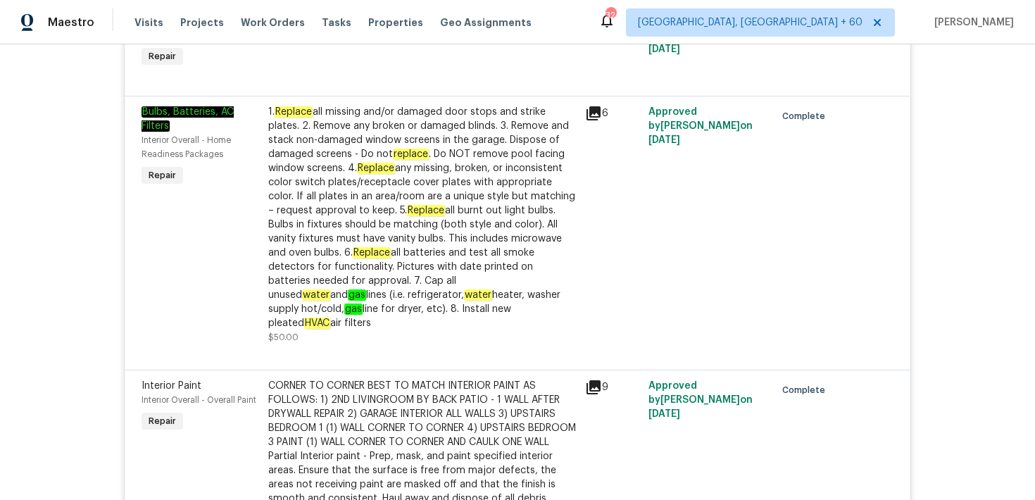
scroll to position [0, 0]
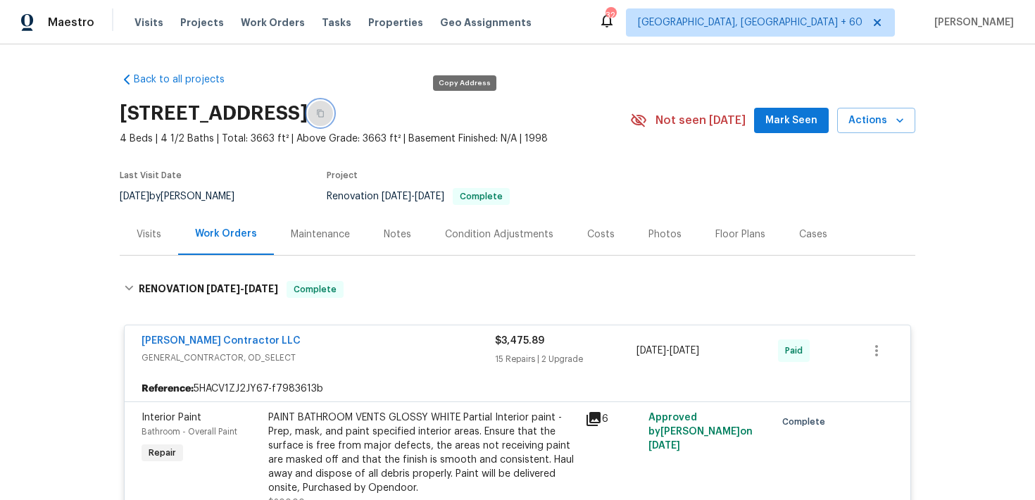
click at [324, 111] on icon "button" at bounding box center [320, 114] width 7 height 8
click at [138, 20] on span "Visits" at bounding box center [148, 22] width 29 height 14
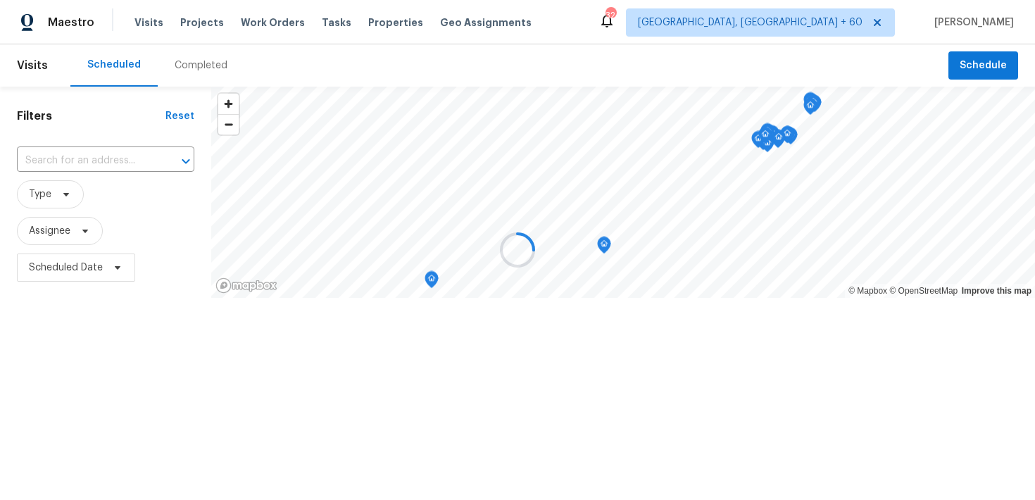
click at [177, 62] on div at bounding box center [517, 250] width 1035 height 500
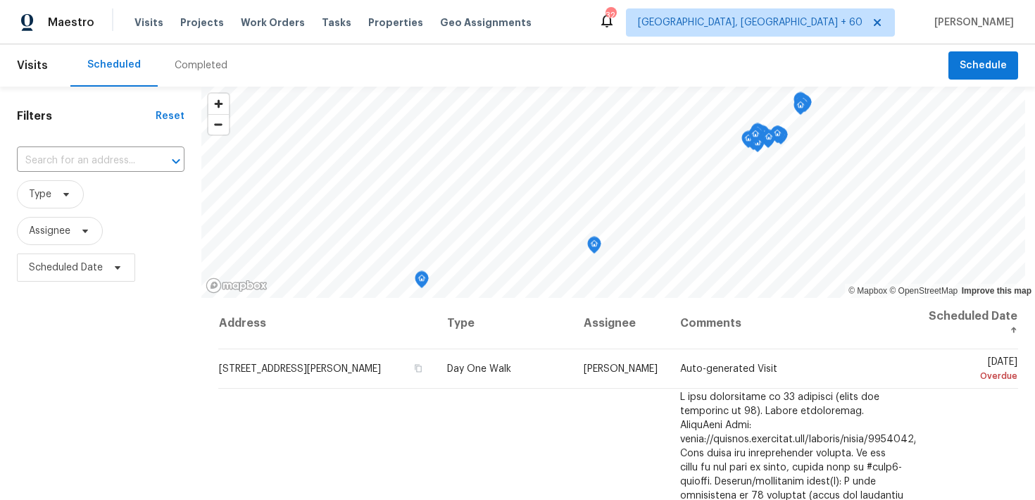
click at [190, 67] on div "Completed" at bounding box center [201, 65] width 53 height 14
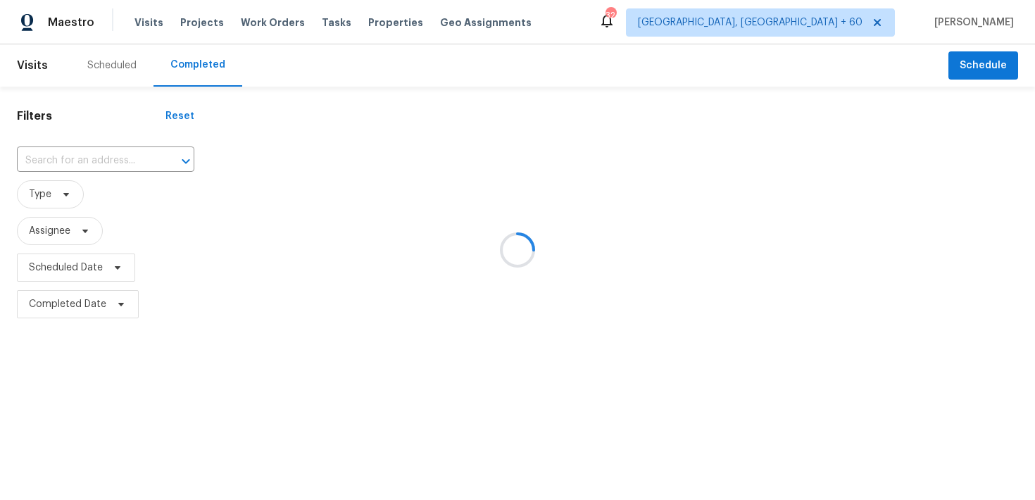
click at [74, 160] on div at bounding box center [517, 250] width 1035 height 500
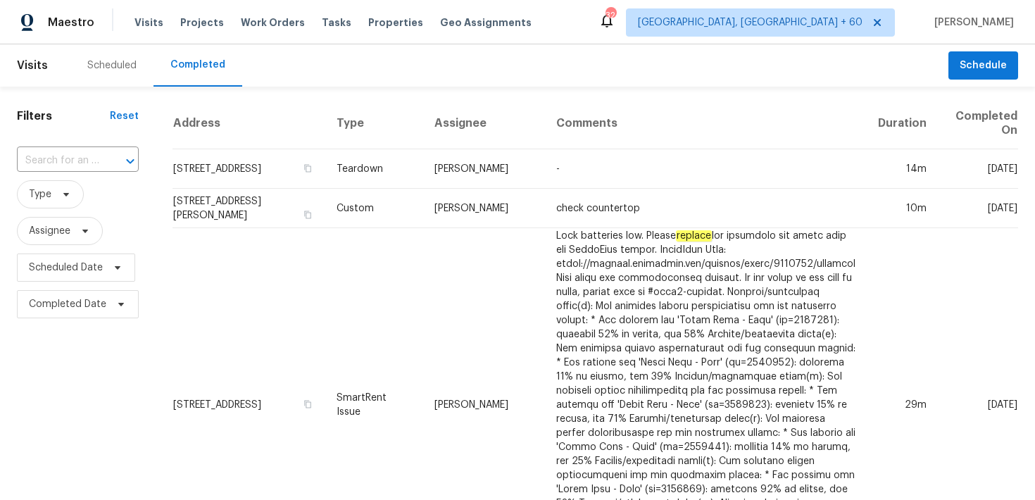
click at [57, 177] on span "Type" at bounding box center [78, 194] width 122 height 37
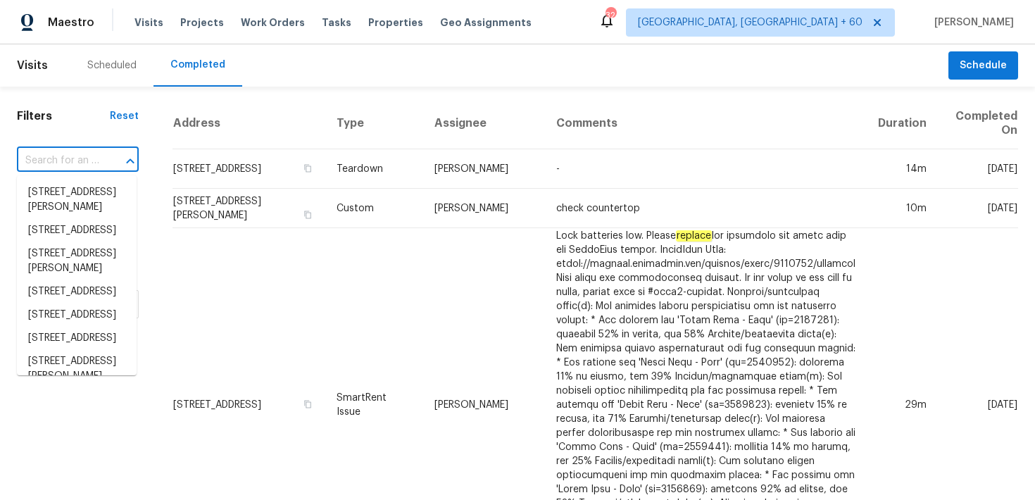
click at [59, 165] on input "text" at bounding box center [58, 161] width 82 height 22
paste input "[STREET_ADDRESS][PERSON_NAME]"
type input "[STREET_ADDRESS][PERSON_NAME]"
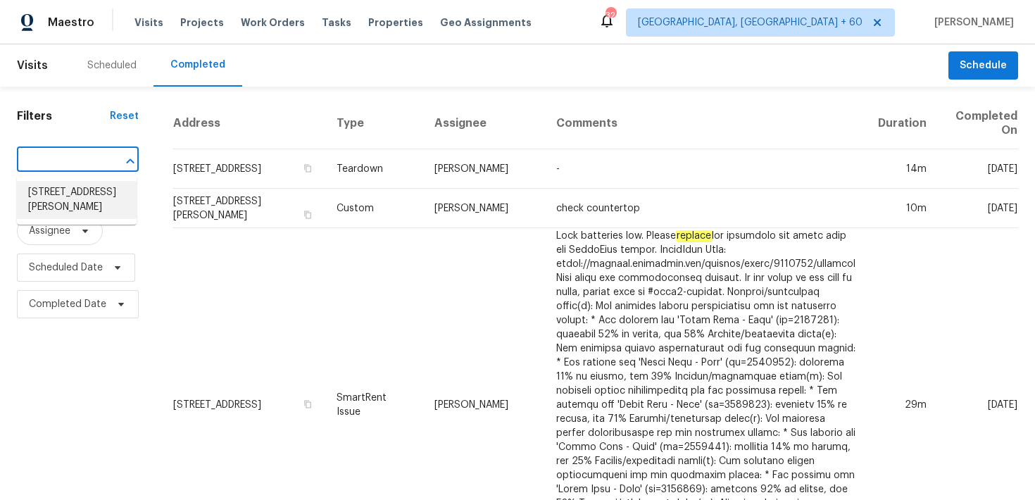
click at [53, 193] on li "[STREET_ADDRESS][PERSON_NAME]" at bounding box center [77, 200] width 120 height 38
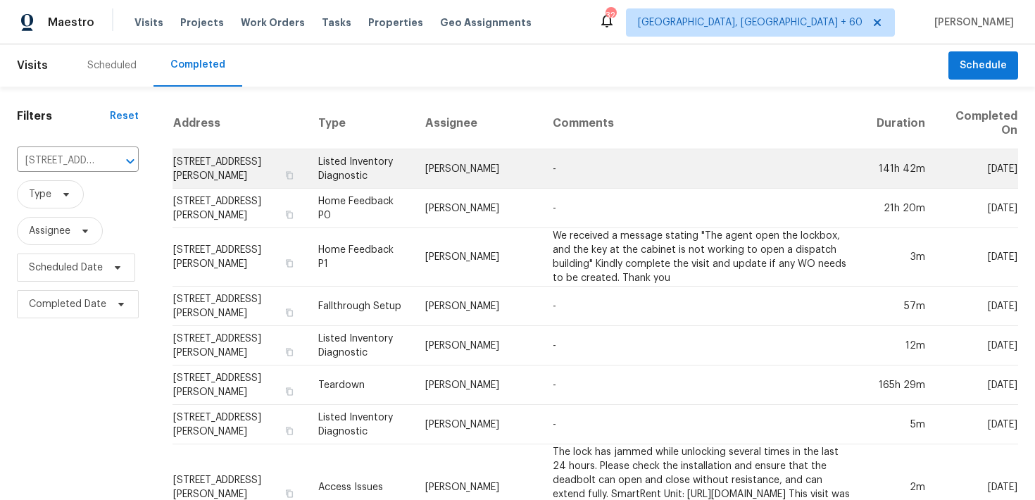
click at [384, 169] on td "Listed Inventory Diagnostic" at bounding box center [360, 168] width 107 height 39
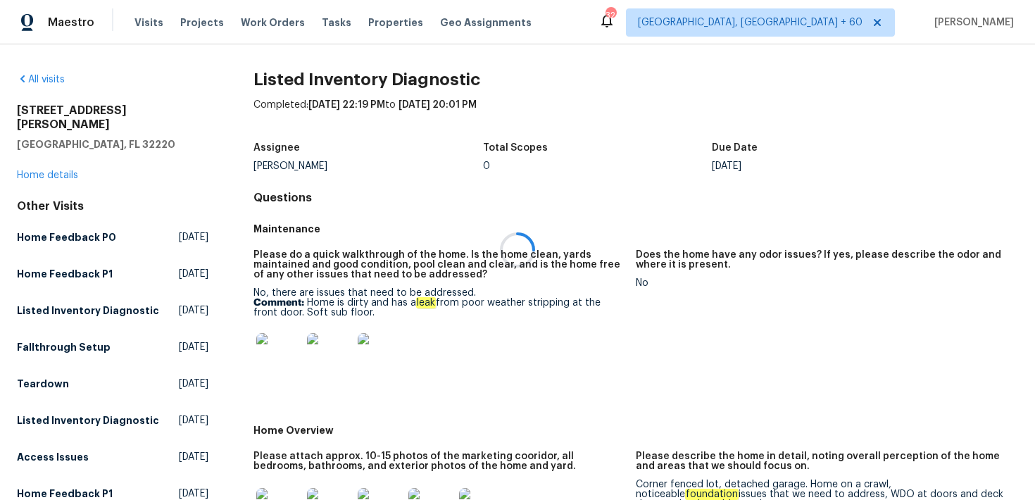
click at [40, 162] on div at bounding box center [517, 250] width 1035 height 500
click at [32, 170] on link "Home details" at bounding box center [47, 175] width 61 height 10
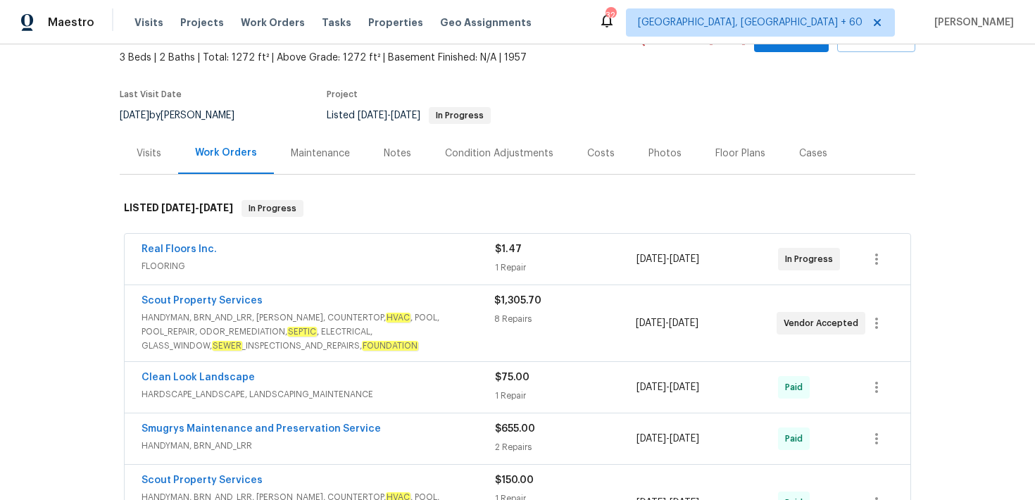
scroll to position [86, 0]
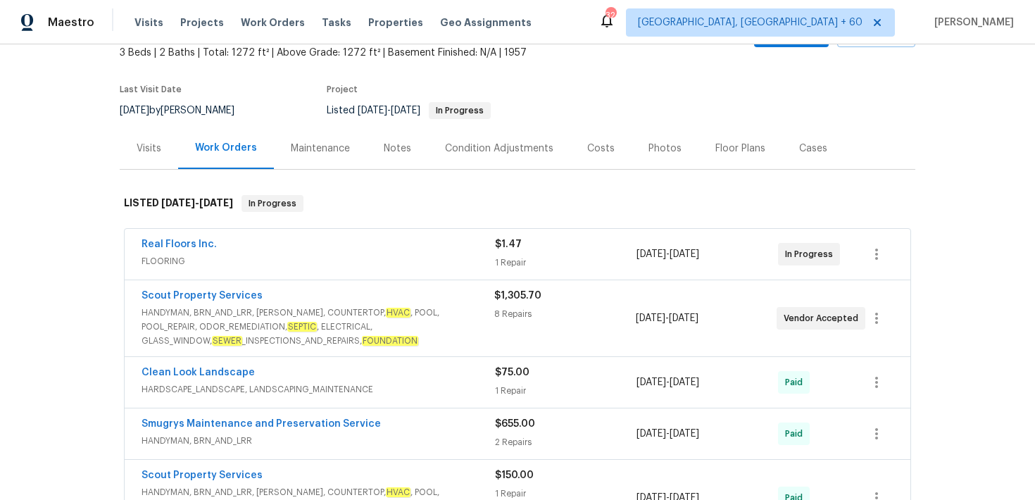
click at [509, 262] on div "1 Repair" at bounding box center [566, 263] width 142 height 14
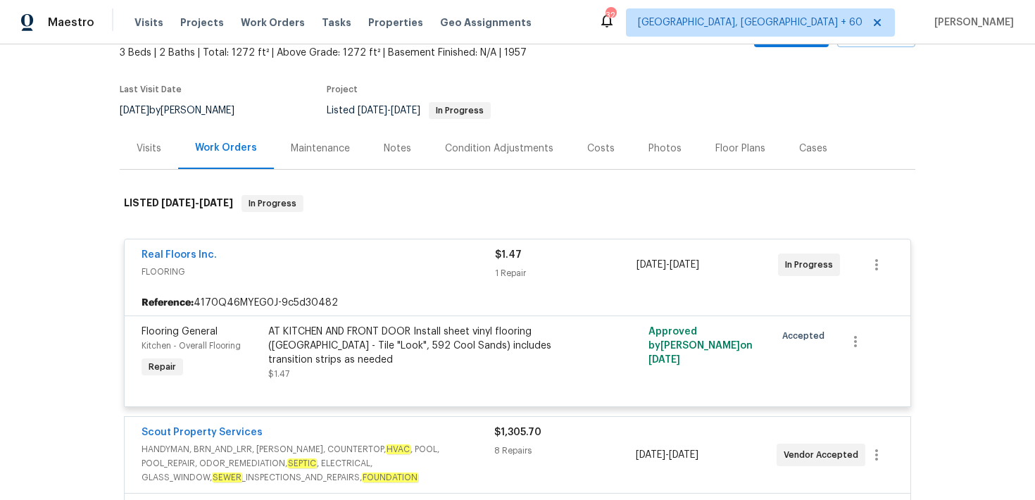
click at [507, 274] on div "1 Repair" at bounding box center [566, 273] width 142 height 14
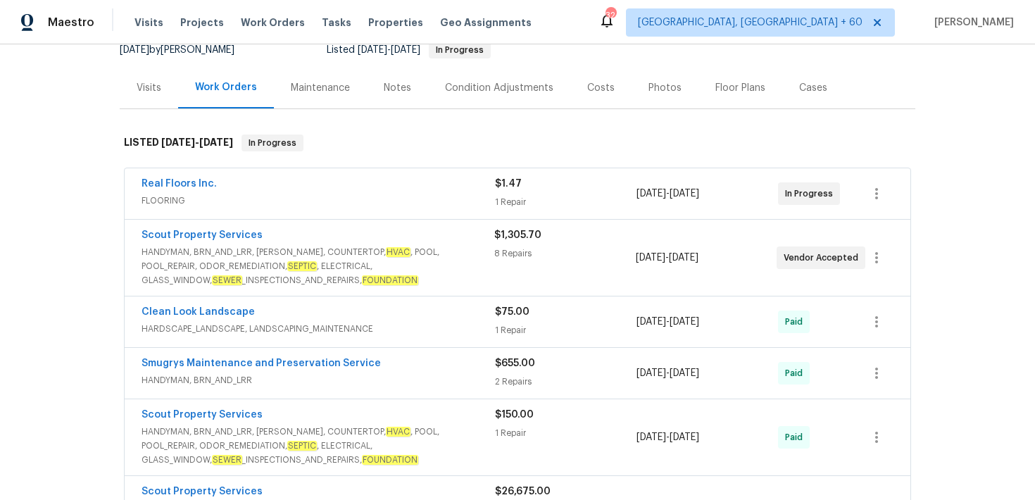
scroll to position [169, 0]
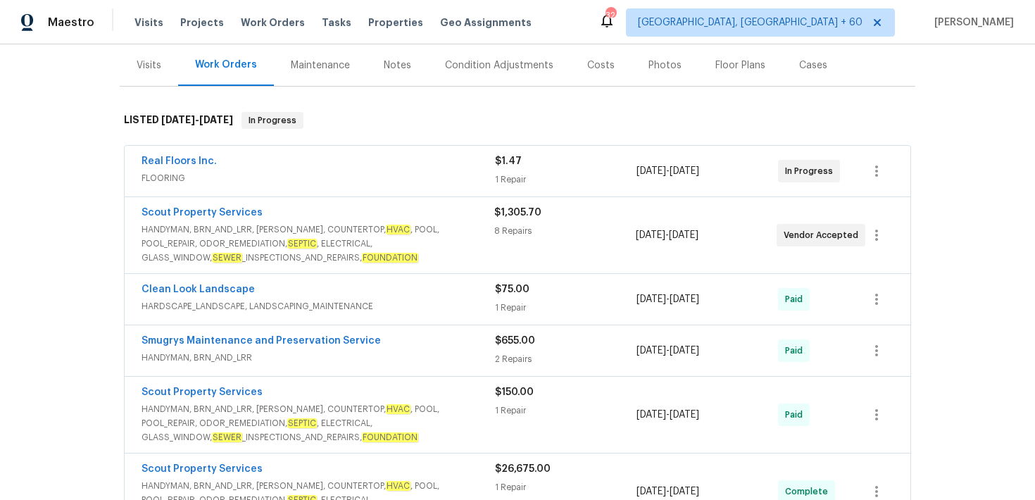
click at [511, 239] on div "$1,305.70 8 Repairs" at bounding box center [564, 235] width 141 height 59
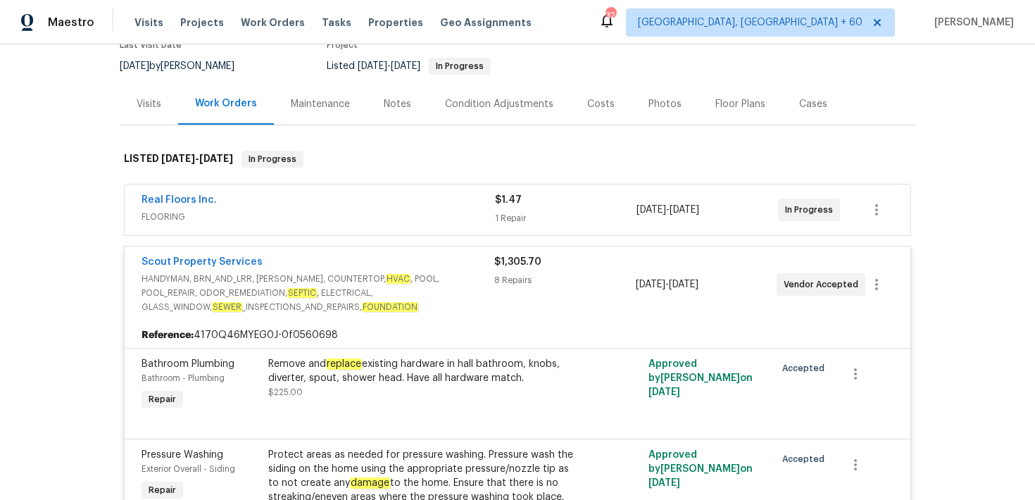
click at [510, 276] on div "8 Repairs" at bounding box center [564, 280] width 141 height 14
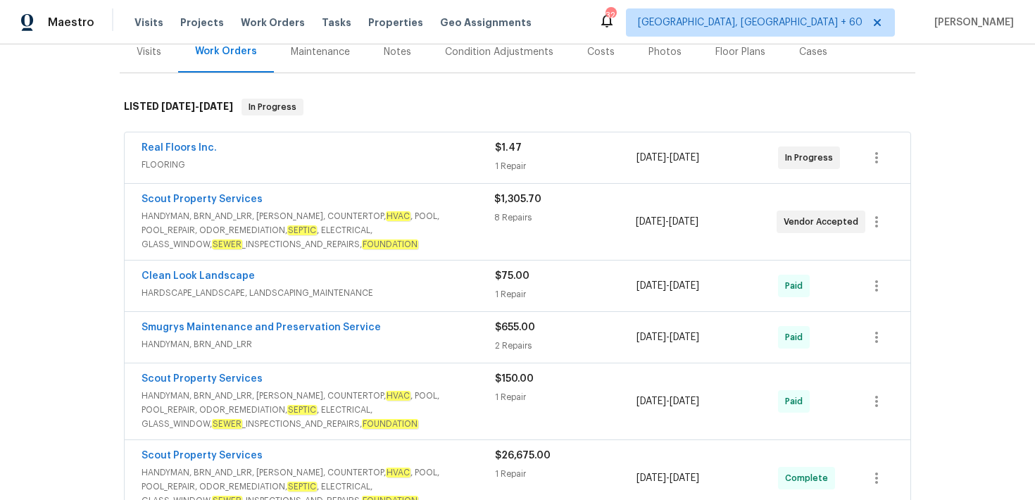
scroll to position [190, 0]
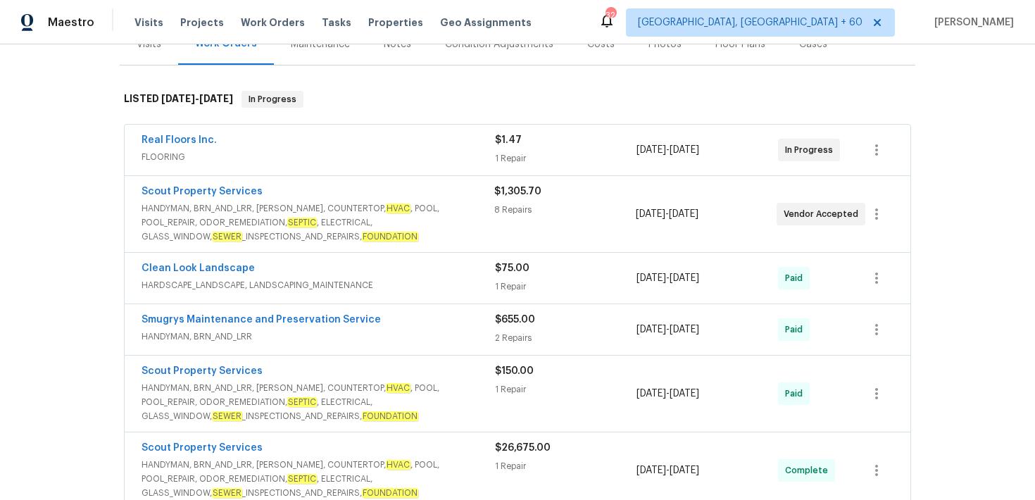
click at [509, 285] on div "1 Repair" at bounding box center [566, 287] width 142 height 14
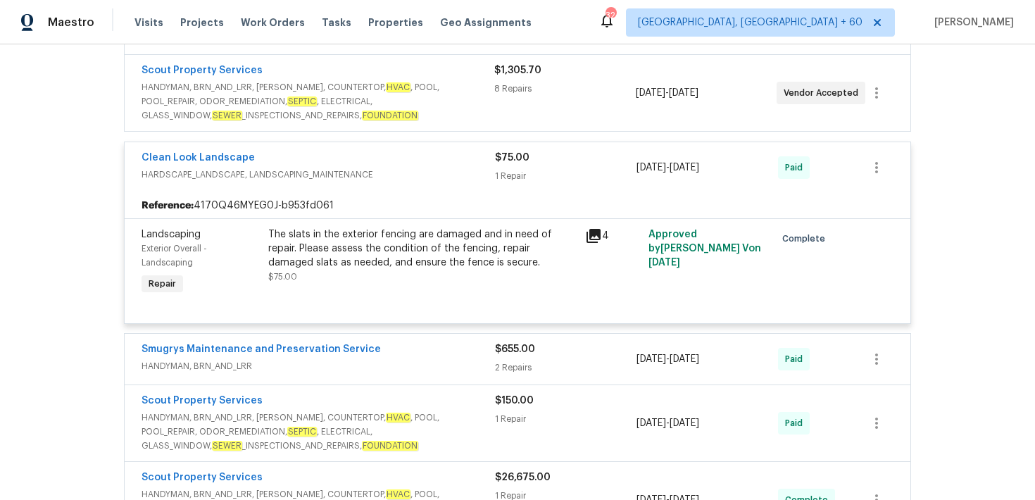
scroll to position [356, 0]
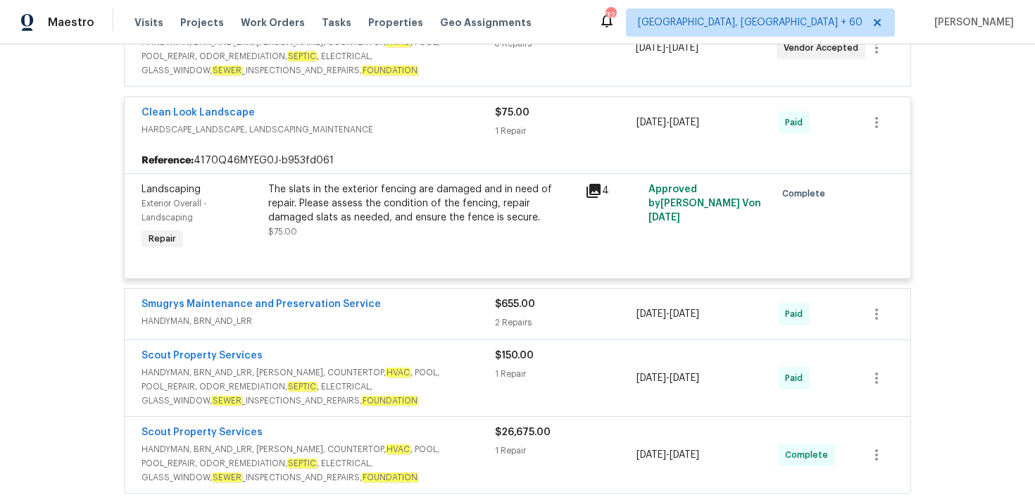
click at [491, 323] on span "HANDYMAN, BRN_AND_LRR" at bounding box center [318, 321] width 353 height 14
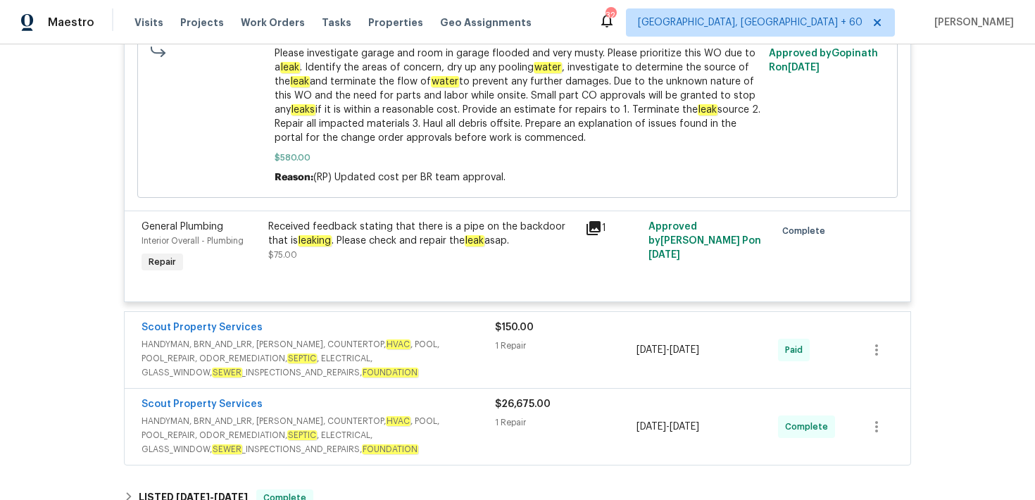
scroll to position [888, 0]
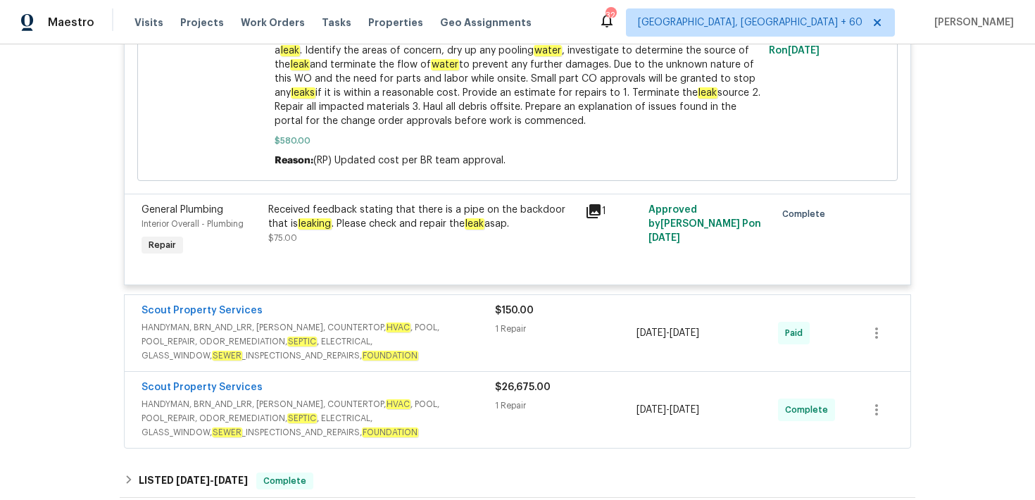
click at [510, 334] on div "1 Repair" at bounding box center [566, 329] width 142 height 14
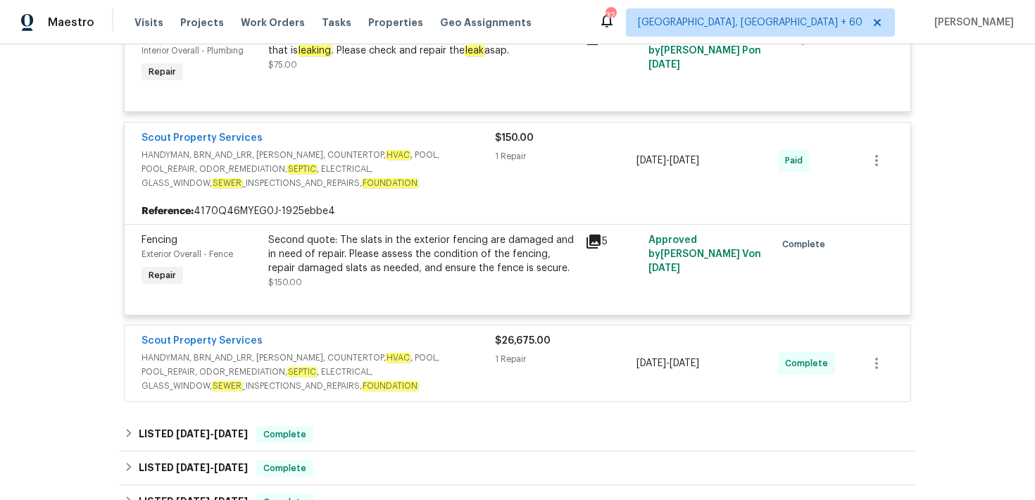
scroll to position [1062, 0]
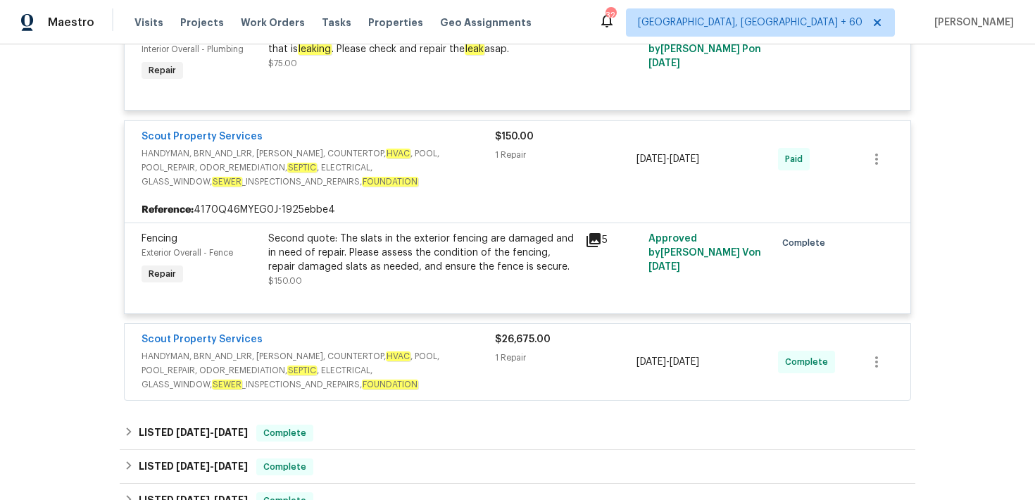
click at [514, 354] on div "1 Repair" at bounding box center [566, 358] width 142 height 14
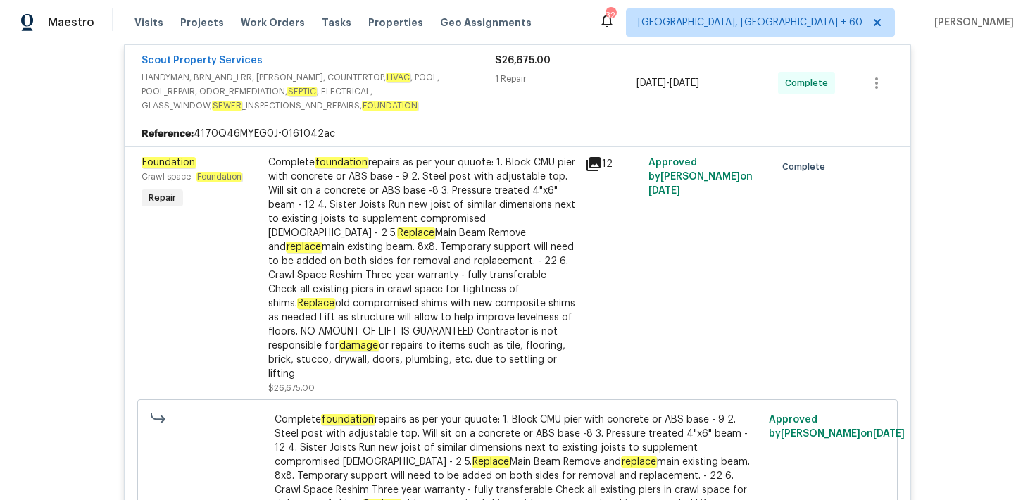
scroll to position [1348, 0]
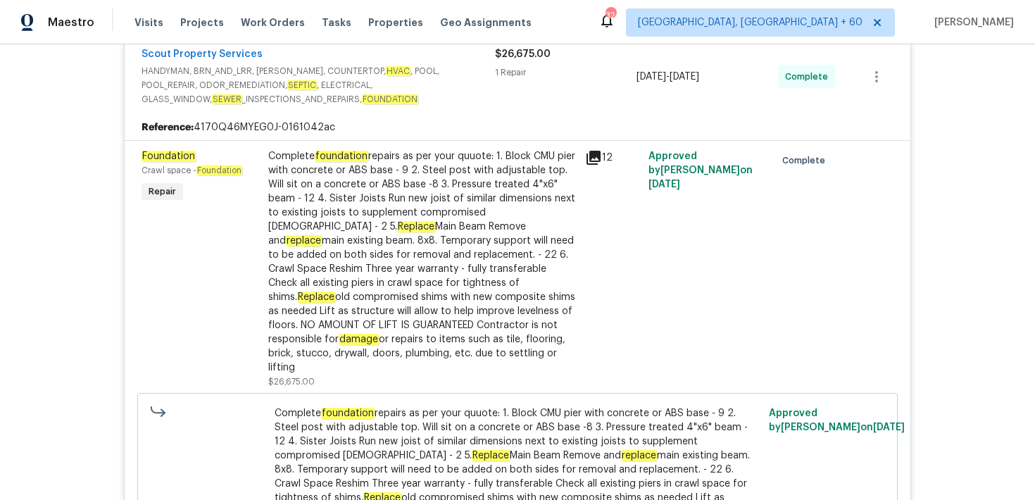
click at [525, 306] on div "Complete foundation repairs as per your quuote: 1. Block CMU pier with concrete…" at bounding box center [422, 261] width 308 height 225
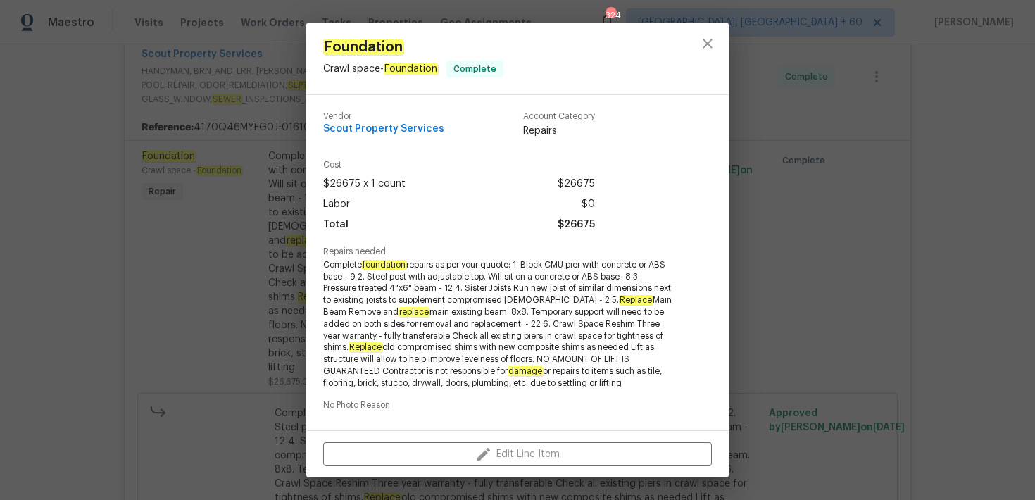
drag, startPoint x: 341, startPoint y: 270, endPoint x: 552, endPoint y: 388, distance: 242.1
click at [552, 388] on span "Complete foundation repairs as per your quuote: 1. Block CMU pier with concrete…" at bounding box center [498, 324] width 350 height 130
copy span "Complete foundation repairs as per your quuote: 1. Block CMU pier with concrete…"
click at [565, 339] on span "Complete foundation repairs as per your quuote: 1. Block CMU pier with concrete…" at bounding box center [498, 324] width 350 height 130
click at [762, 290] on div "Foundation Crawl space - Foundation Complete Vendor Scout Property Services Acc…" at bounding box center [517, 250] width 1035 height 500
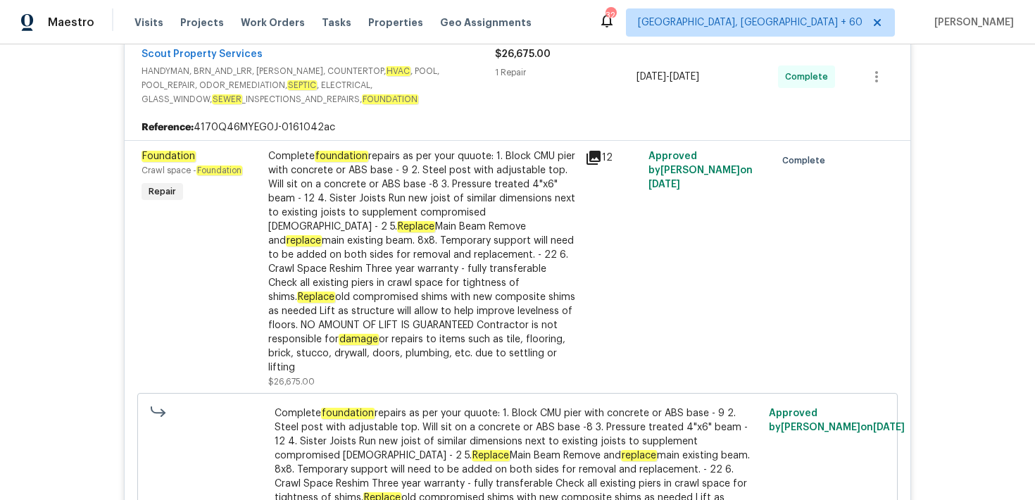
click at [479, 259] on div "Complete foundation repairs as per your quuote: 1. Block CMU pier with concrete…" at bounding box center [422, 261] width 308 height 225
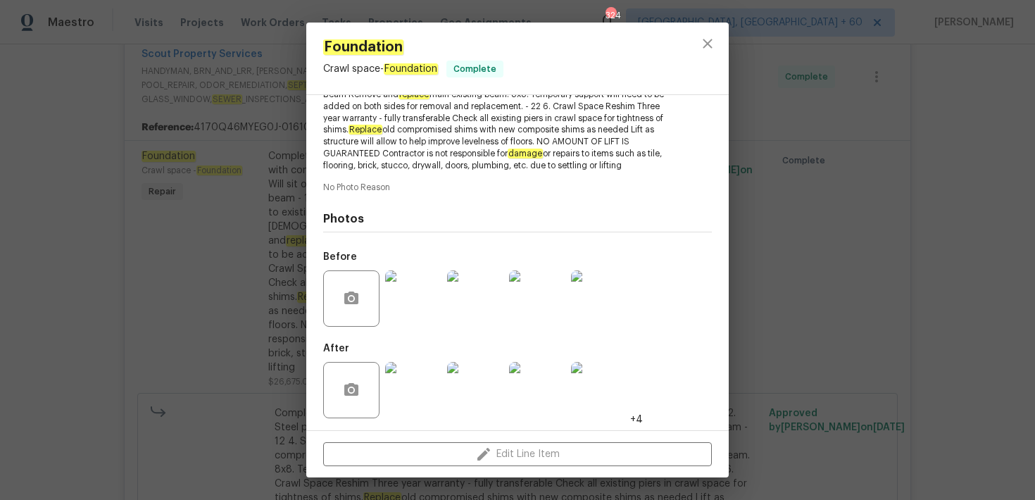
scroll to position [219, 0]
click at [437, 282] on img at bounding box center [413, 297] width 56 height 56
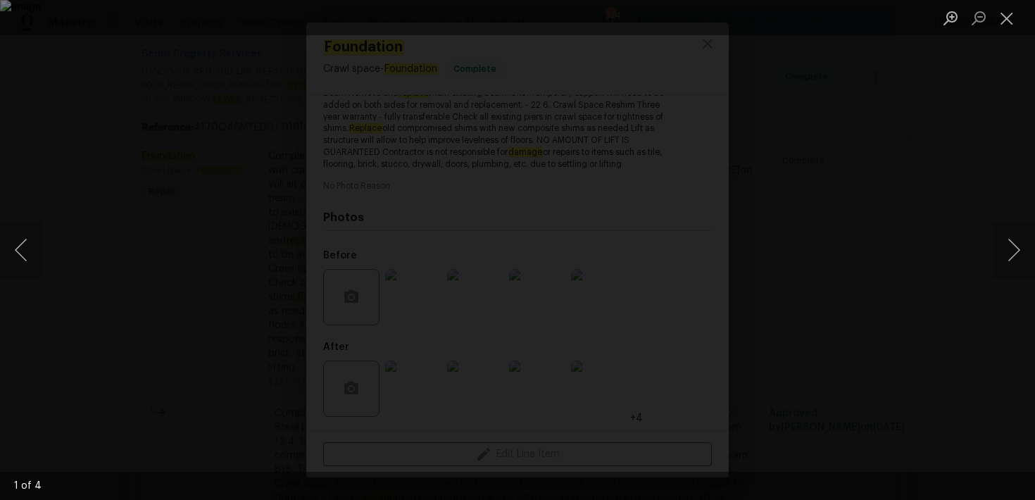
click at [884, 287] on div "Lightbox" at bounding box center [517, 250] width 1035 height 500
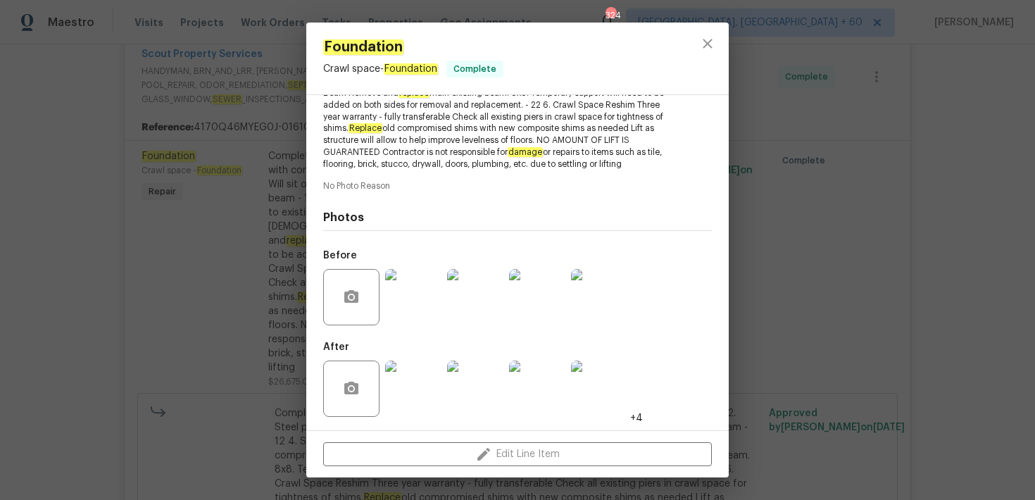
click at [439, 384] on img at bounding box center [413, 388] width 56 height 56
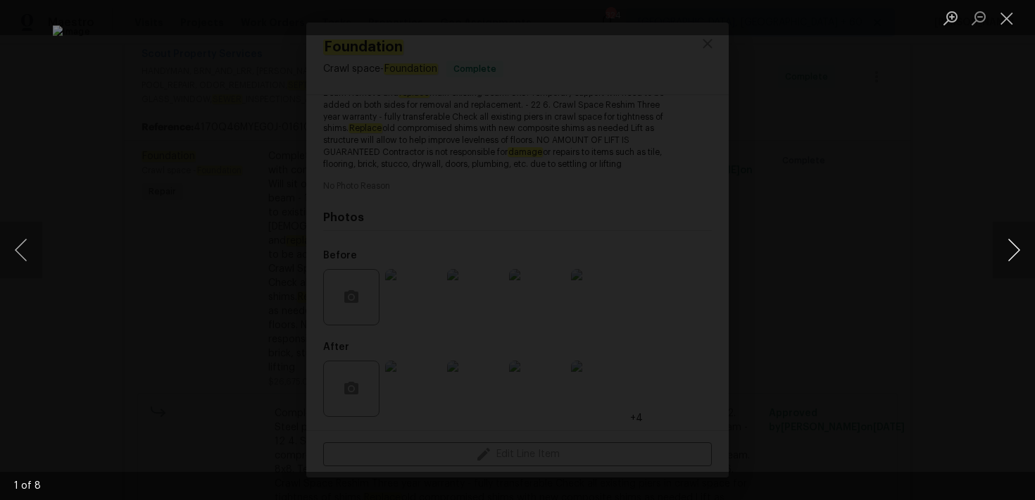
click at [1013, 250] on button "Next image" at bounding box center [1014, 250] width 42 height 56
click at [1013, 251] on button "Next image" at bounding box center [1014, 250] width 42 height 56
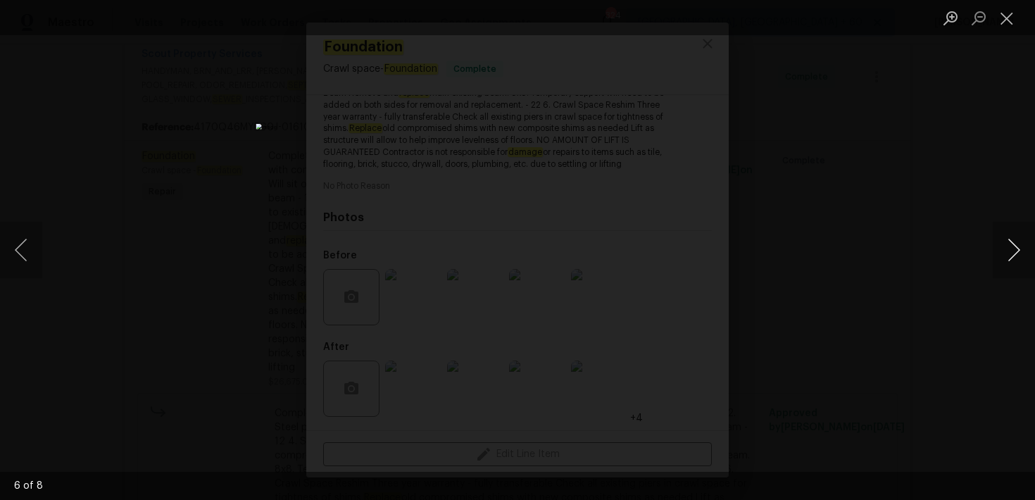
click at [1014, 251] on button "Next image" at bounding box center [1014, 250] width 42 height 56
click at [1005, 19] on button "Close lightbox" at bounding box center [1007, 18] width 28 height 25
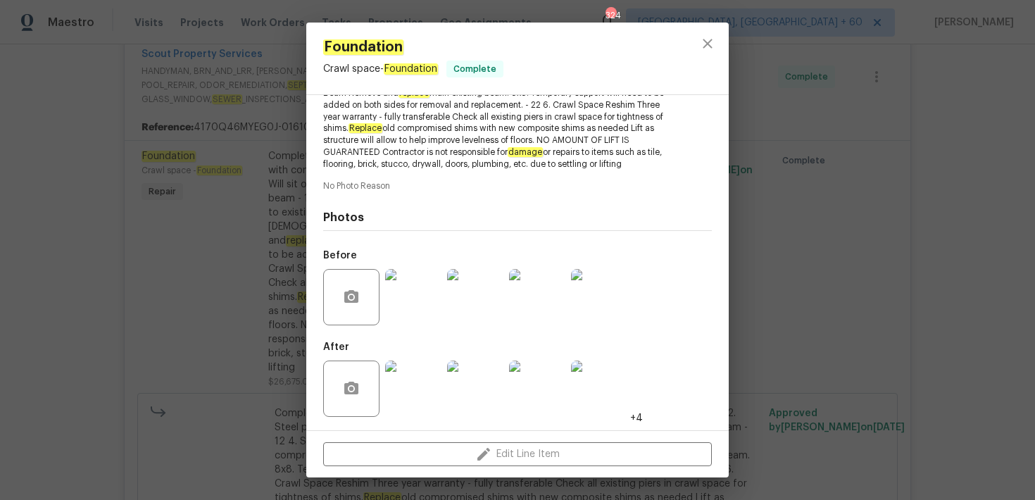
click at [189, 190] on div "Foundation Crawl space - Foundation Complete Vendor Scout Property Services Acc…" at bounding box center [517, 250] width 1035 height 500
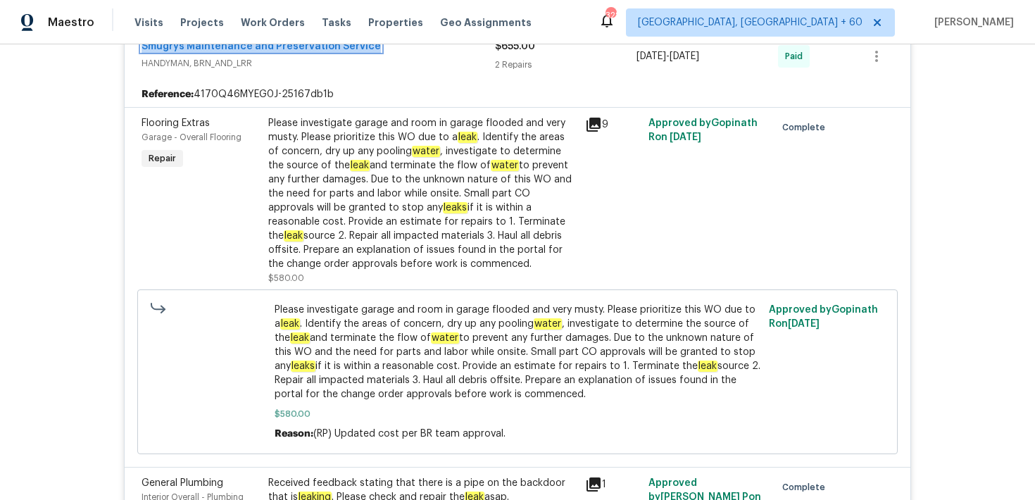
scroll to position [613, 0]
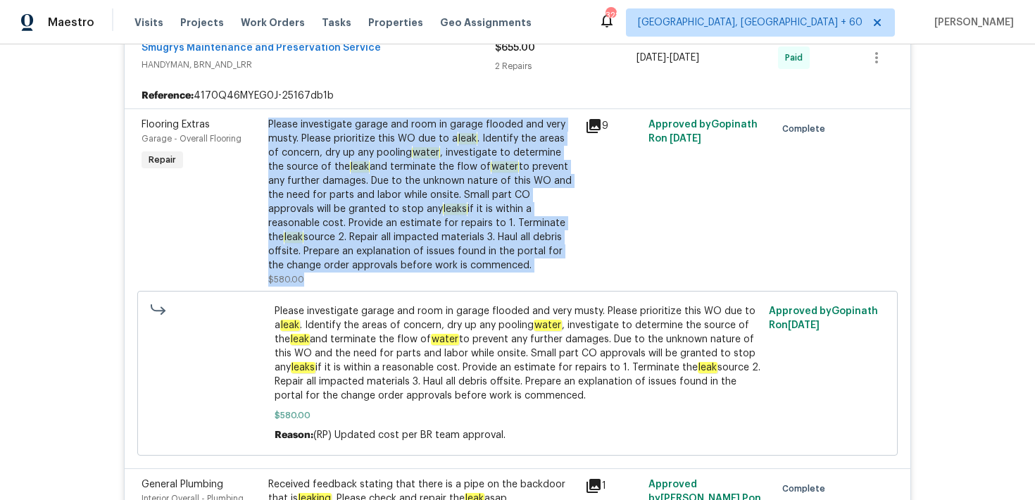
drag, startPoint x: 266, startPoint y: 121, endPoint x: 470, endPoint y: 277, distance: 256.2
click at [470, 277] on div "Please investigate garage and room in garage flooded and very musty. Please pri…" at bounding box center [422, 201] width 317 height 177
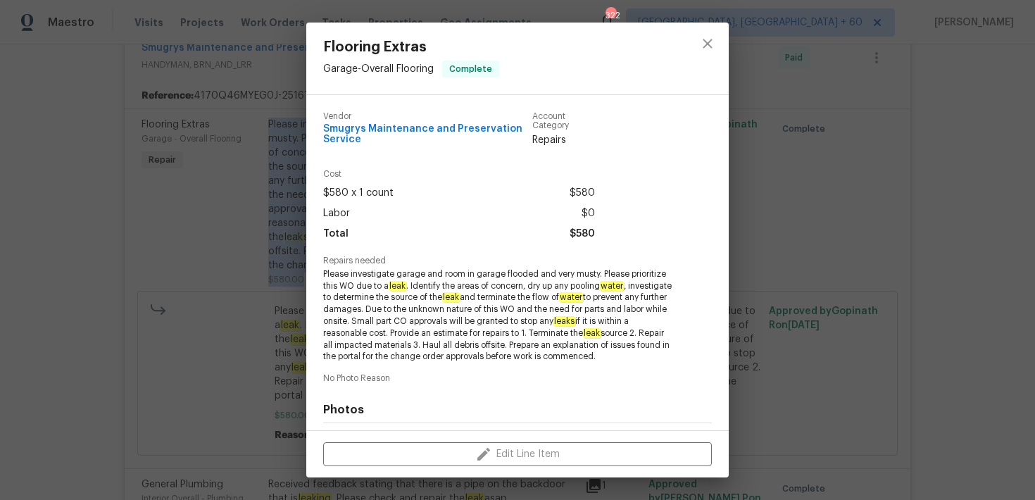
copy div "Please investigate garage and room in garage flooded and very musty. Please pri…"
click at [710, 46] on icon "close" at bounding box center [707, 43] width 9 height 9
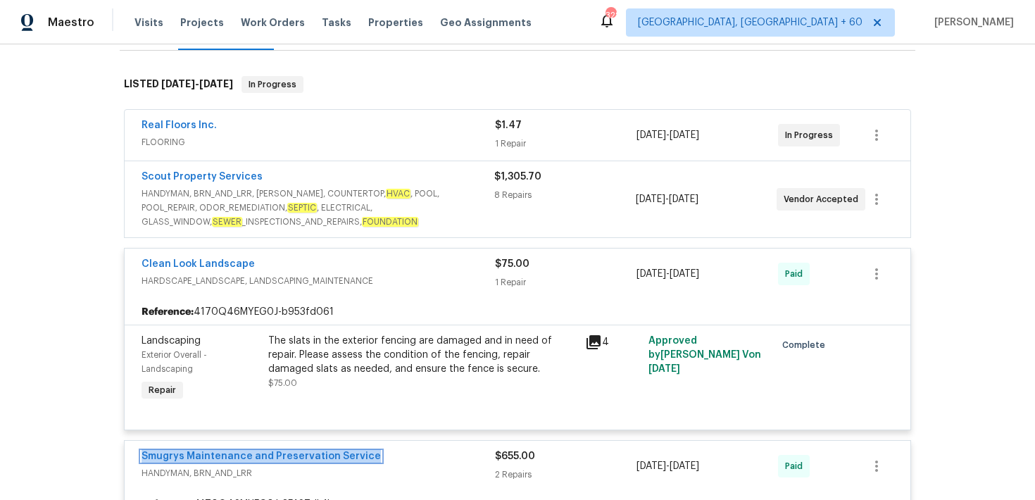
scroll to position [0, 0]
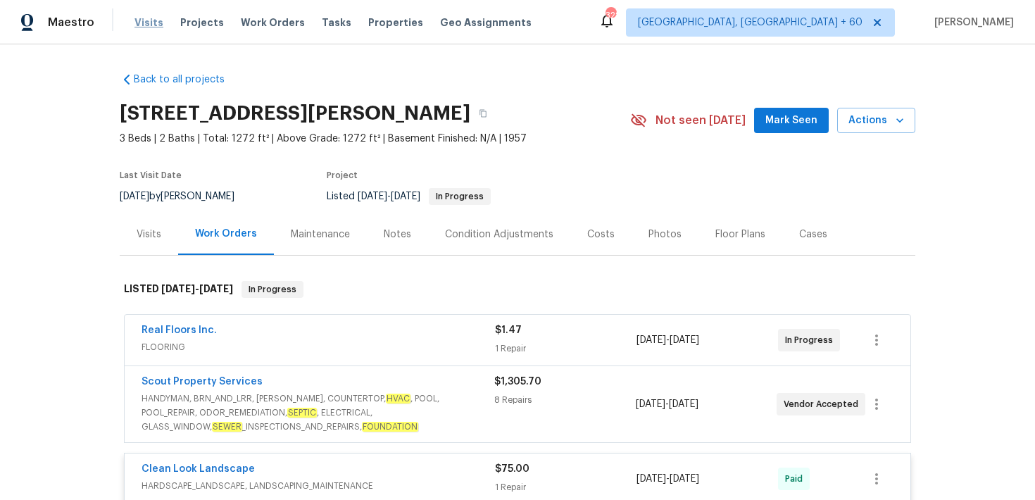
click at [141, 17] on span "Visits" at bounding box center [148, 22] width 29 height 14
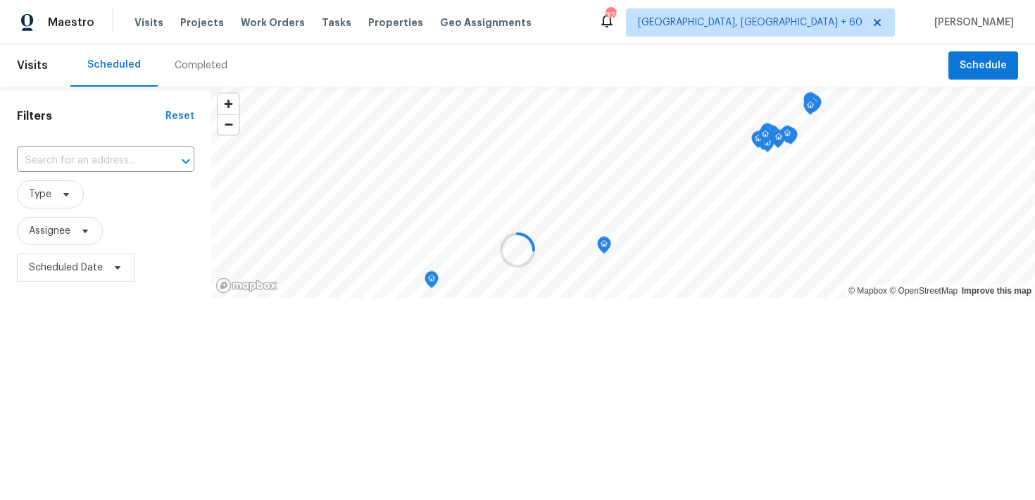
click at [199, 73] on div at bounding box center [517, 250] width 1035 height 500
click at [195, 70] on div at bounding box center [517, 250] width 1035 height 500
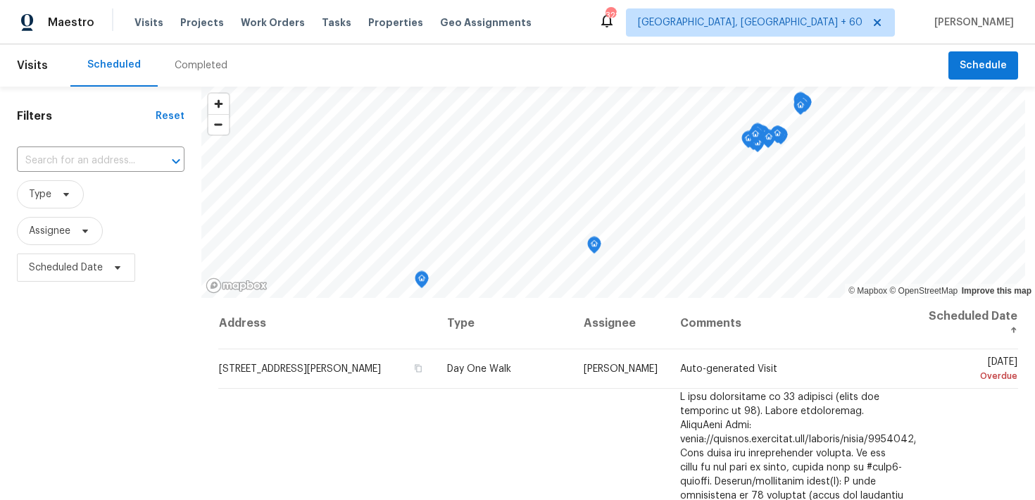
click at [196, 68] on div "Completed" at bounding box center [201, 65] width 53 height 14
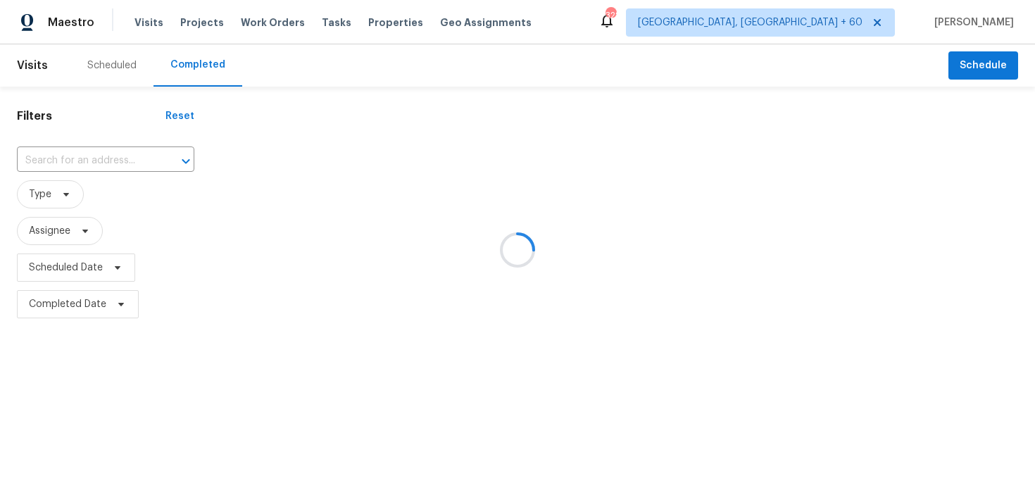
click at [54, 176] on div at bounding box center [517, 250] width 1035 height 500
click at [54, 166] on div at bounding box center [517, 250] width 1035 height 500
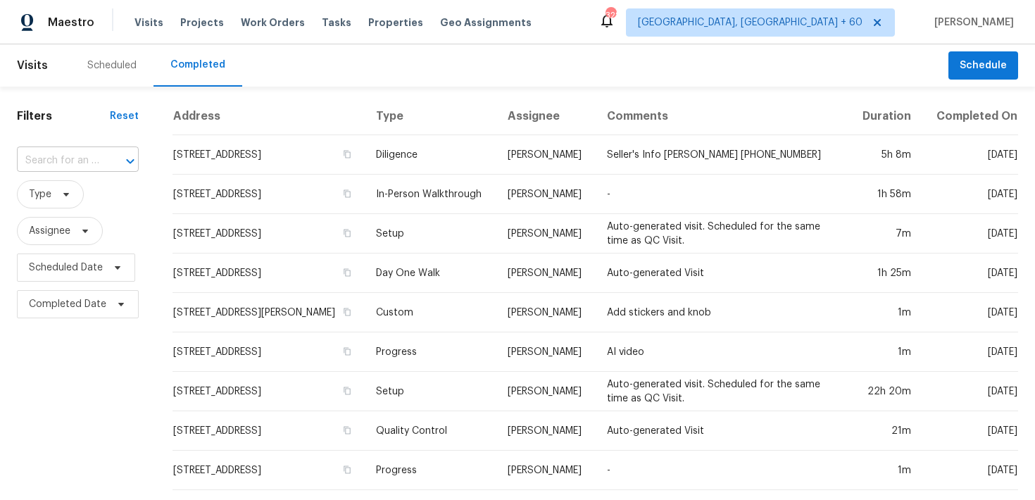
click at [52, 155] on input "text" at bounding box center [58, 161] width 82 height 22
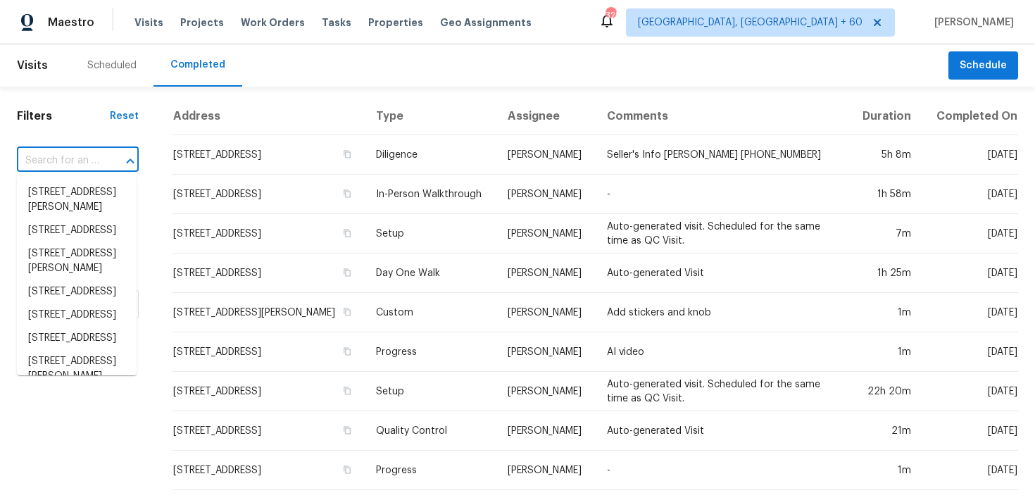
paste input "[STREET_ADDRESS]"
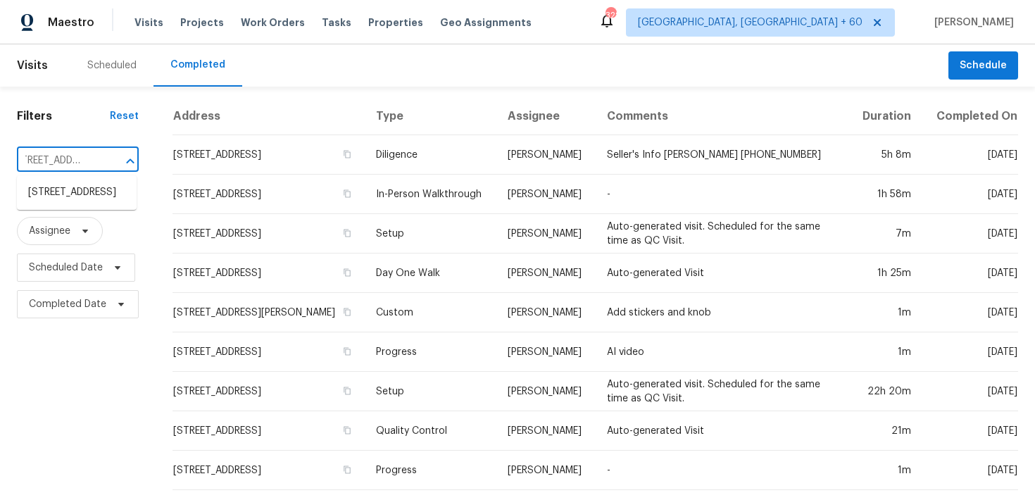
type input "[STREET_ADDRESS]"
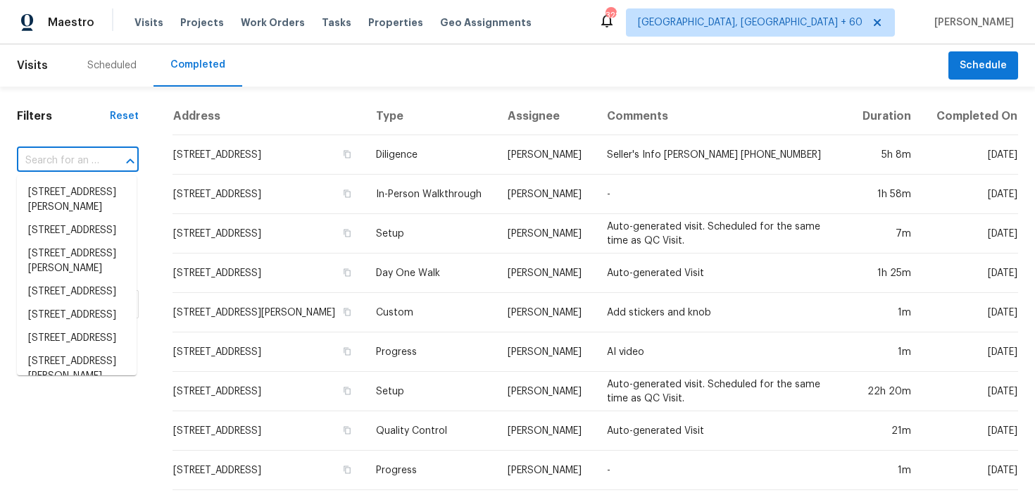
scroll to position [0, 0]
paste input "[STREET_ADDRESS]"
type input "[STREET_ADDRESS]"
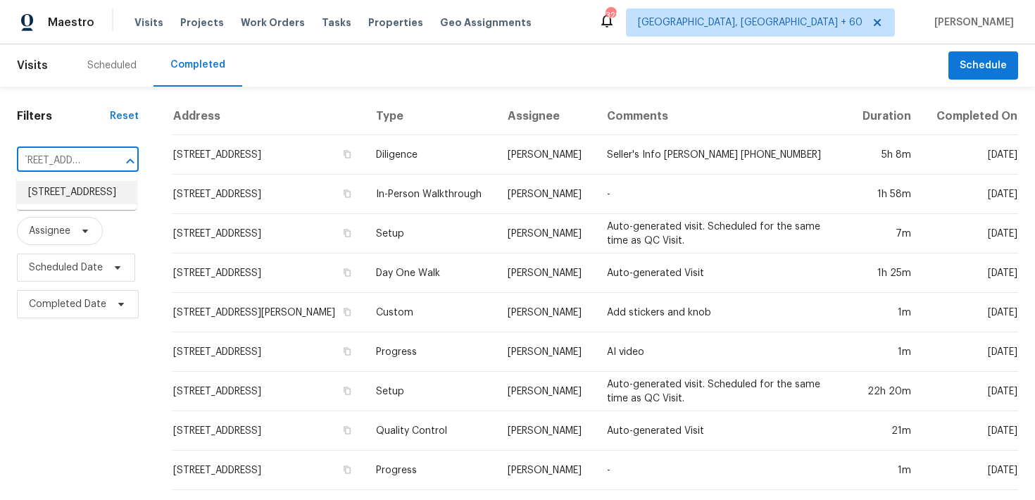
click at [66, 192] on li "[STREET_ADDRESS]" at bounding box center [77, 192] width 120 height 23
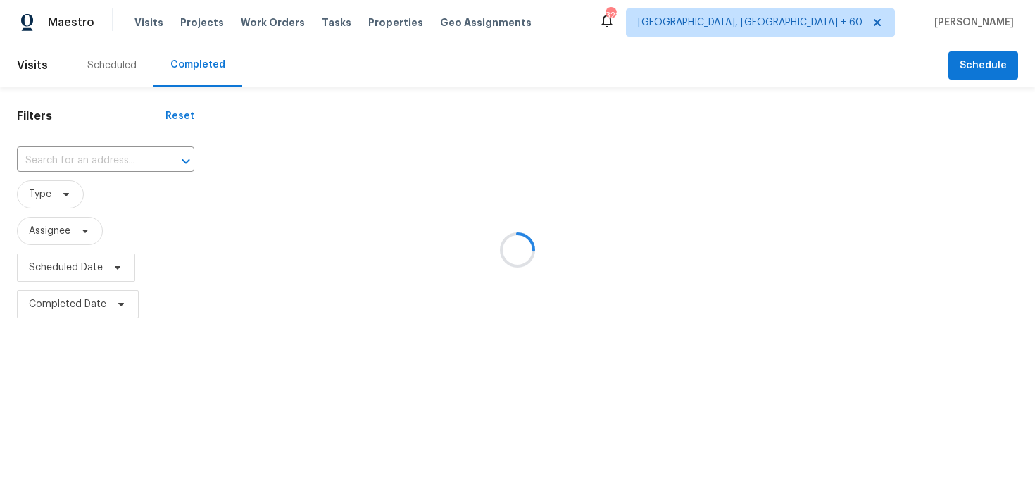
type input "[STREET_ADDRESS]"
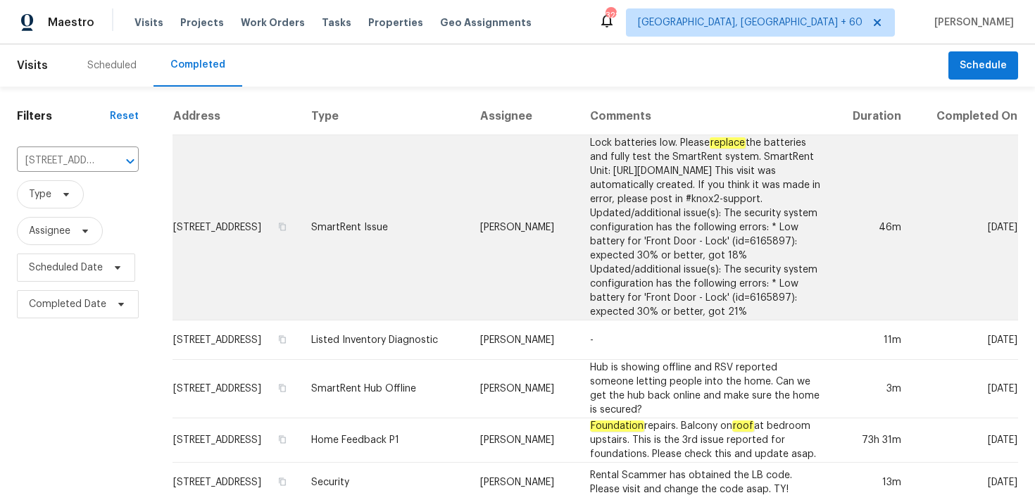
click at [395, 220] on td "SmartRent Issue" at bounding box center [384, 227] width 169 height 185
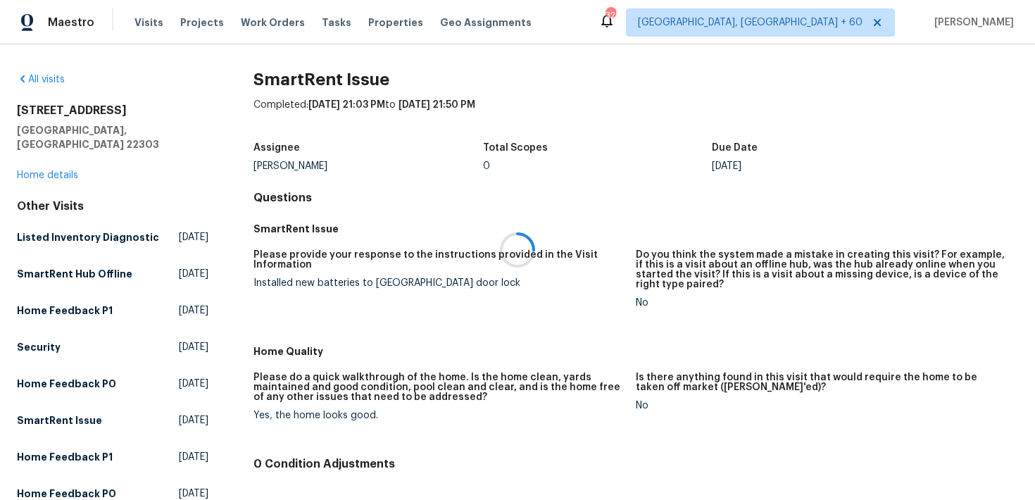
click at [44, 167] on div at bounding box center [517, 250] width 1035 height 500
click at [44, 170] on link "Home details" at bounding box center [47, 175] width 61 height 10
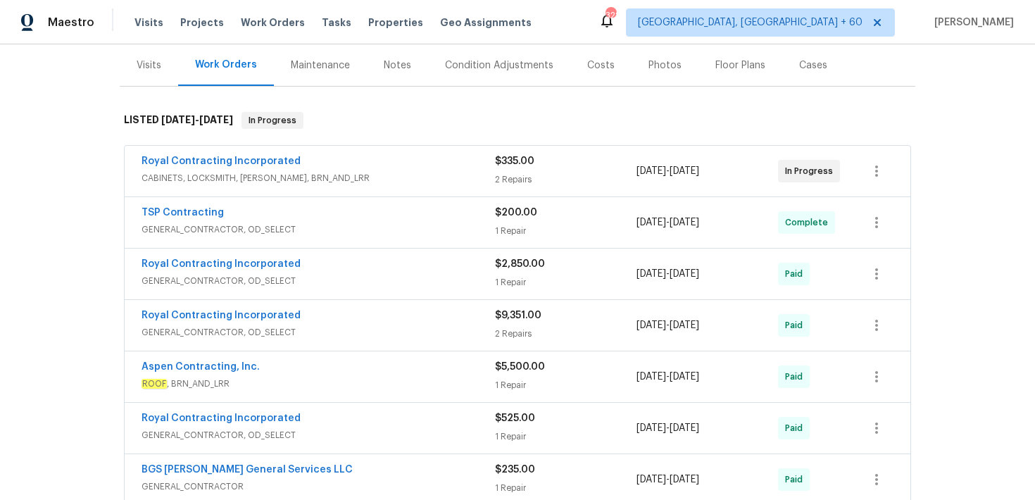
scroll to position [174, 0]
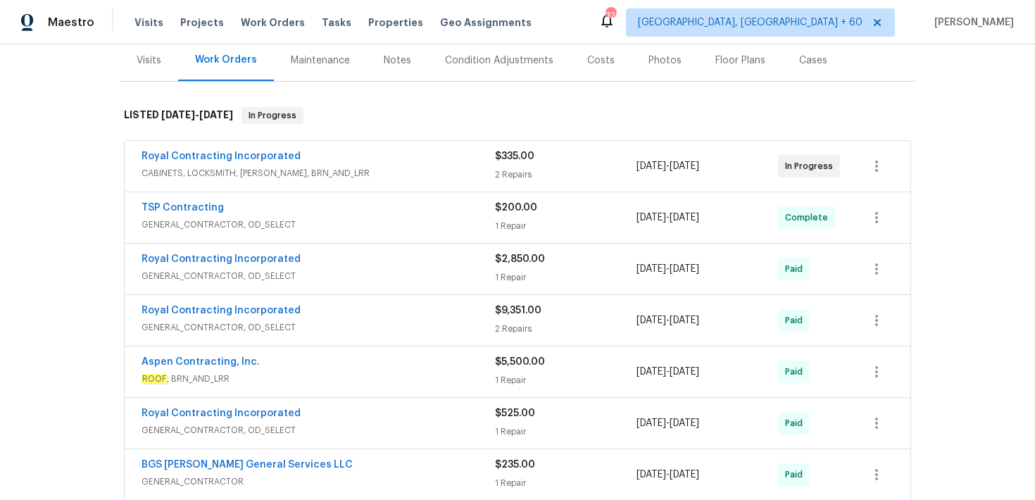
click at [515, 230] on div "1 Repair" at bounding box center [566, 226] width 142 height 14
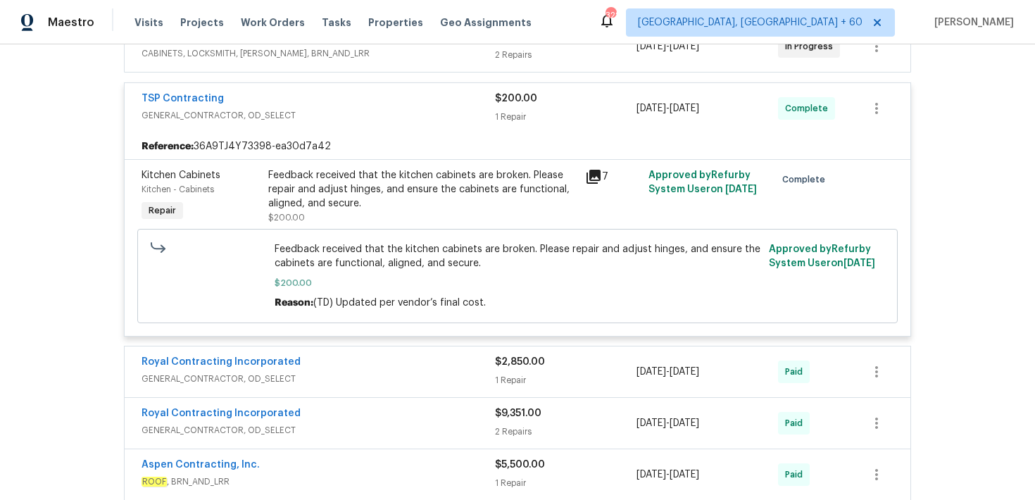
scroll to position [294, 0]
click at [514, 390] on div "Royal Contracting Incorporated GENERAL_CONTRACTOR, OD_SELECT $2,850.00 1 Repair…" at bounding box center [518, 371] width 786 height 51
click at [518, 382] on div "1 Repair" at bounding box center [566, 379] width 142 height 14
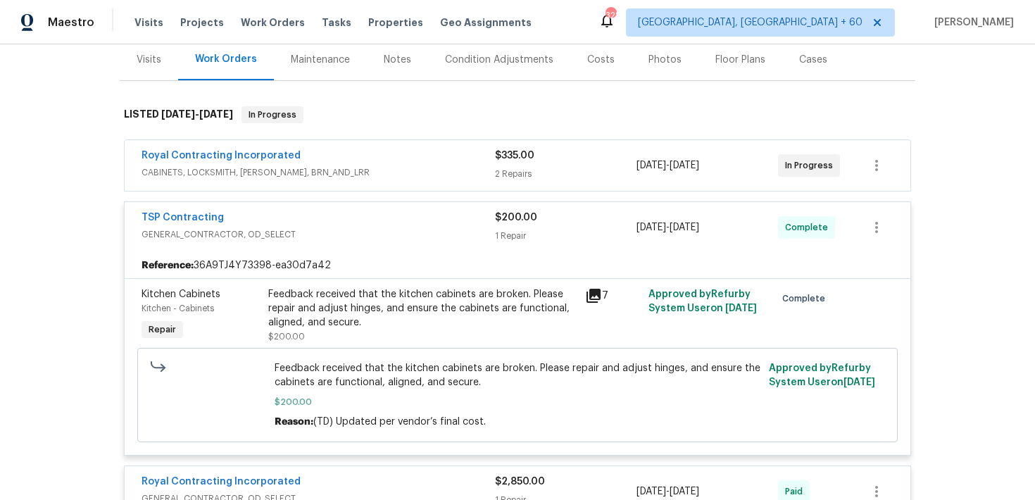
scroll to position [149, 0]
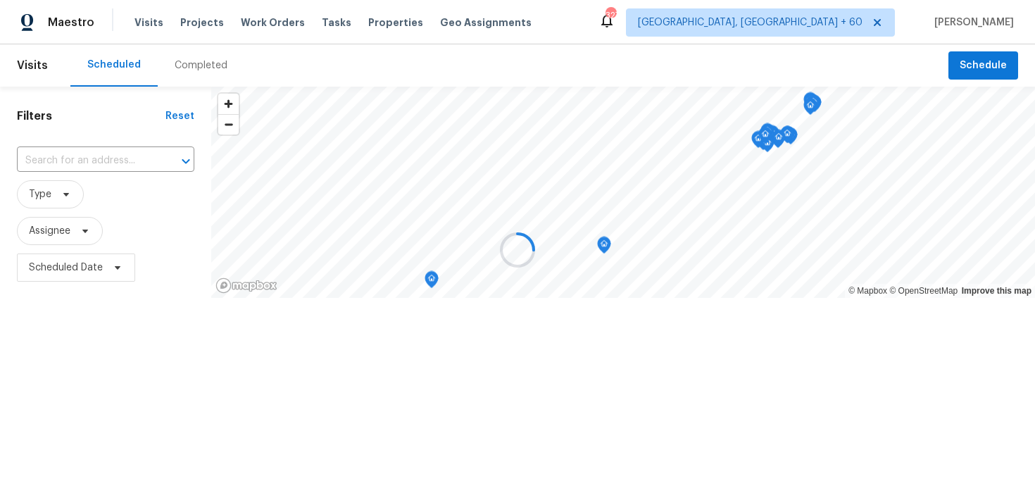
click at [179, 65] on div at bounding box center [517, 250] width 1035 height 500
click at [198, 72] on div at bounding box center [517, 250] width 1035 height 500
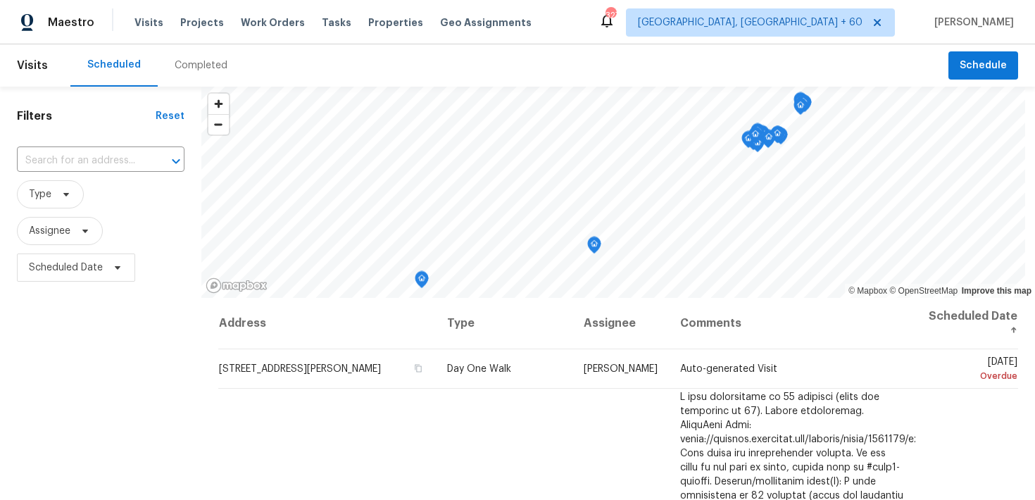
click at [181, 68] on div "Completed" at bounding box center [201, 65] width 53 height 14
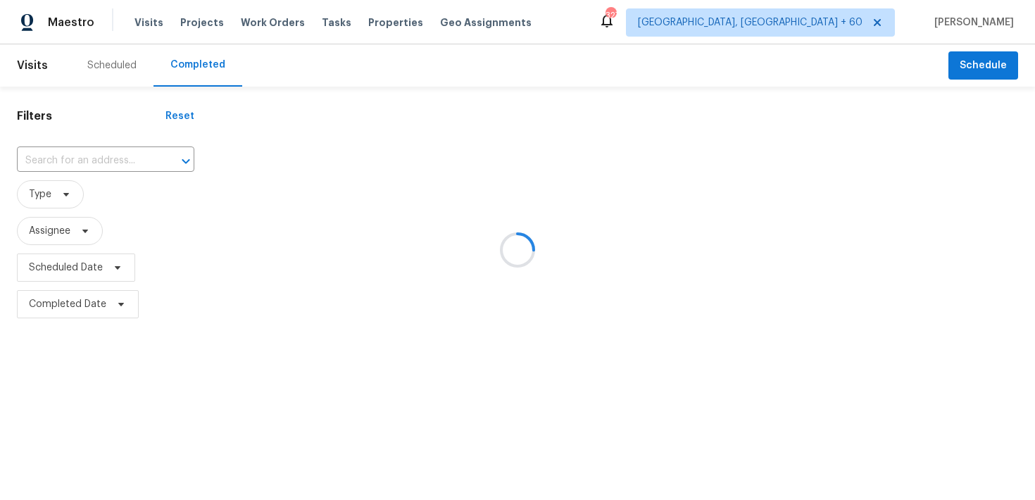
click at [79, 159] on div at bounding box center [517, 250] width 1035 height 500
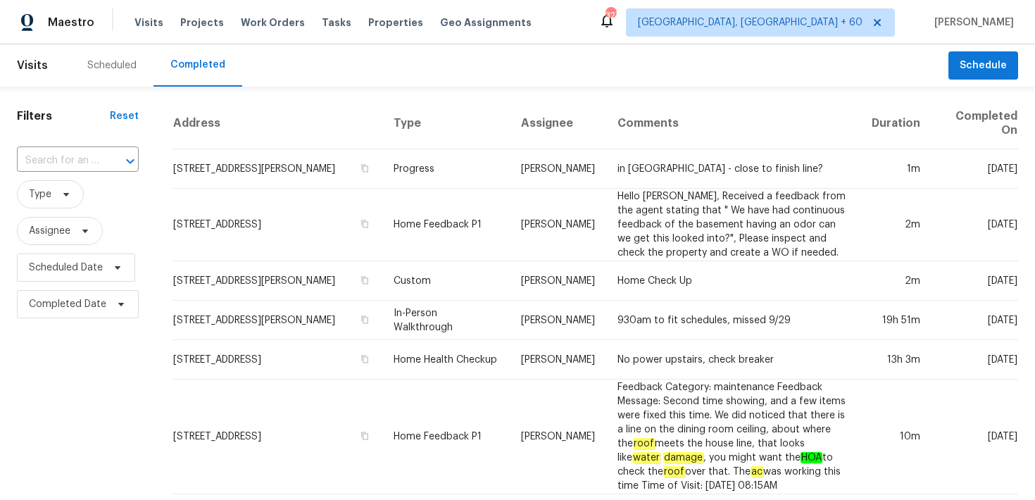
click at [79, 159] on input "text" at bounding box center [58, 161] width 82 height 22
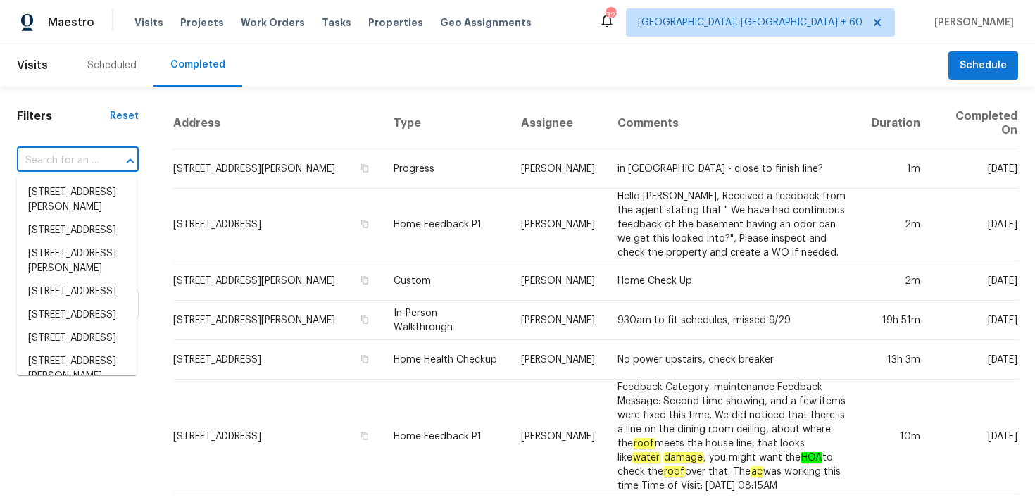
paste input "[STREET_ADDRESS]"
type input "[STREET_ADDRESS]"
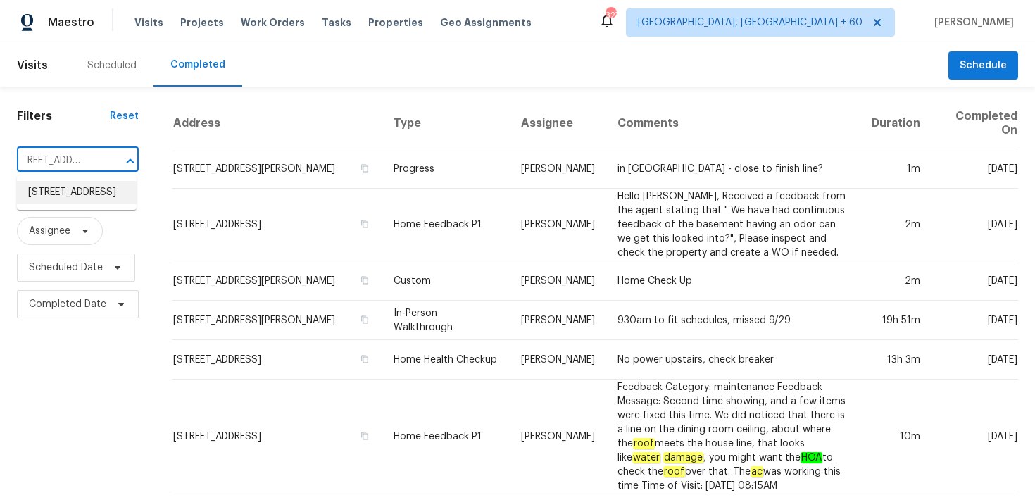
click at [53, 194] on li "[STREET_ADDRESS]" at bounding box center [77, 192] width 120 height 23
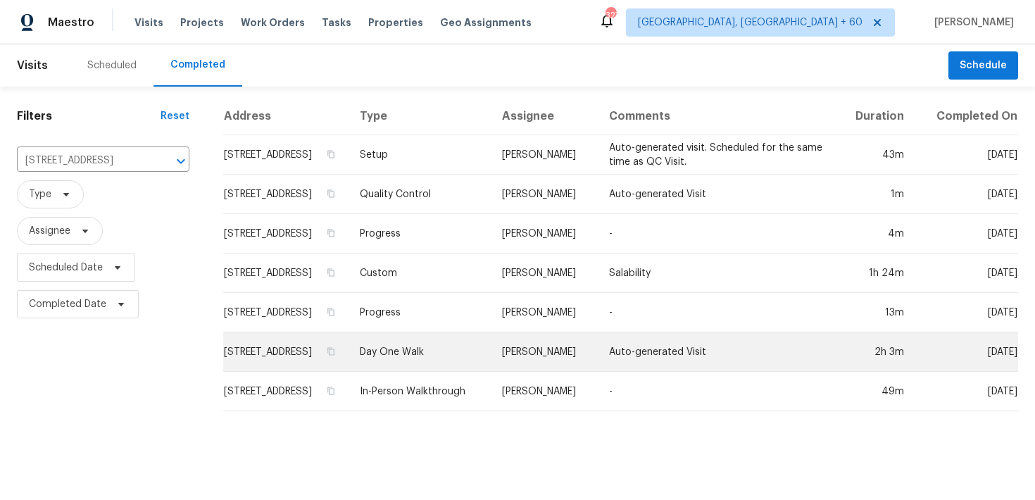
click at [447, 372] on td "Day One Walk" at bounding box center [420, 351] width 142 height 39
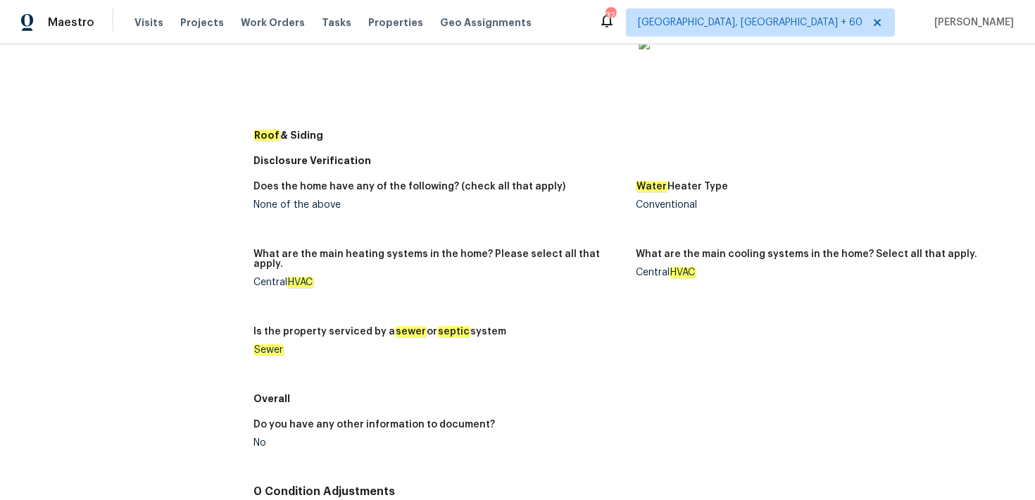
scroll to position [59, 0]
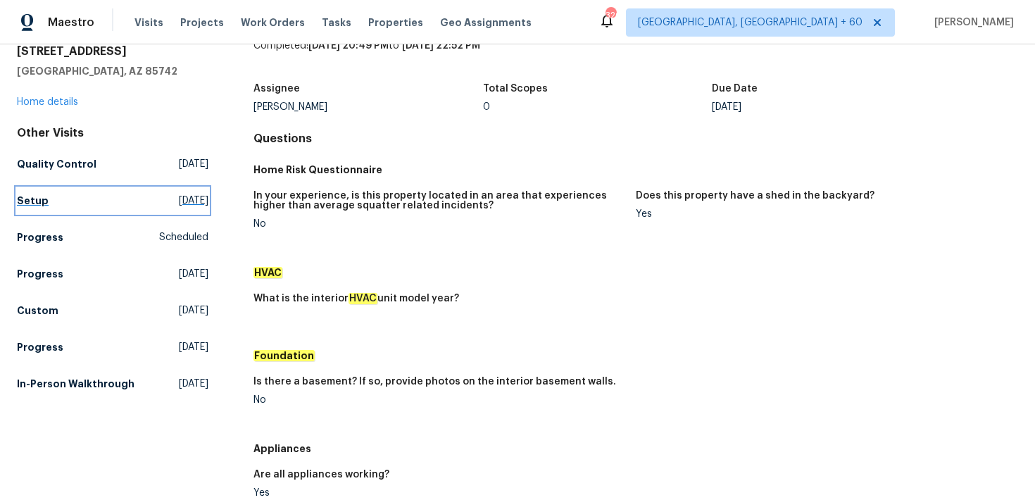
click at [32, 196] on h5 "Setup" at bounding box center [33, 201] width 32 height 14
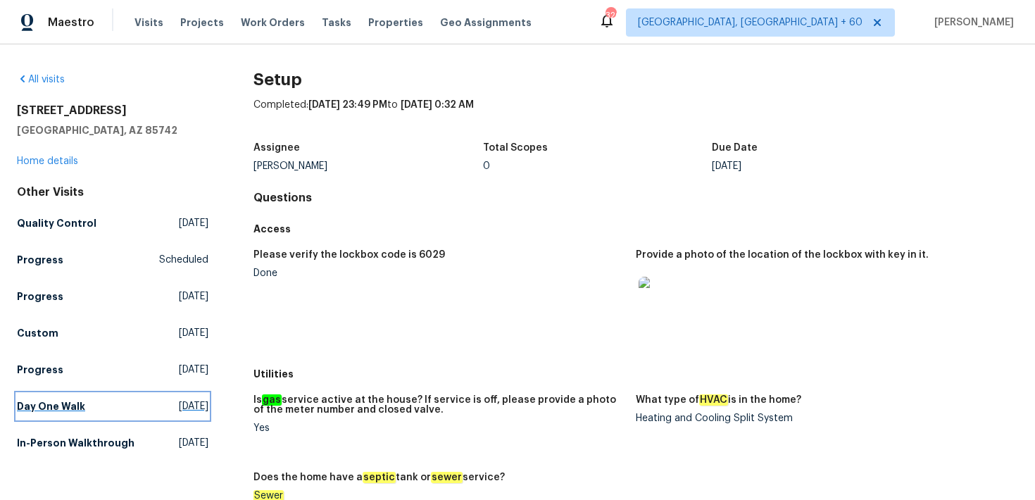
click at [39, 406] on h5 "Day One Walk" at bounding box center [51, 406] width 68 height 14
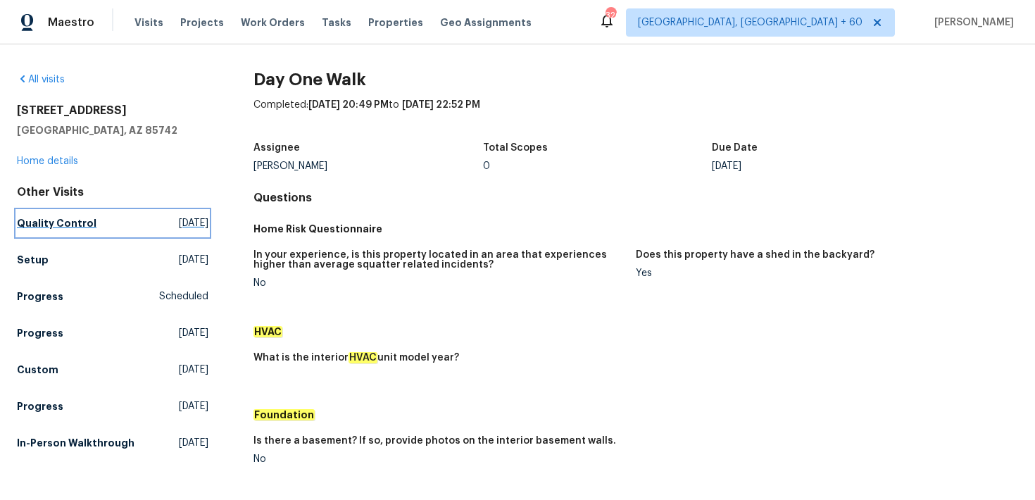
click at [80, 223] on h5 "Quality Control" at bounding box center [57, 223] width 80 height 14
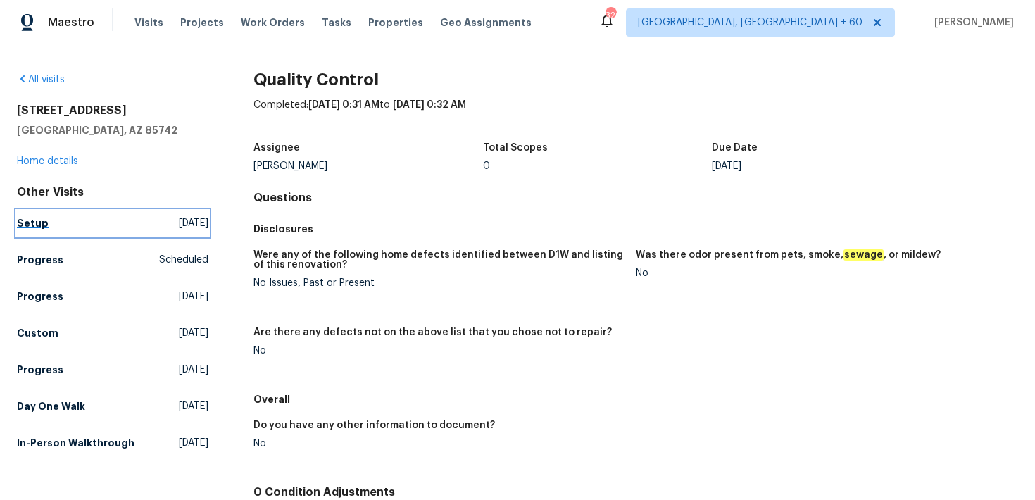
click at [37, 233] on link "Setup Tue, Sep 30 2025" at bounding box center [113, 223] width 192 height 25
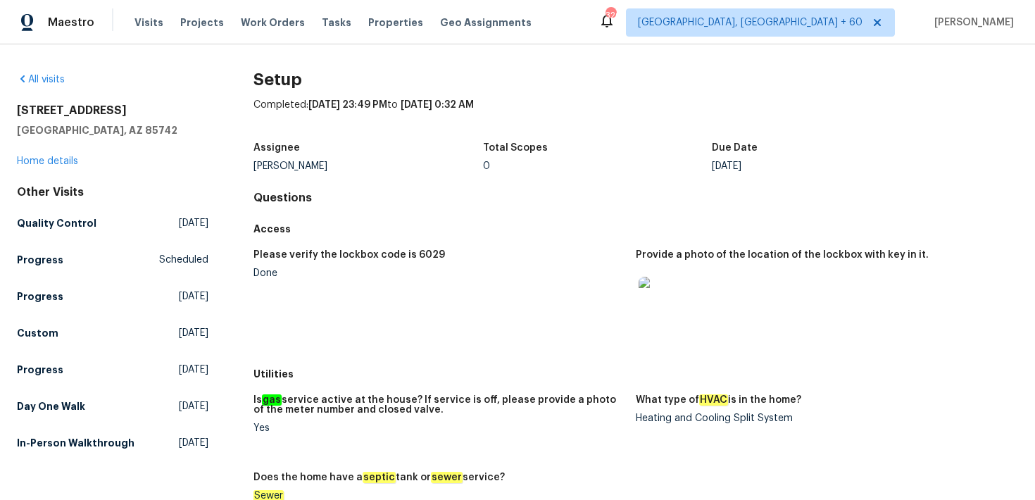
click at [36, 393] on div "Other Visits Quality Control Tue, Sep 30 2025 Progress Scheduled Progress Thu, …" at bounding box center [113, 320] width 192 height 270
click at [36, 399] on link "Day One Walk Mon, Sep 22 2025" at bounding box center [113, 406] width 192 height 25
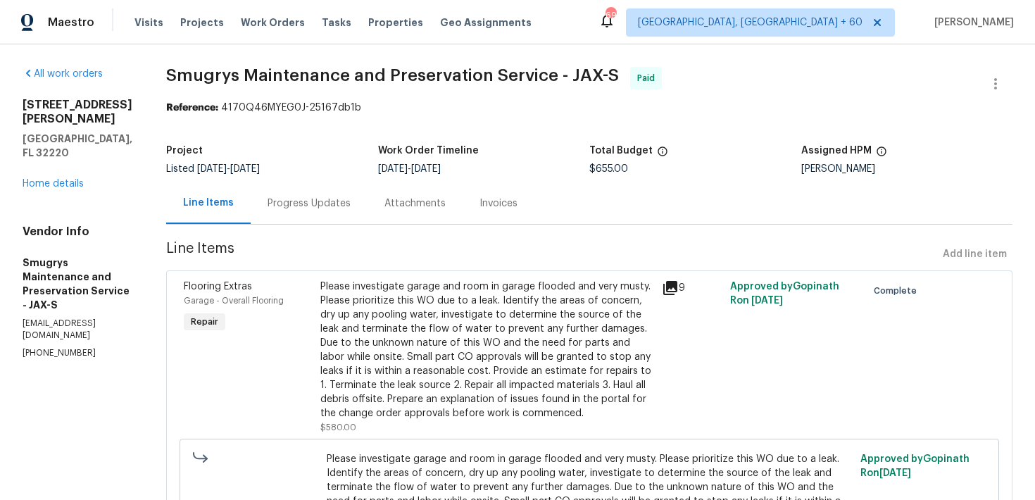
click at [323, 207] on div "Progress Updates" at bounding box center [309, 203] width 83 height 14
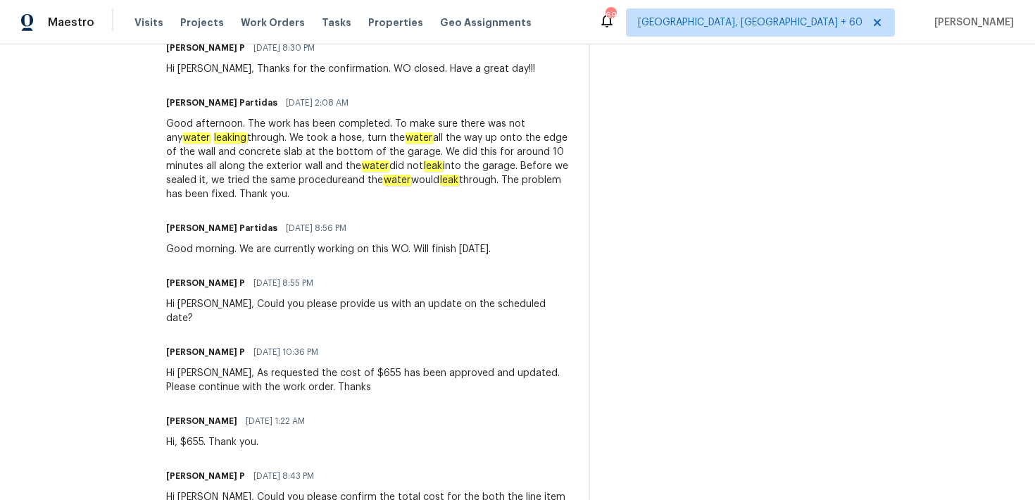
scroll to position [470, 0]
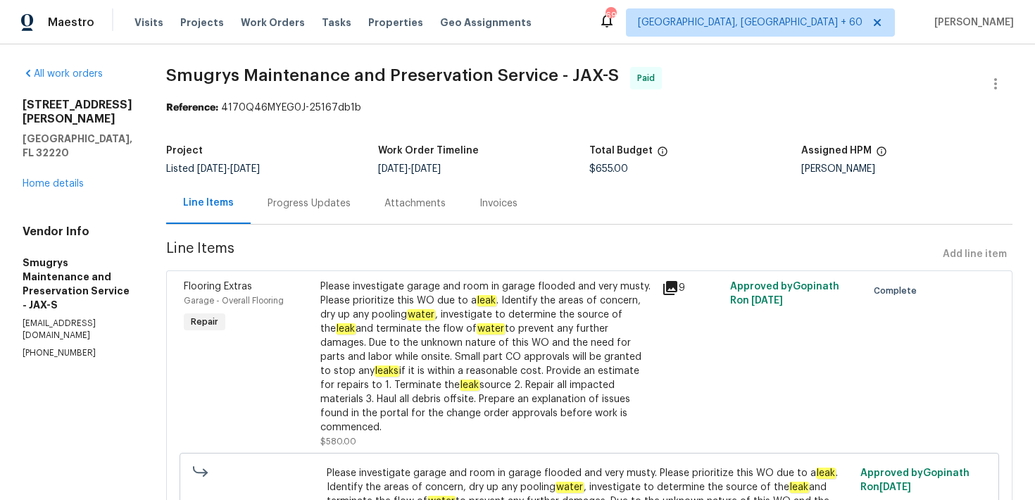
click at [330, 203] on div "Progress Updates" at bounding box center [309, 203] width 117 height 42
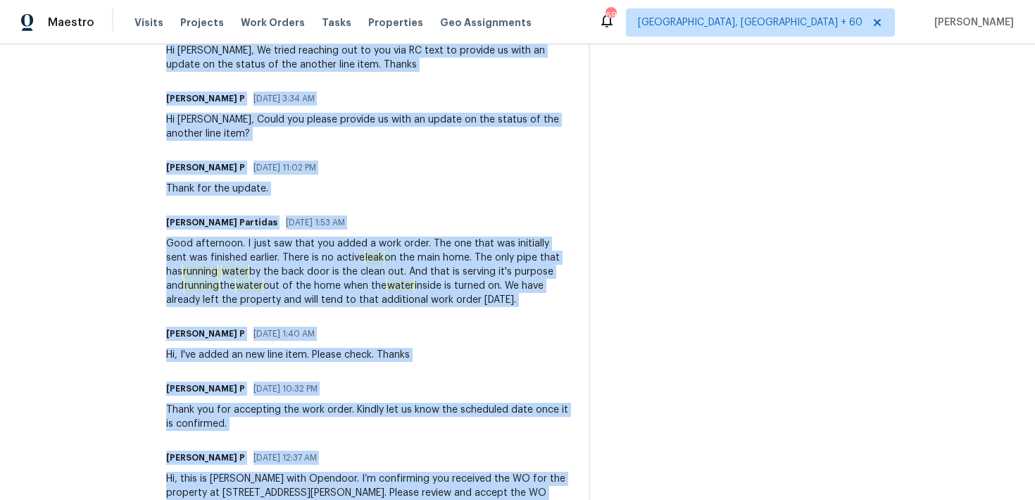
scroll to position [1337, 0]
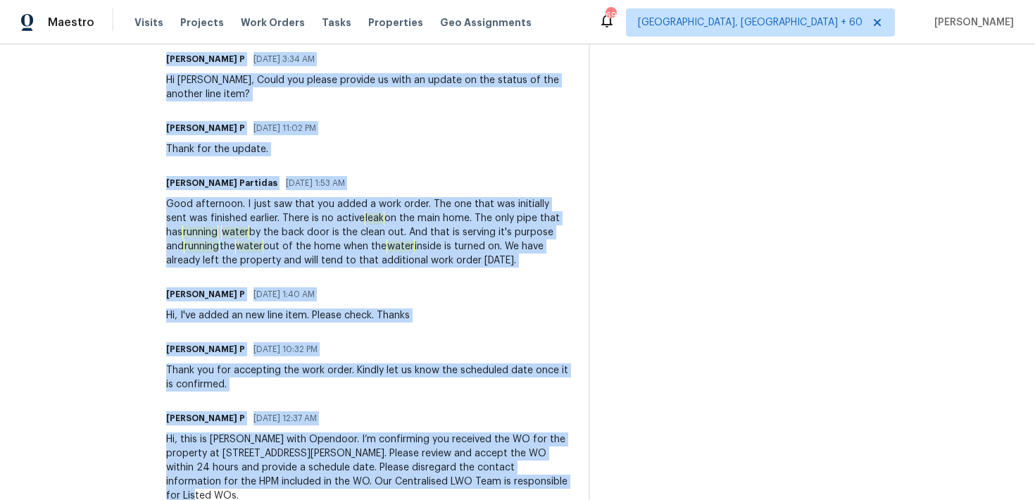
drag, startPoint x: 142, startPoint y: 289, endPoint x: 432, endPoint y: 516, distance: 368.1
click at [432, 499] on html "Maestro Visits Projects Work Orders Tasks Properties Geo Assignments 696 Albuqu…" at bounding box center [517, 250] width 1035 height 500
copy div "Hi Rafael, Thanks for the confirmation. WO closed. Have a great day!!! Rafael J…"
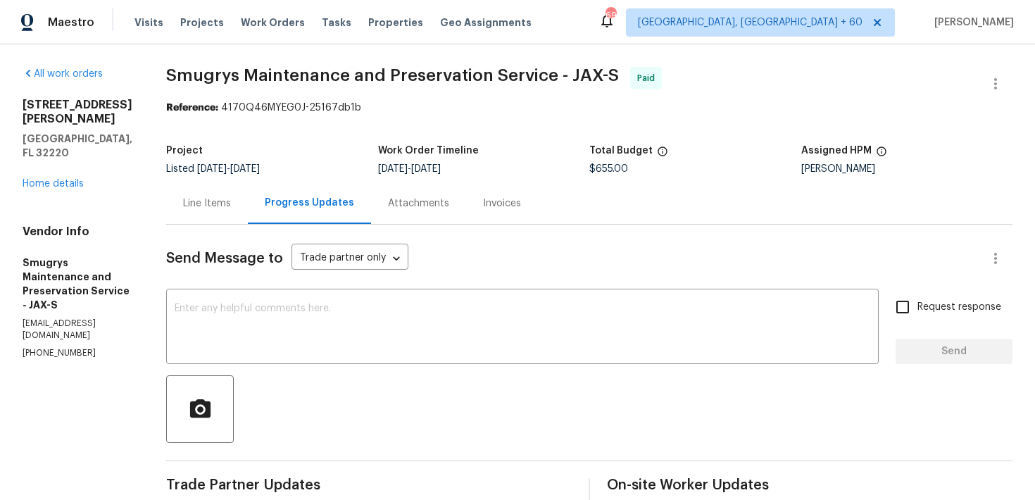
click at [205, 211] on div "Line Items" at bounding box center [207, 203] width 82 height 42
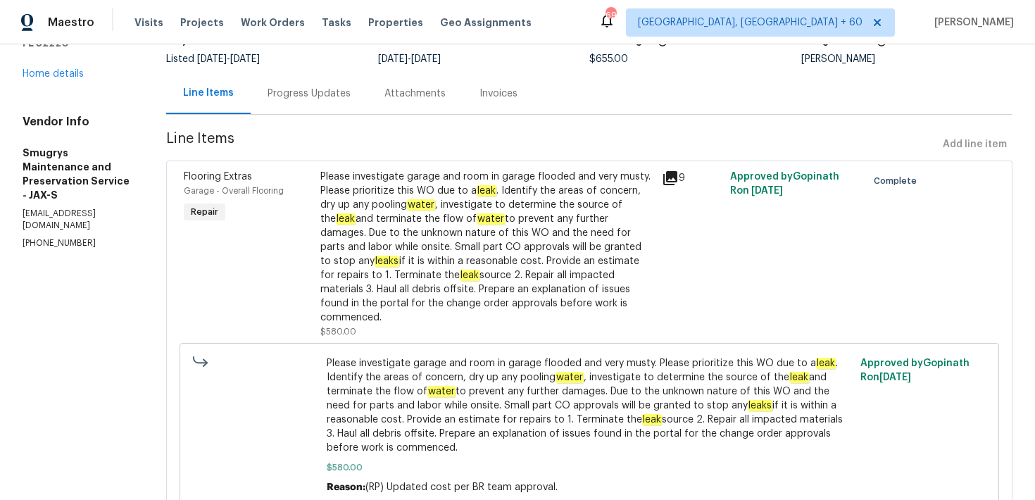
scroll to position [104, 0]
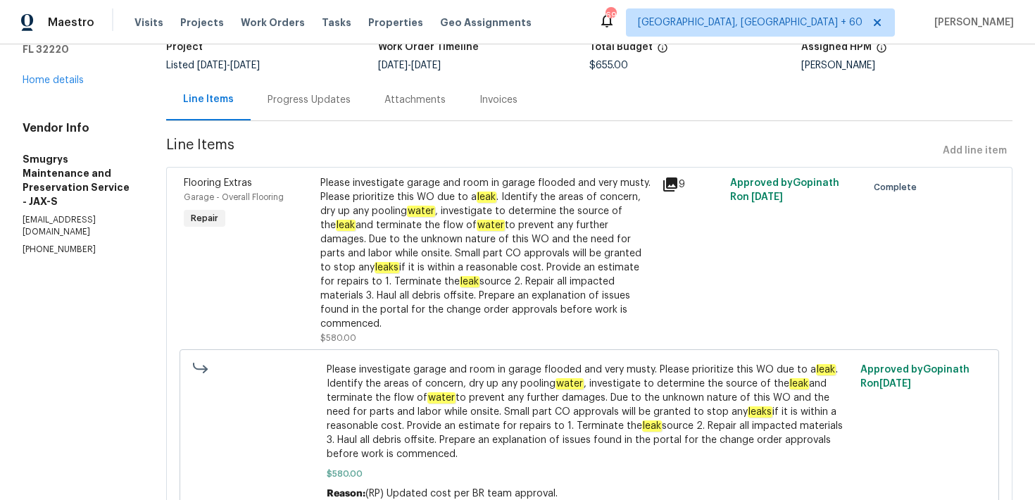
click at [272, 113] on div "Progress Updates" at bounding box center [309, 100] width 117 height 42
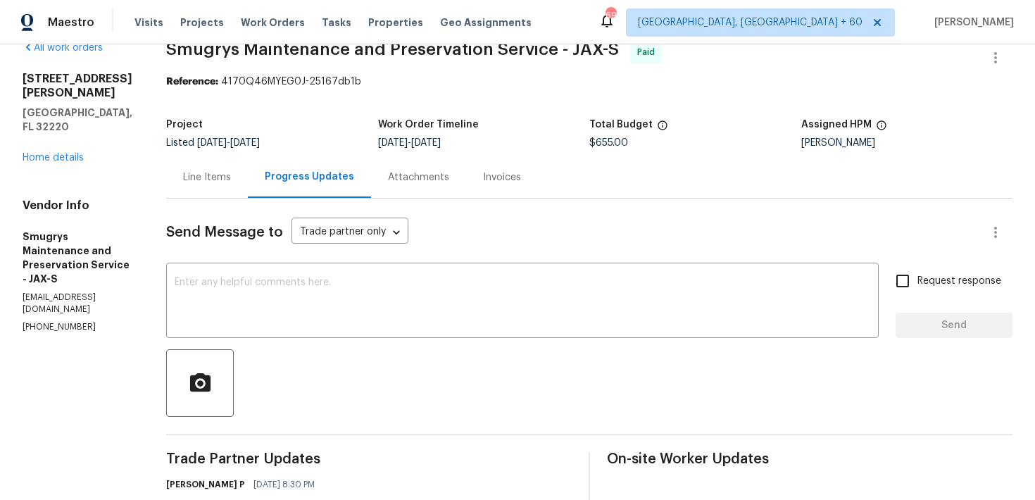
scroll to position [104, 0]
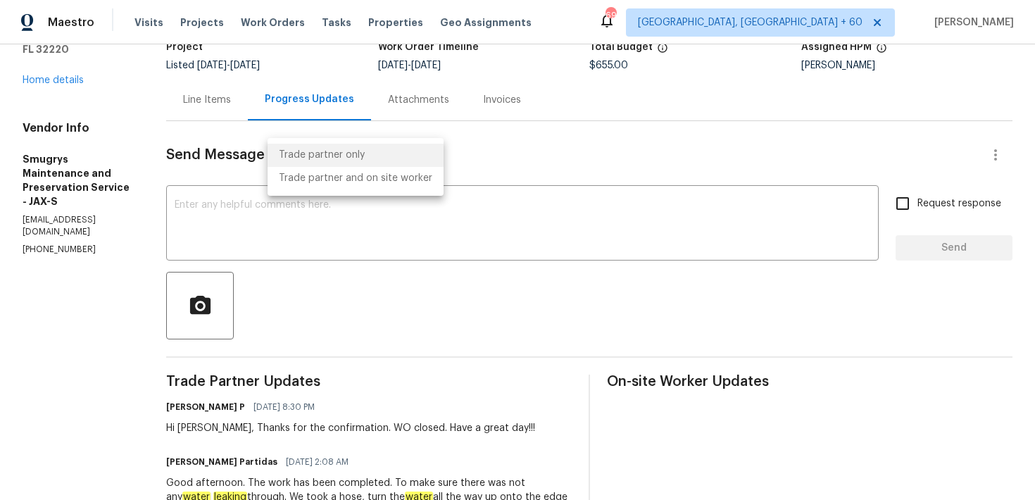
click at [299, 158] on body "Maestro Visits Projects Work Orders Tasks Properties Geo Assignments 696 Albuqu…" at bounding box center [517, 250] width 1035 height 500
click at [220, 110] on div at bounding box center [517, 250] width 1035 height 500
click at [200, 100] on div "Line Items" at bounding box center [207, 100] width 48 height 14
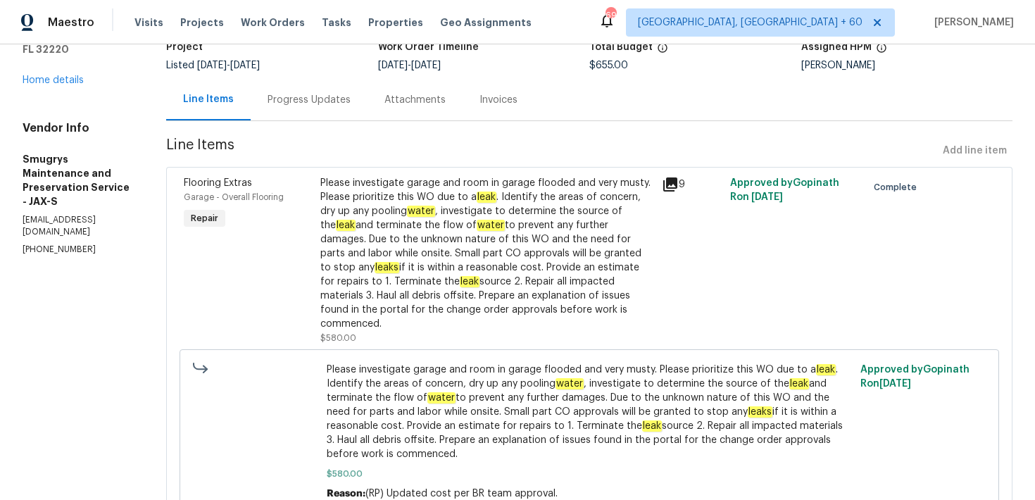
click at [339, 211] on div "Please investigate garage and room in garage flooded and very musty. Please pri…" at bounding box center [486, 253] width 333 height 155
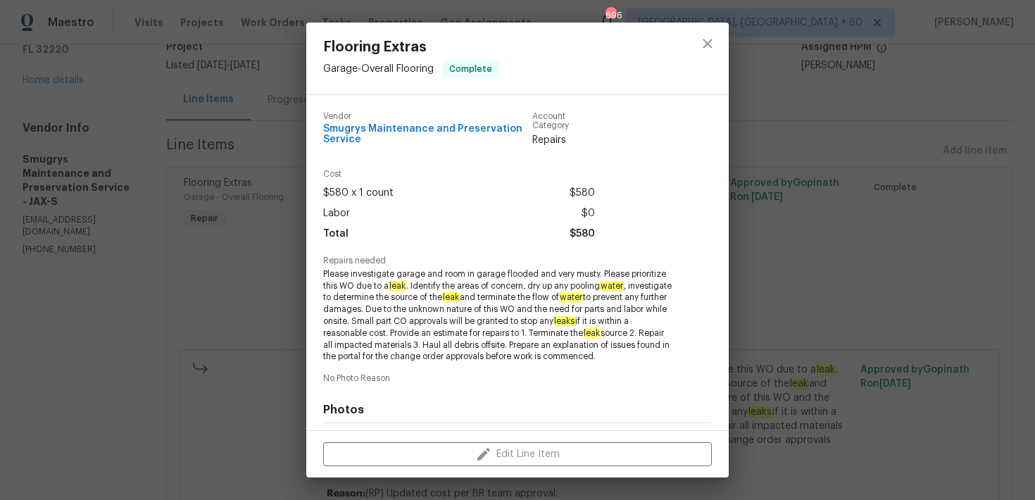
scroll to position [193, 0]
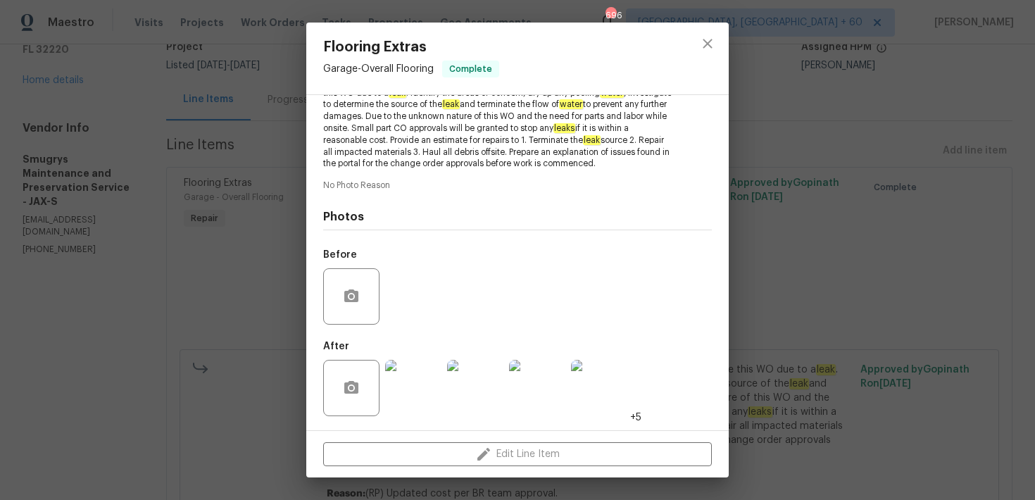
click at [400, 383] on img at bounding box center [413, 388] width 56 height 56
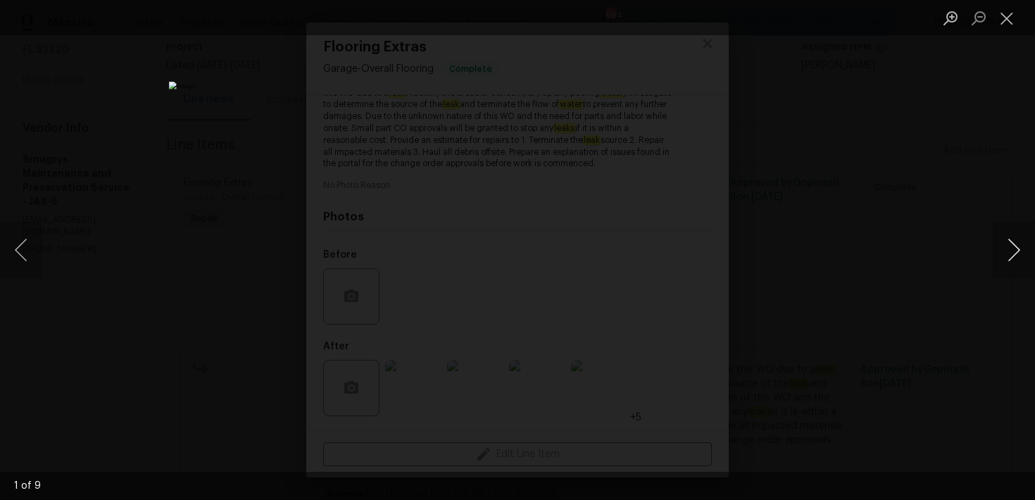
click at [1015, 253] on button "Next image" at bounding box center [1014, 250] width 42 height 56
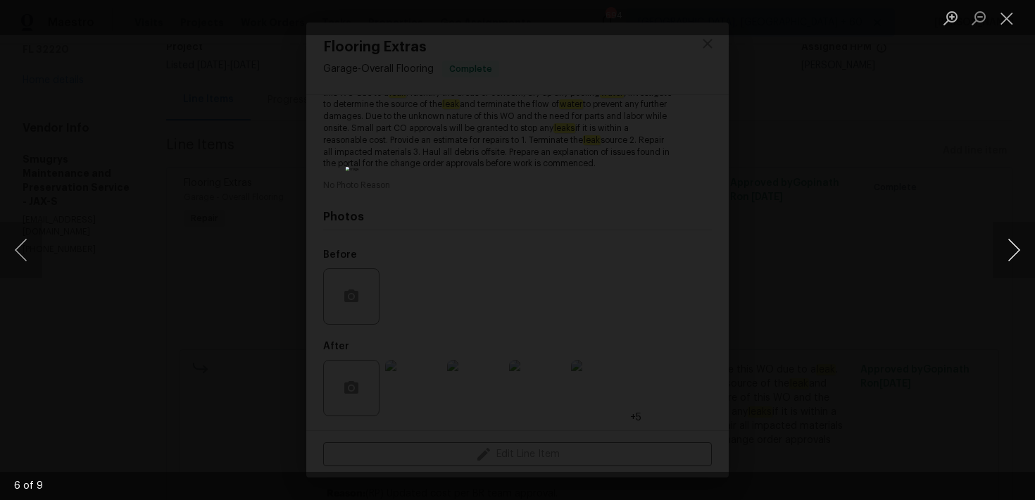
click at [1015, 253] on button "Next image" at bounding box center [1014, 250] width 42 height 56
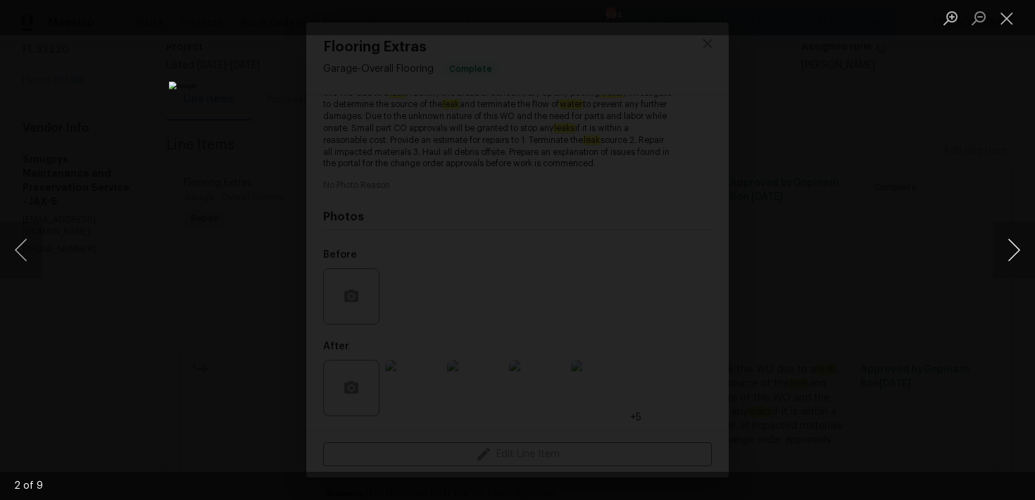
click at [1015, 253] on button "Next image" at bounding box center [1014, 250] width 42 height 56
click at [991, 199] on div "Lightbox" at bounding box center [517, 250] width 1035 height 500
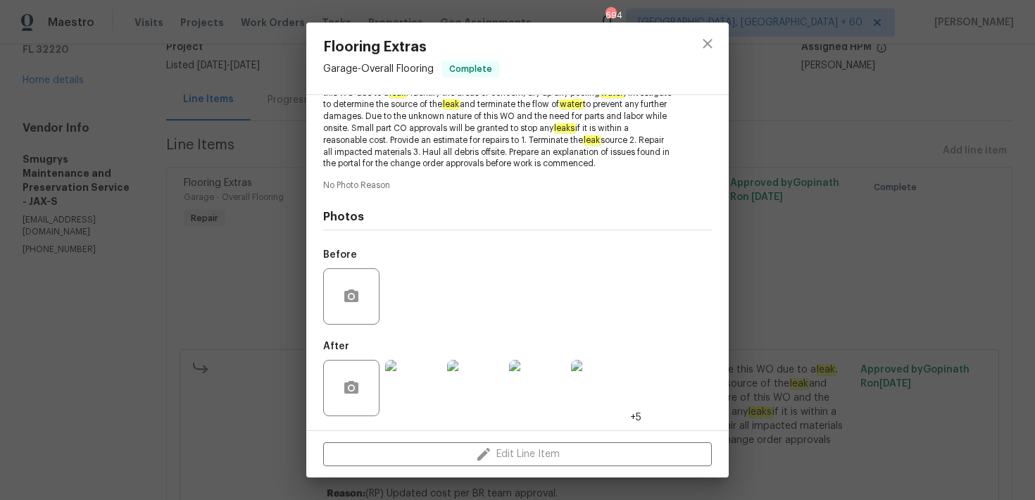
click at [979, 197] on div "Flooring Extras Garage - Overall Flooring Complete Vendor Smugrys Maintenance a…" at bounding box center [517, 250] width 1035 height 500
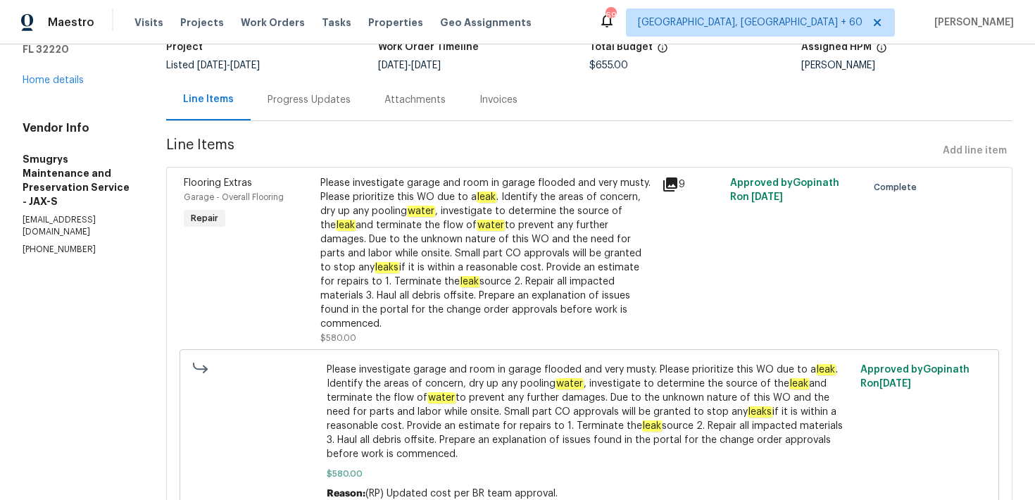
click at [368, 84] on div "Attachments" at bounding box center [415, 100] width 95 height 42
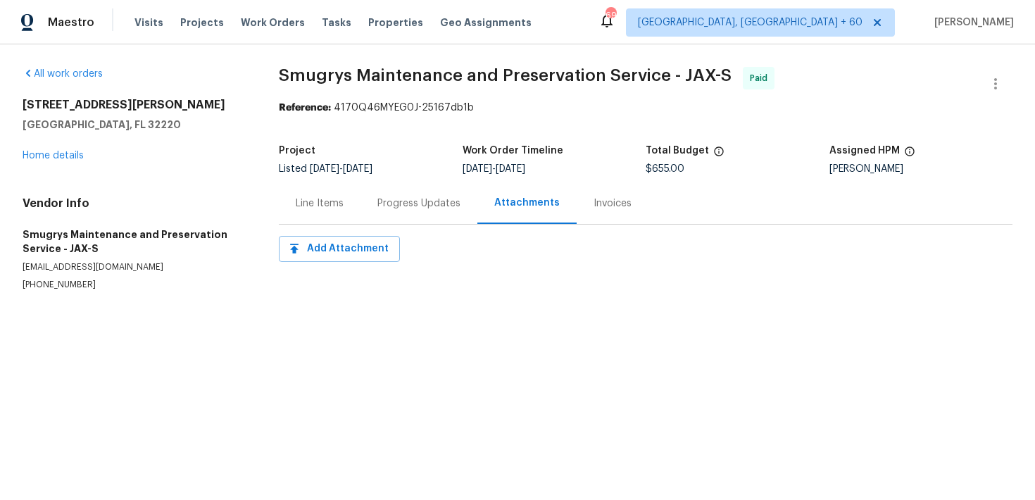
click at [399, 206] on div "Progress Updates" at bounding box center [418, 203] width 83 height 14
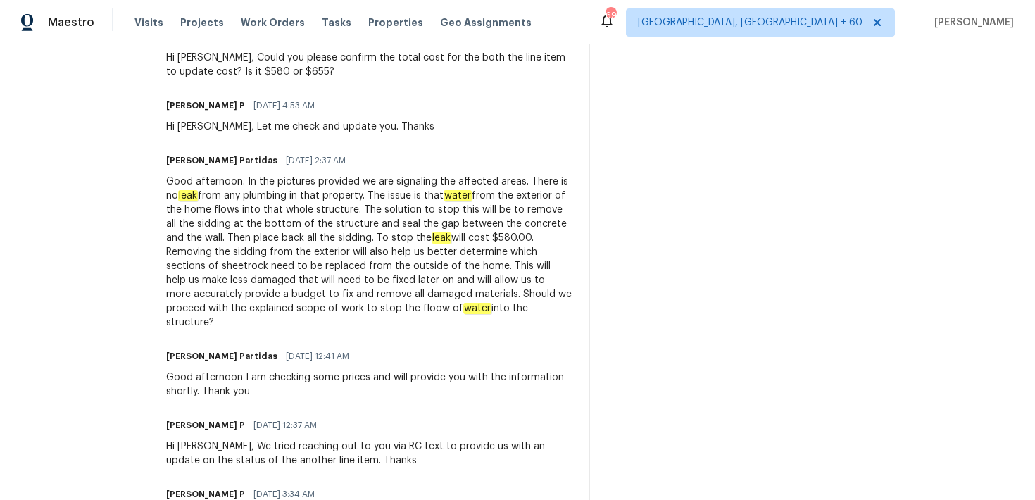
scroll to position [917, 0]
